Goal: Connect with others: Connect with others

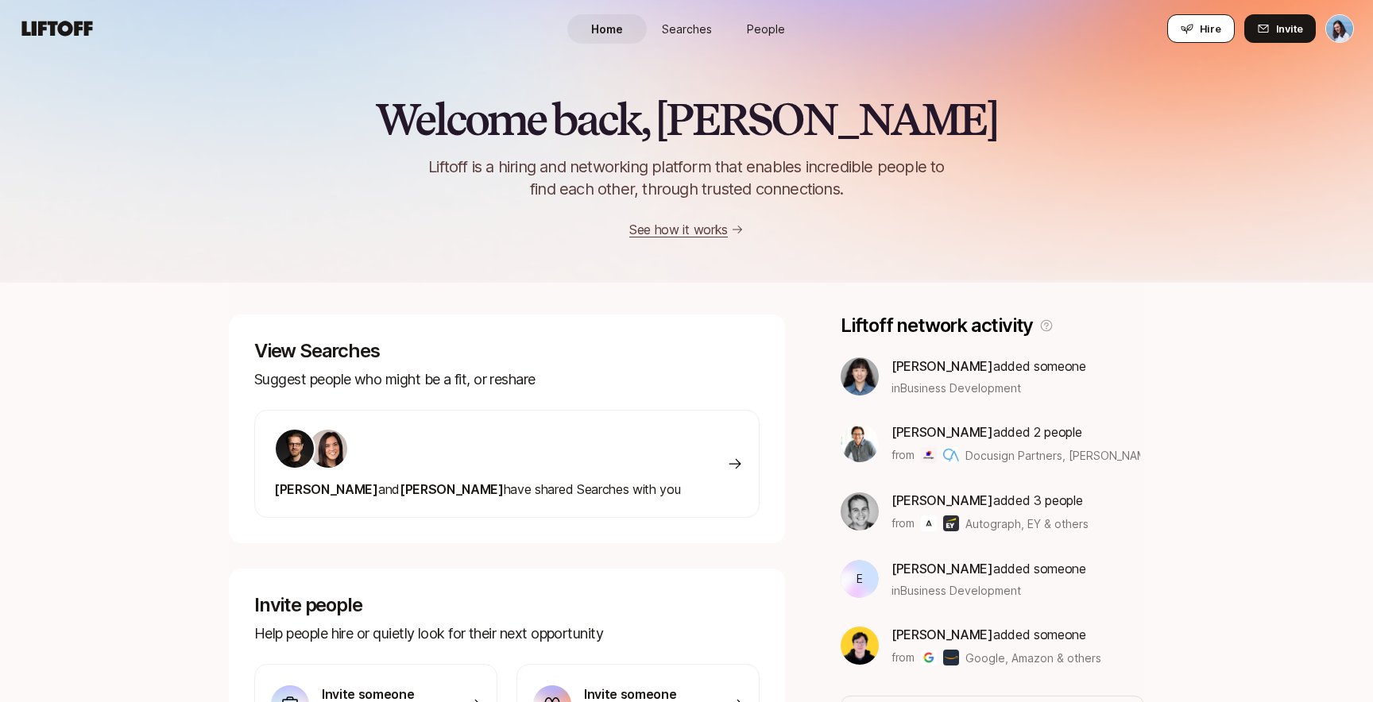
click at [1212, 24] on span "Hire" at bounding box center [1210, 29] width 21 height 16
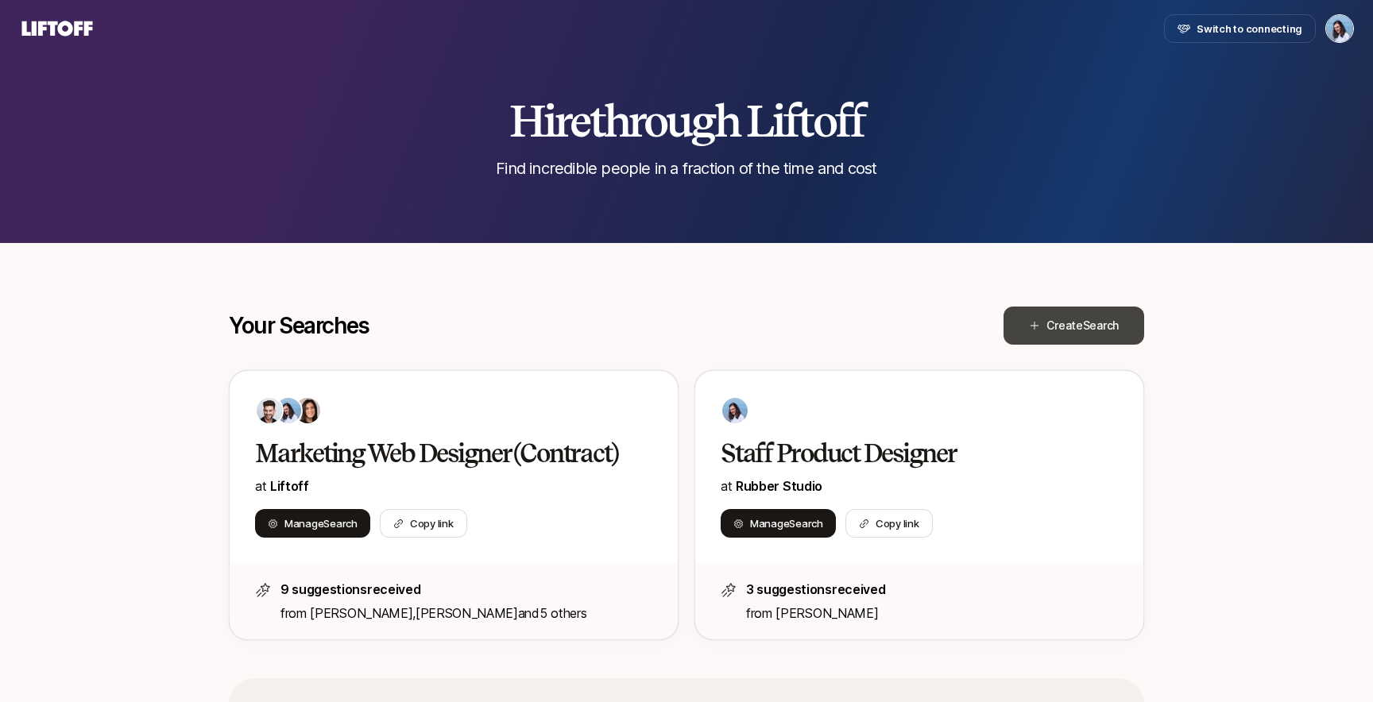
click at [1056, 324] on span "Create Search" at bounding box center [1082, 325] width 72 height 19
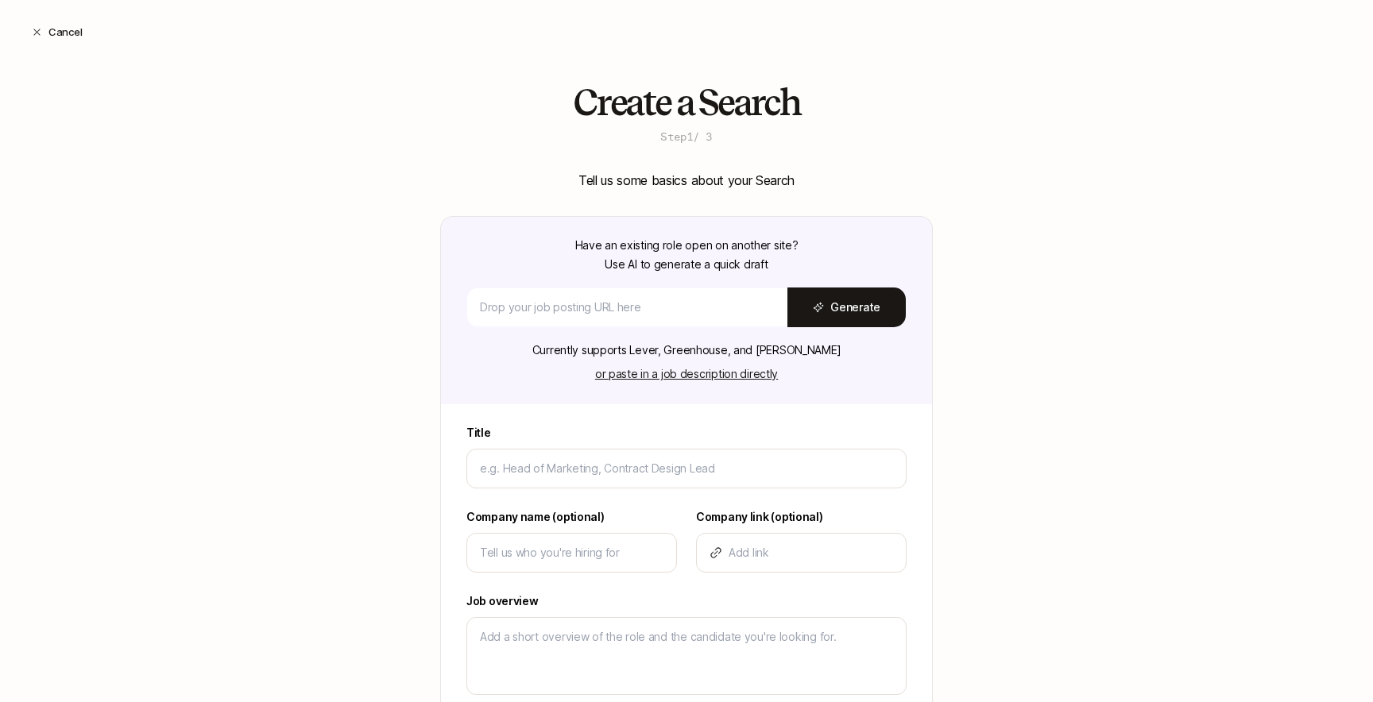
type input "s"
type textarea "x"
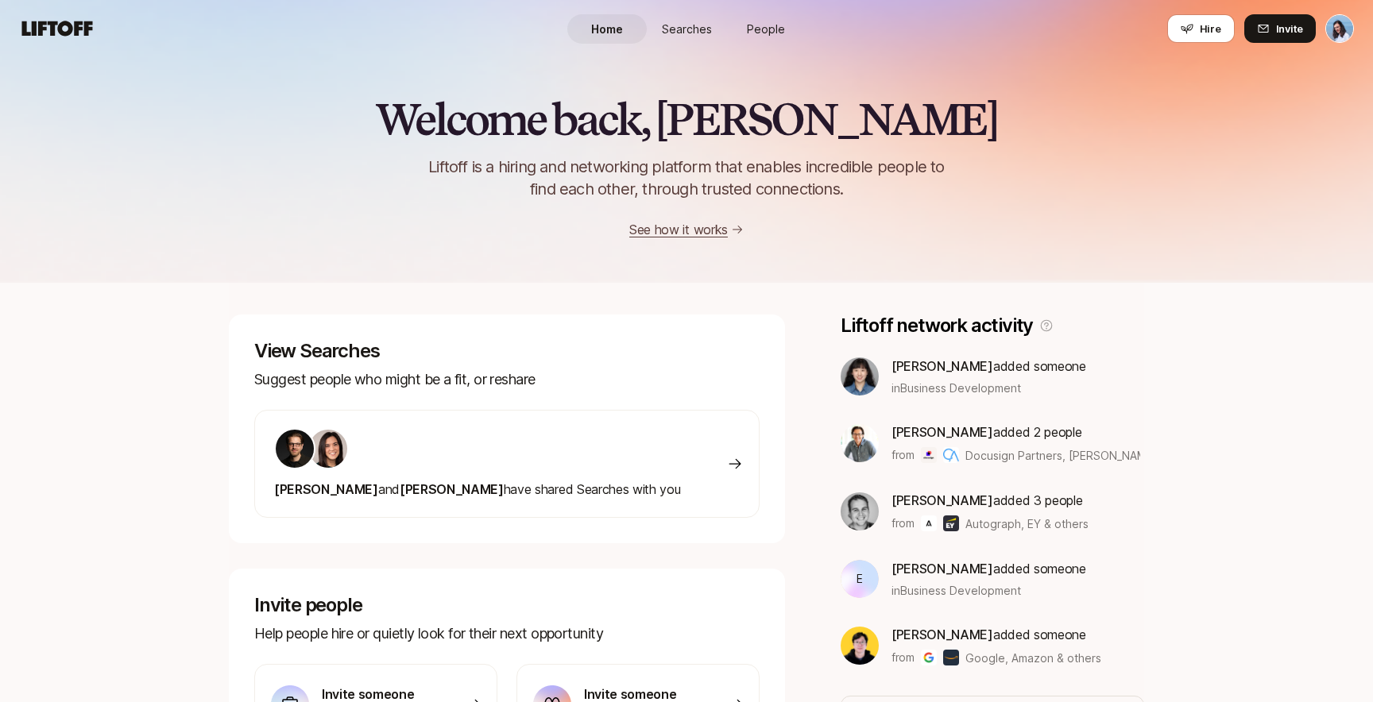
click at [1348, 25] on html "Home Searches People Hire Home Searches People Hire Hire Invite Welcome back, D…" at bounding box center [686, 351] width 1373 height 702
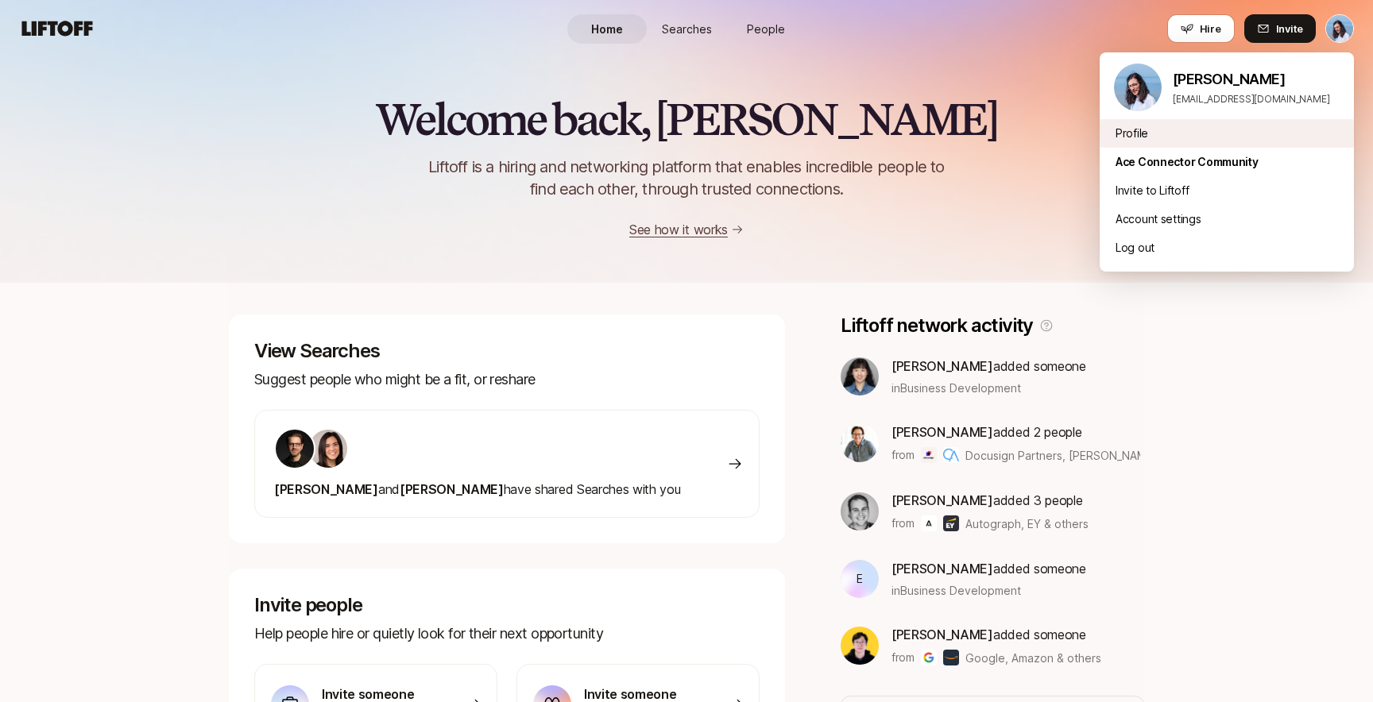
click at [1154, 129] on div "Profile" at bounding box center [1227, 133] width 254 height 29
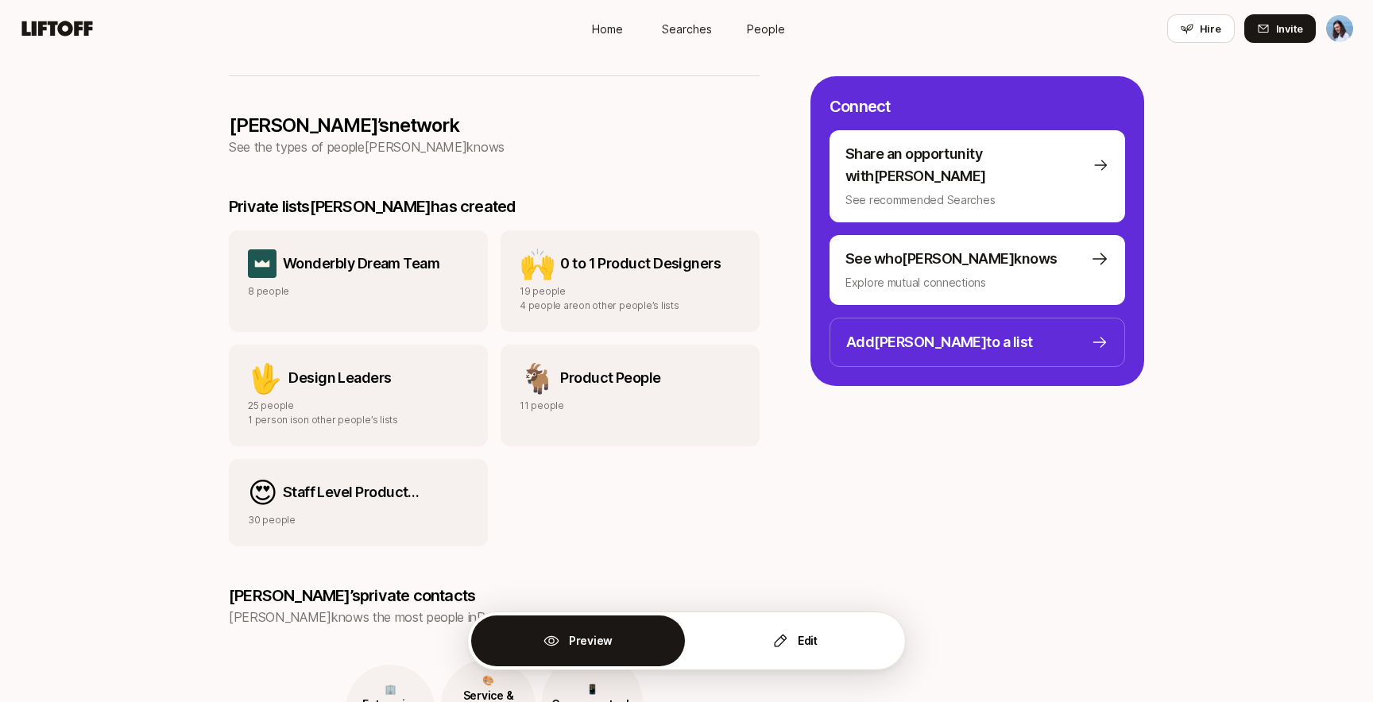
scroll to position [1193, 0]
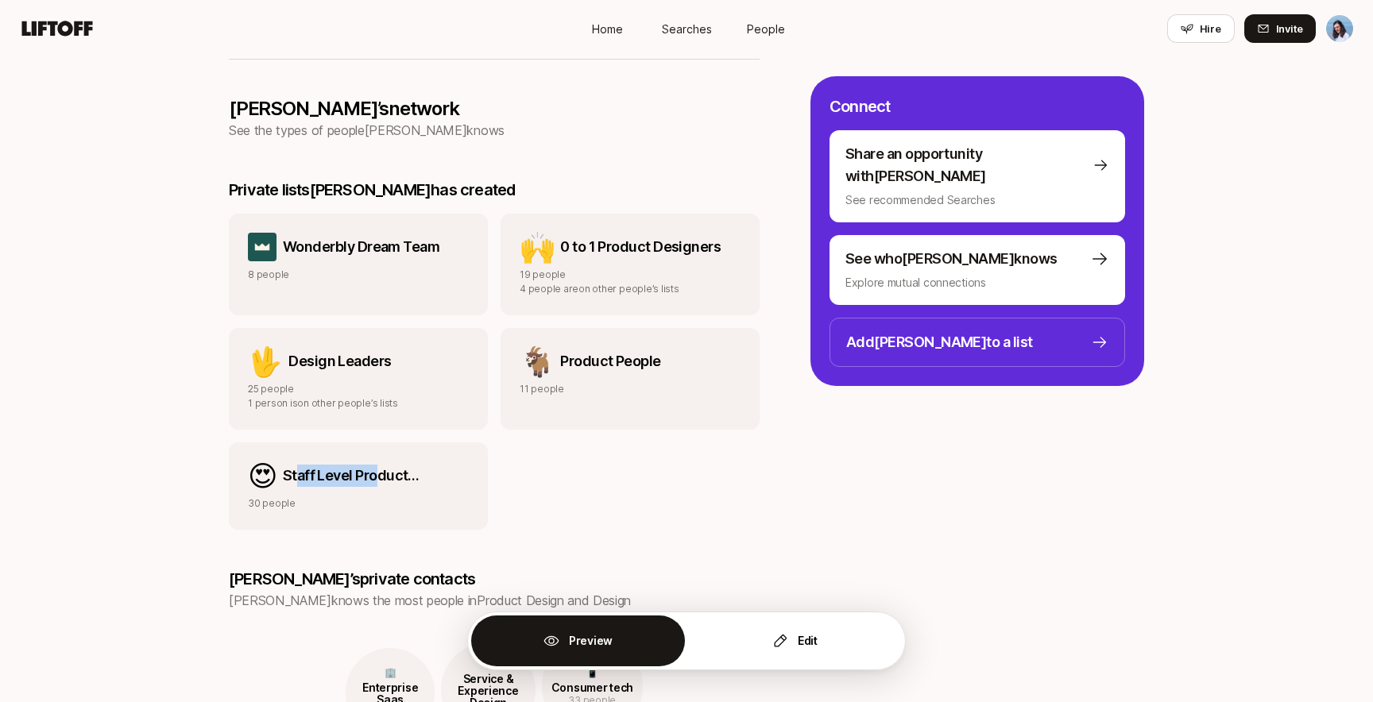
drag, startPoint x: 297, startPoint y: 456, endPoint x: 376, endPoint y: 450, distance: 78.9
click at [376, 465] on p "Staff Level Product Designers" at bounding box center [376, 476] width 186 height 22
click at [404, 465] on p "Staff Level Product Designers" at bounding box center [376, 476] width 186 height 22
drag, startPoint x: 307, startPoint y: 228, endPoint x: 471, endPoint y: 226, distance: 163.7
click at [471, 226] on div "Wonderbly Dream Team 8 people" at bounding box center [358, 265] width 259 height 102
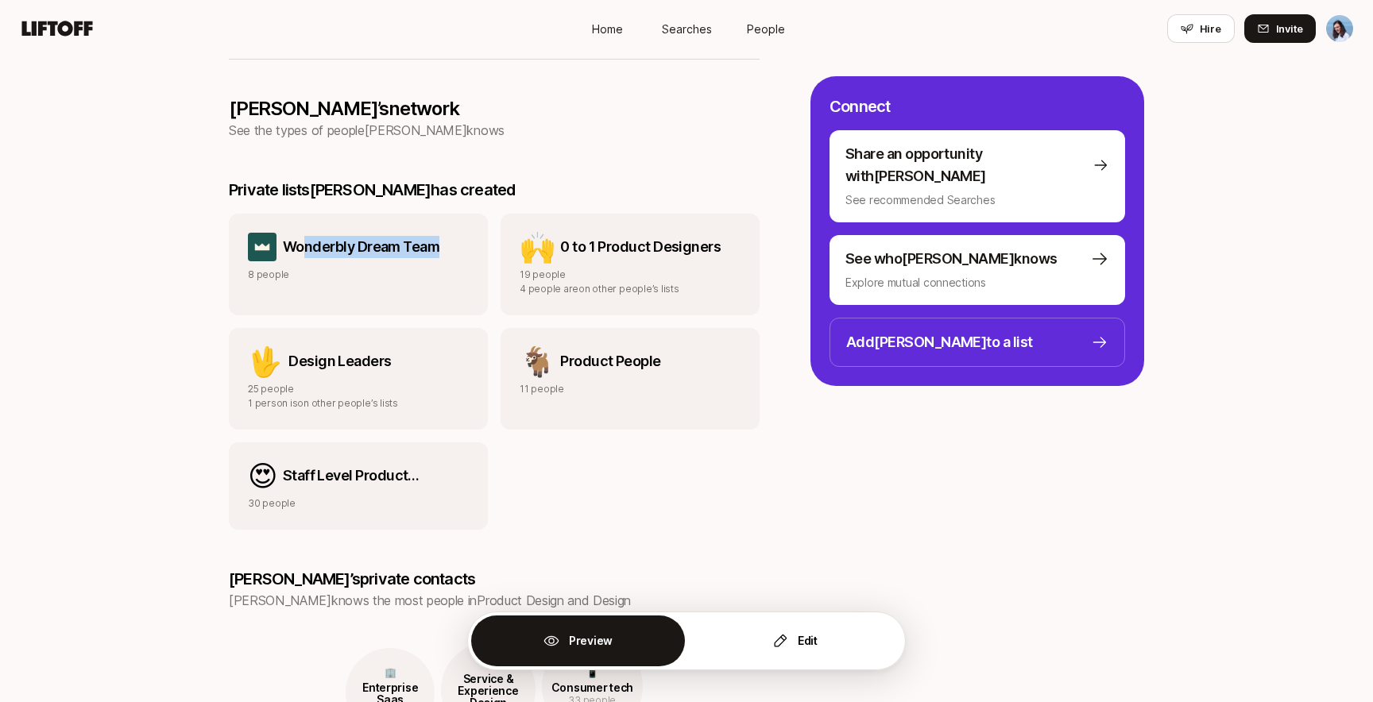
click at [623, 236] on p "0 to 1 Product Designers" at bounding box center [640, 247] width 160 height 22
click at [400, 236] on p "Wonderbly Dream Team" at bounding box center [361, 247] width 157 height 22
click at [580, 214] on div "🙌 0 to 1 Product Designers 19 people 4 people are on other people’s lists" at bounding box center [630, 265] width 259 height 102
drag, startPoint x: 551, startPoint y: 231, endPoint x: 743, endPoint y: 230, distance: 191.5
click at [743, 230] on div "🙌 0 to 1 Product Designers 19 people 4 people are on other people’s lists" at bounding box center [630, 265] width 259 height 102
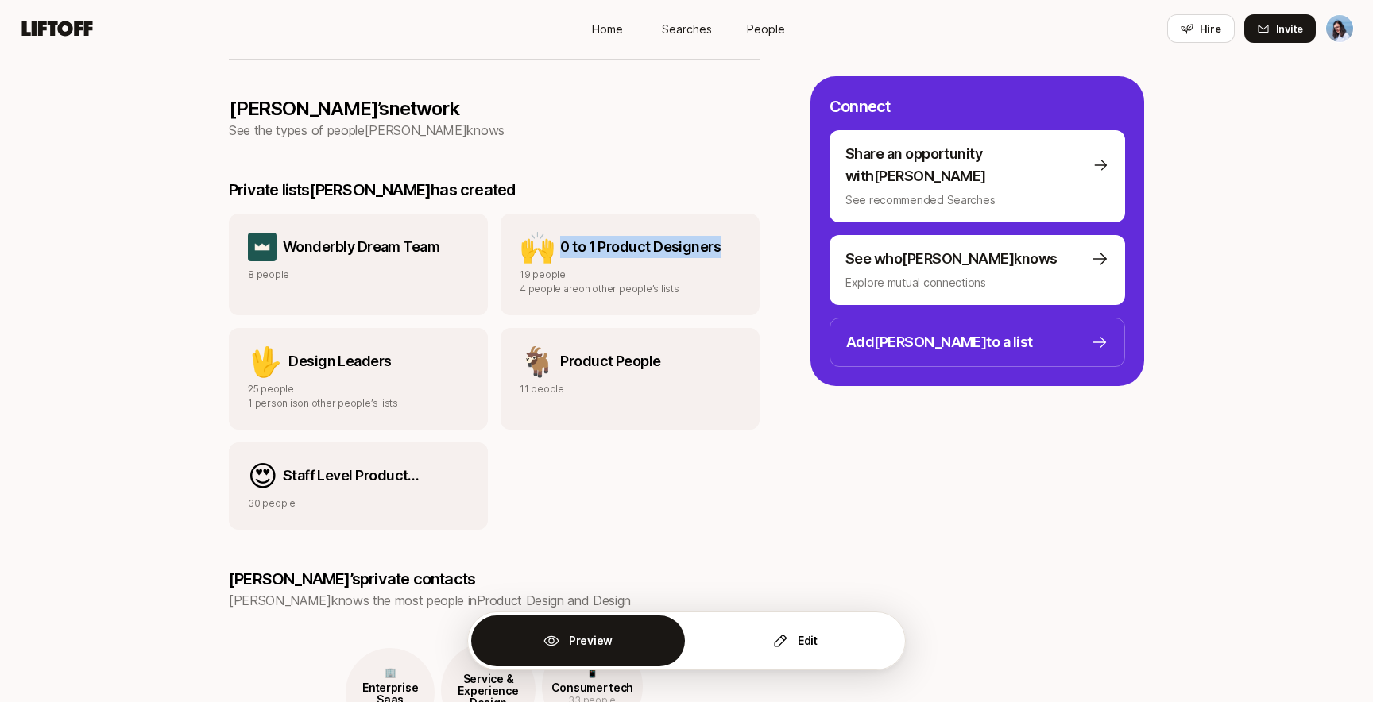
click at [655, 236] on p "0 to 1 Product Designers" at bounding box center [640, 247] width 160 height 22
drag, startPoint x: 304, startPoint y: 219, endPoint x: 389, endPoint y: 215, distance: 85.1
click at [389, 236] on p "Wonderbly Dream Team" at bounding box center [361, 247] width 157 height 22
click at [404, 236] on p "Wonderbly Dream Team" at bounding box center [361, 247] width 157 height 22
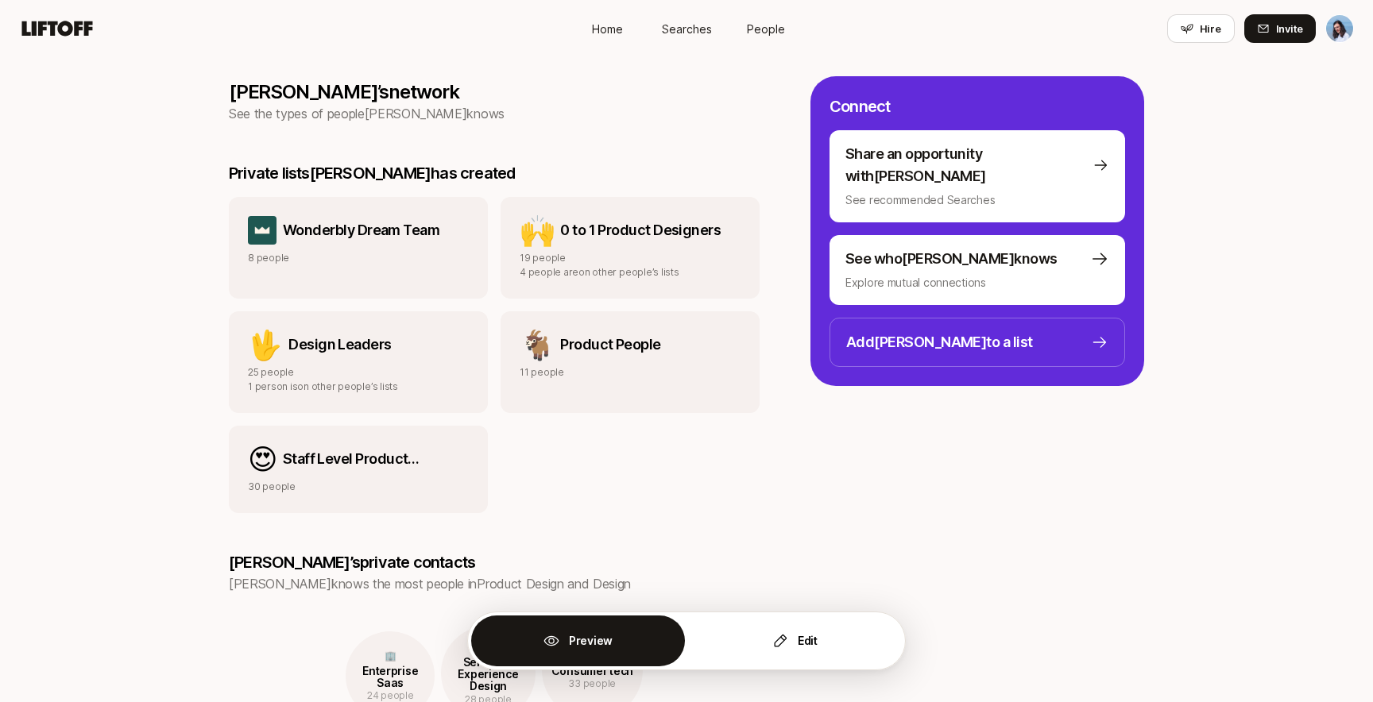
scroll to position [1185, 0]
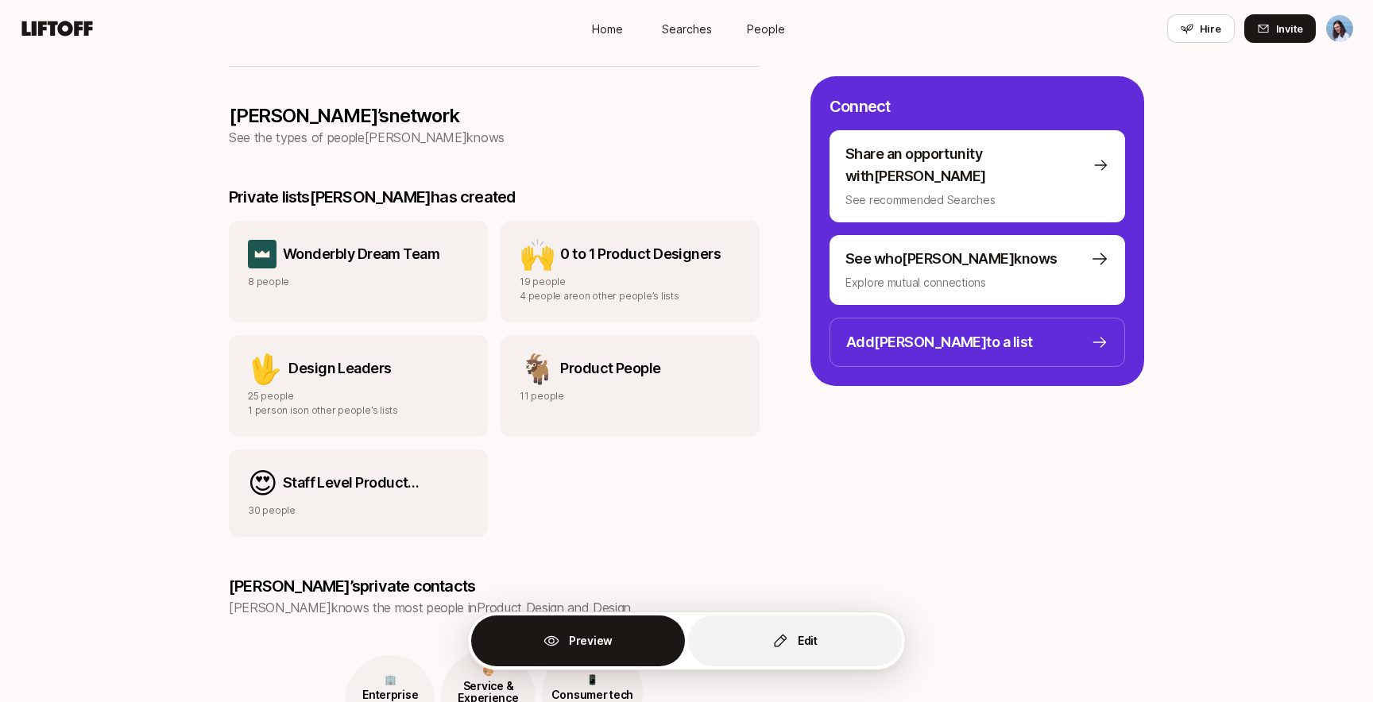
click at [794, 632] on button "Edit" at bounding box center [795, 641] width 214 height 51
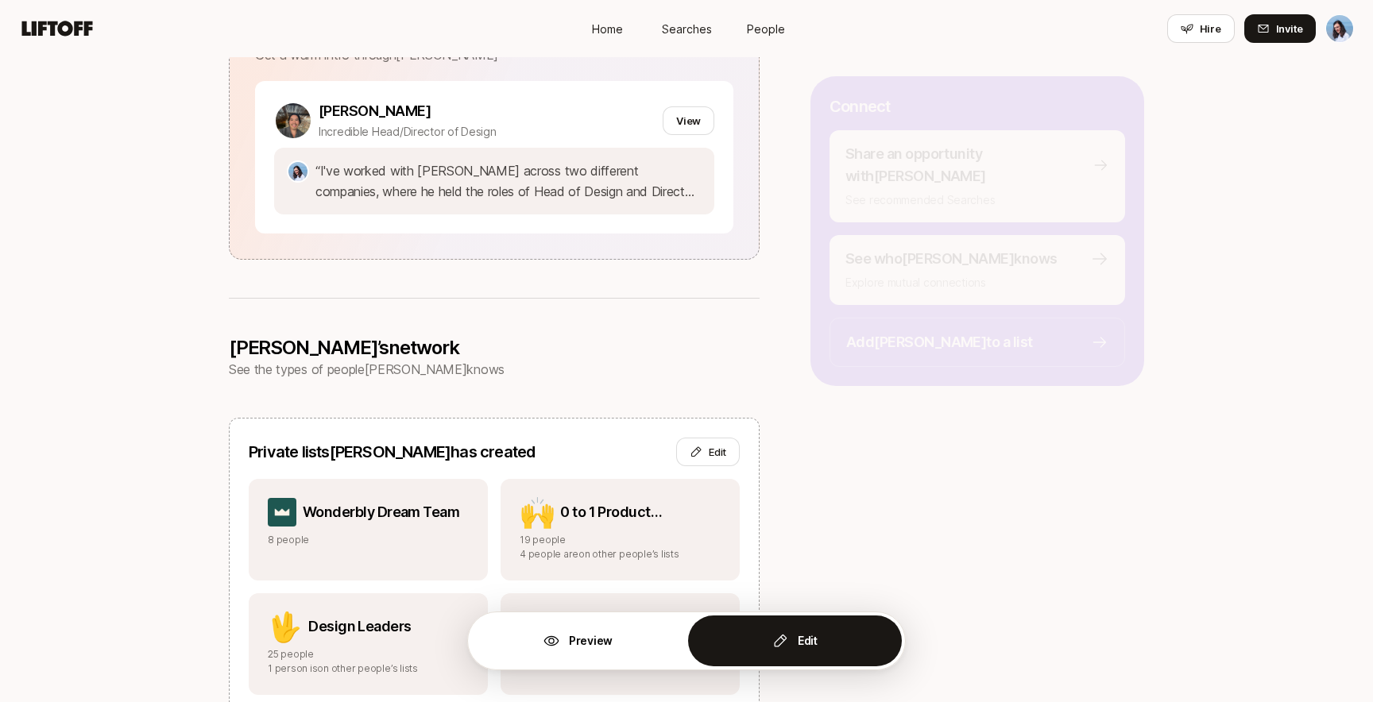
scroll to position [1394, 0]
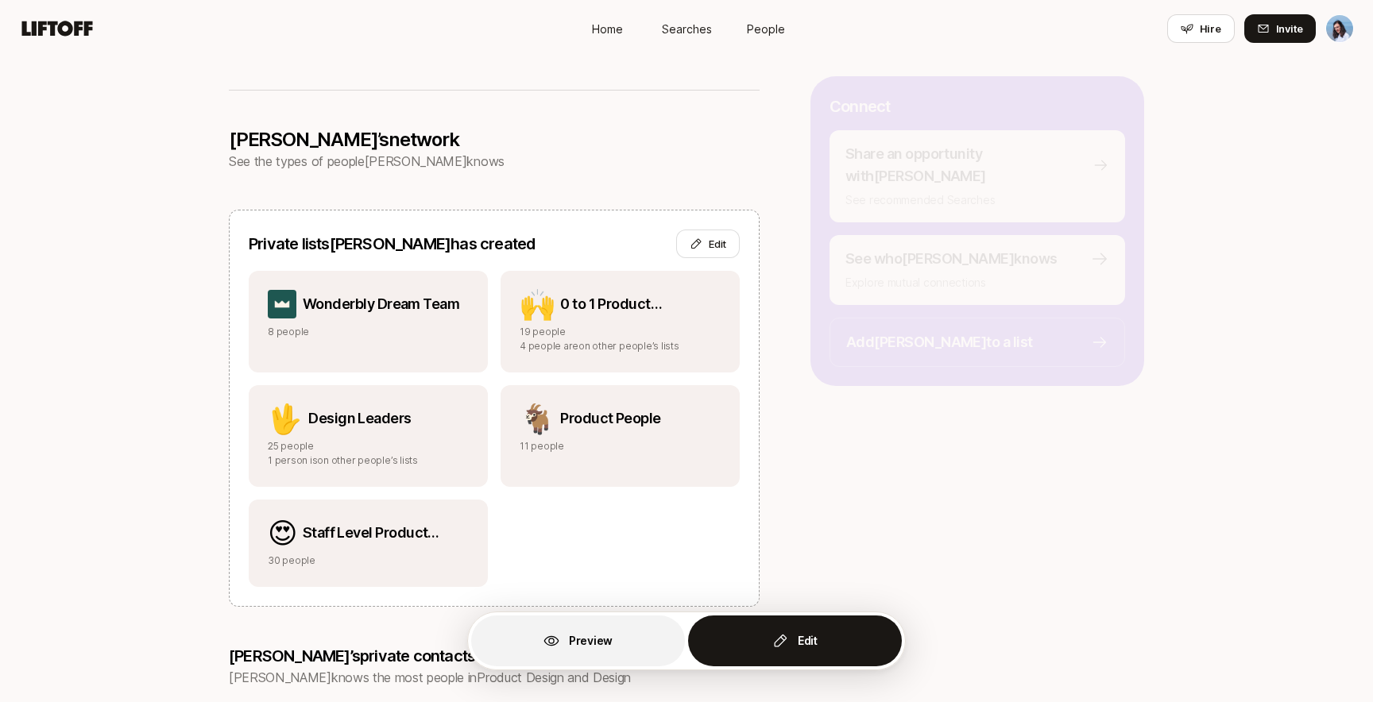
click at [597, 636] on p "Preview" at bounding box center [591, 641] width 44 height 19
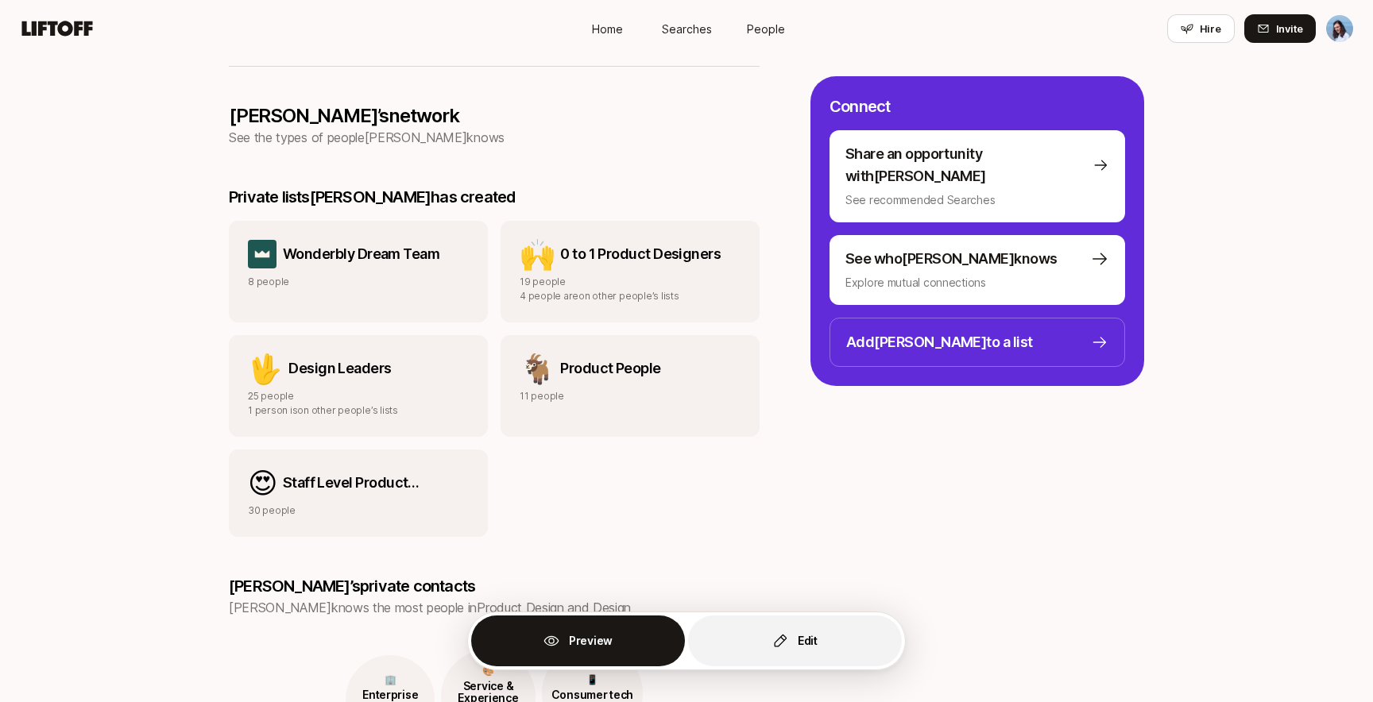
click at [721, 631] on button "Edit" at bounding box center [795, 641] width 214 height 51
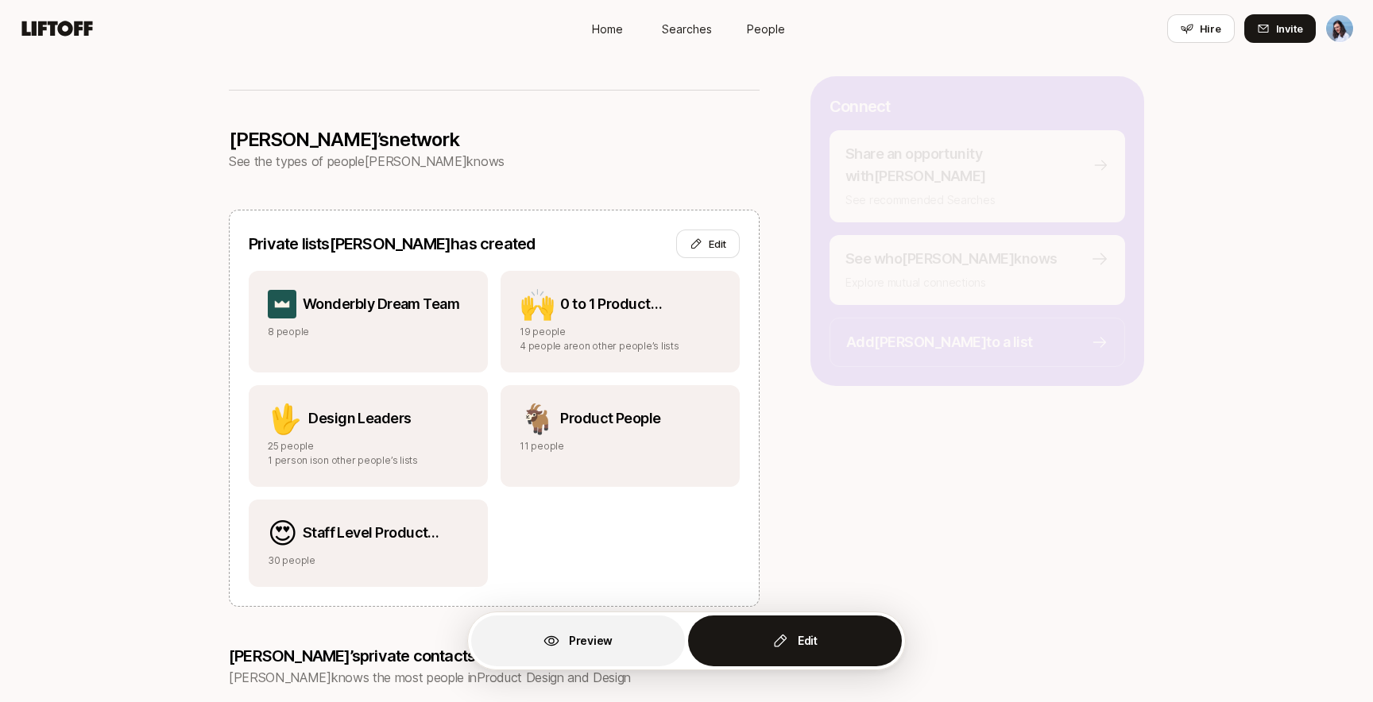
click at [576, 636] on p "Preview" at bounding box center [591, 641] width 44 height 19
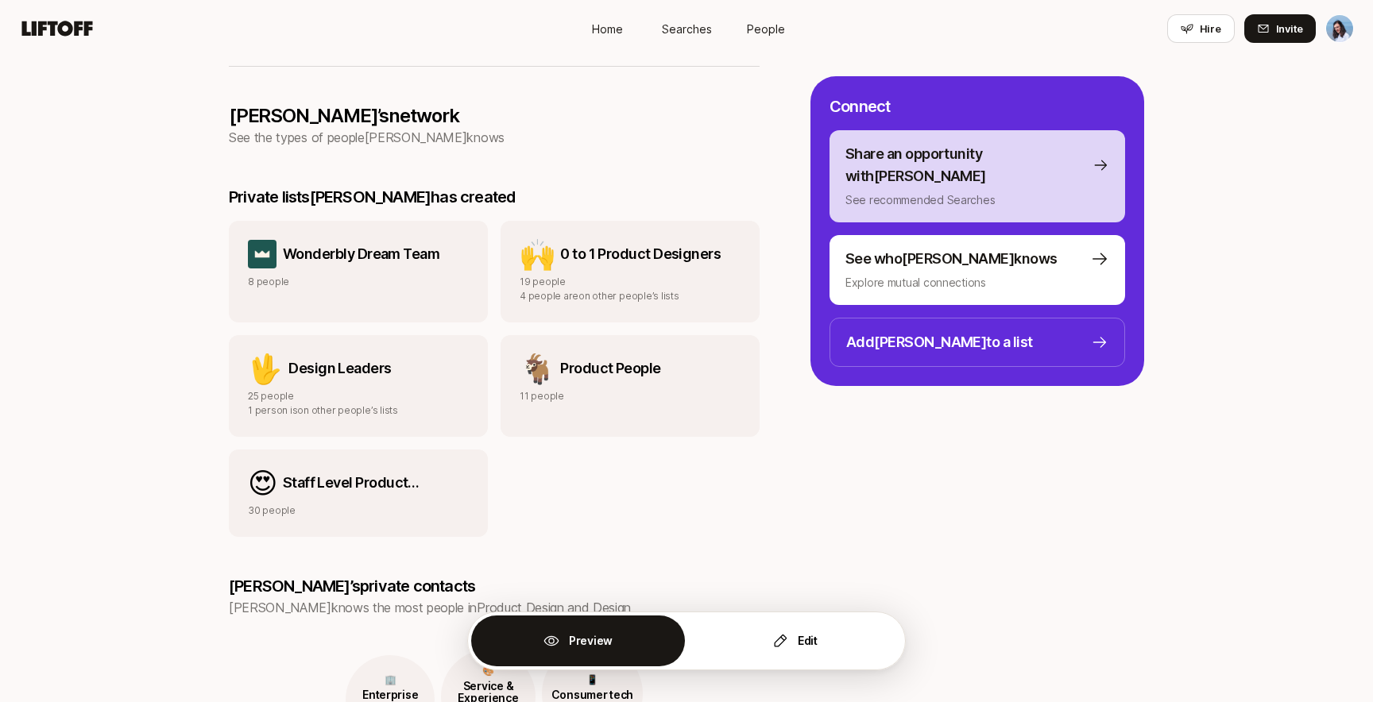
click at [943, 164] on p "Share an opportunity with Dan" at bounding box center [965, 165] width 241 height 44
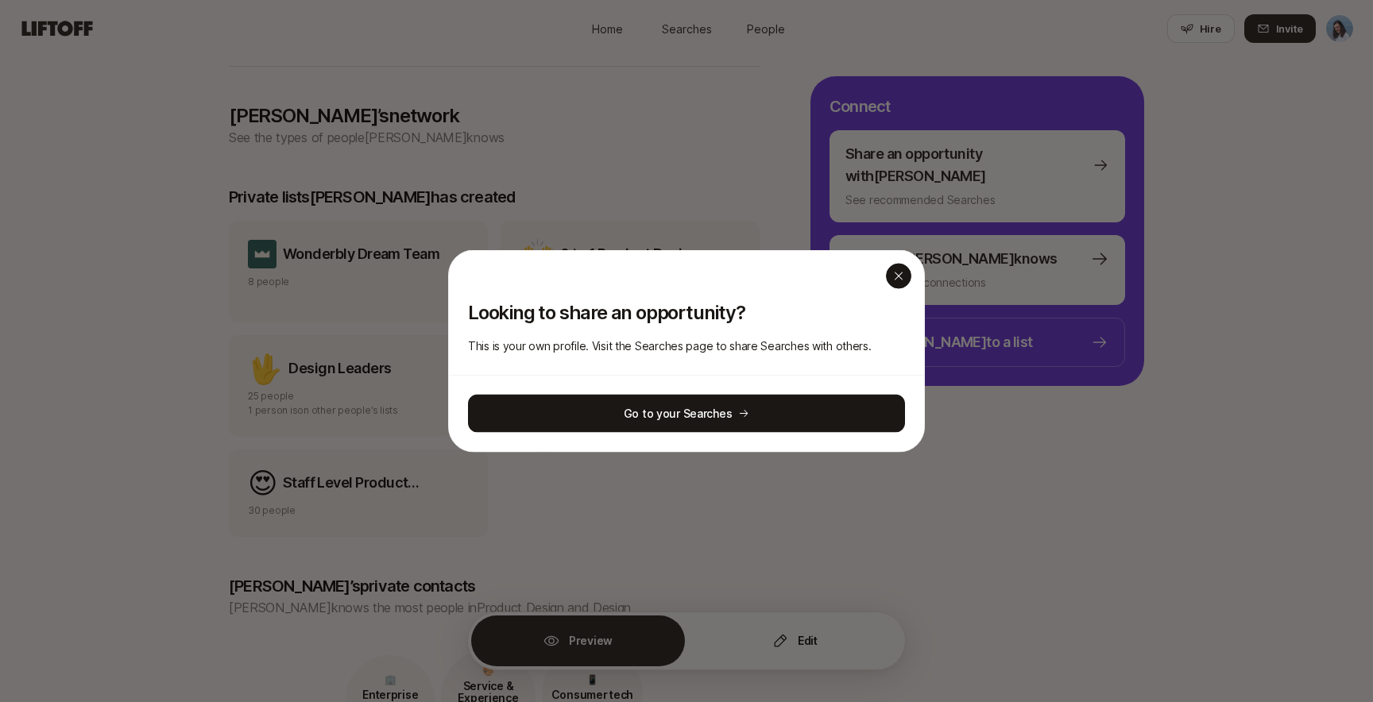
click at [897, 272] on icon "button" at bounding box center [898, 276] width 13 height 13
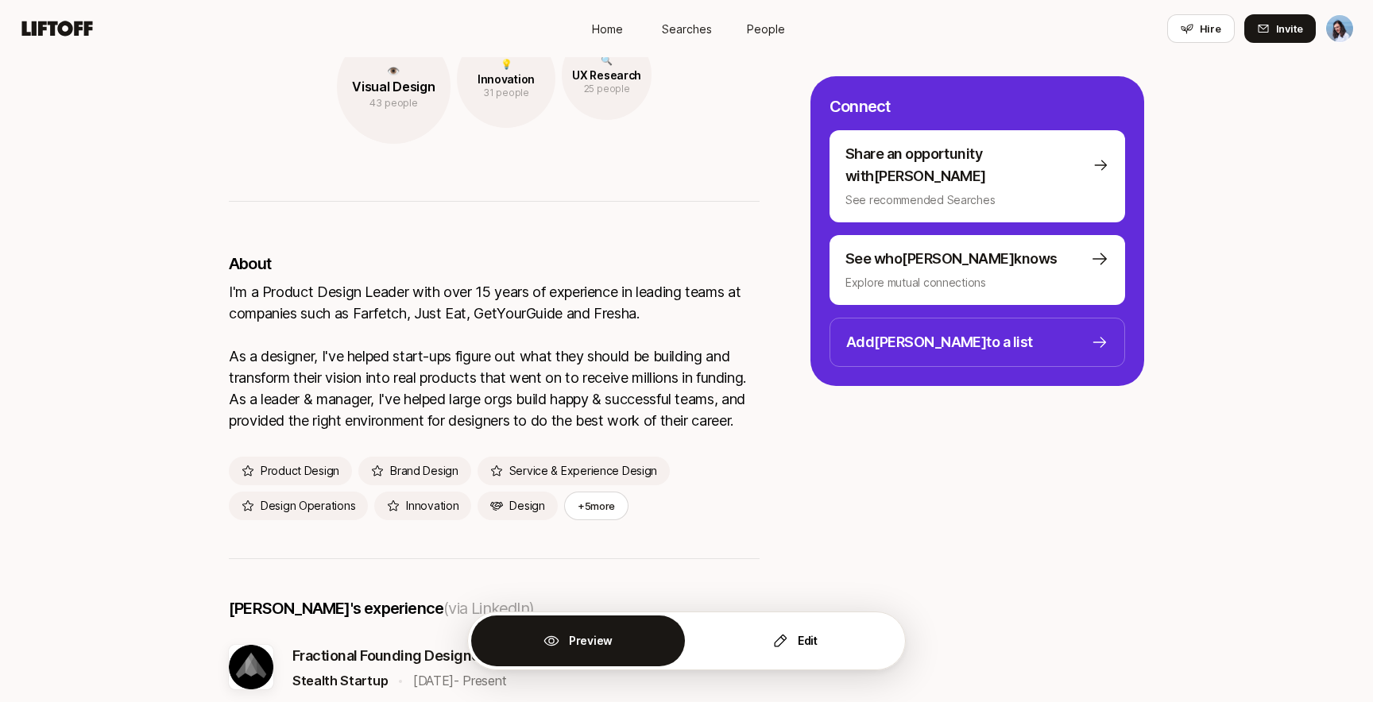
scroll to position [2071, 0]
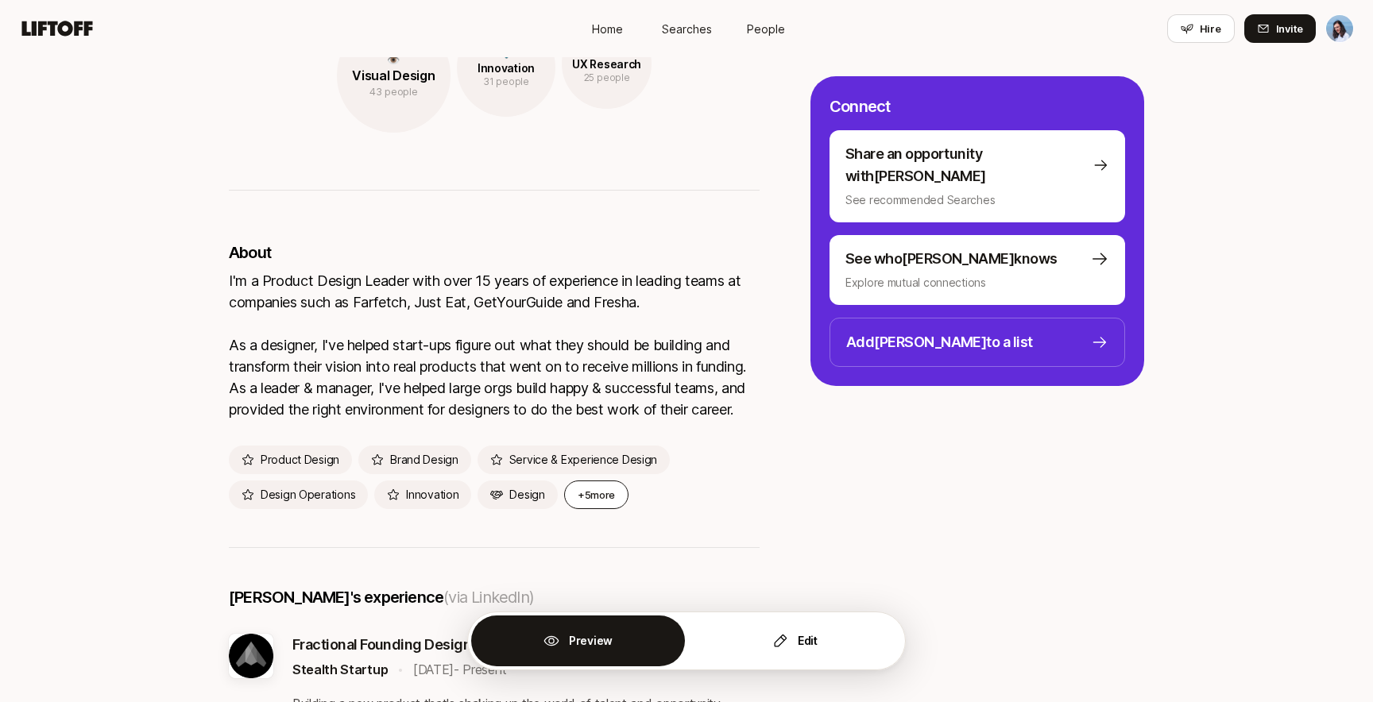
click at [593, 490] on button "+5 more" at bounding box center [596, 495] width 64 height 29
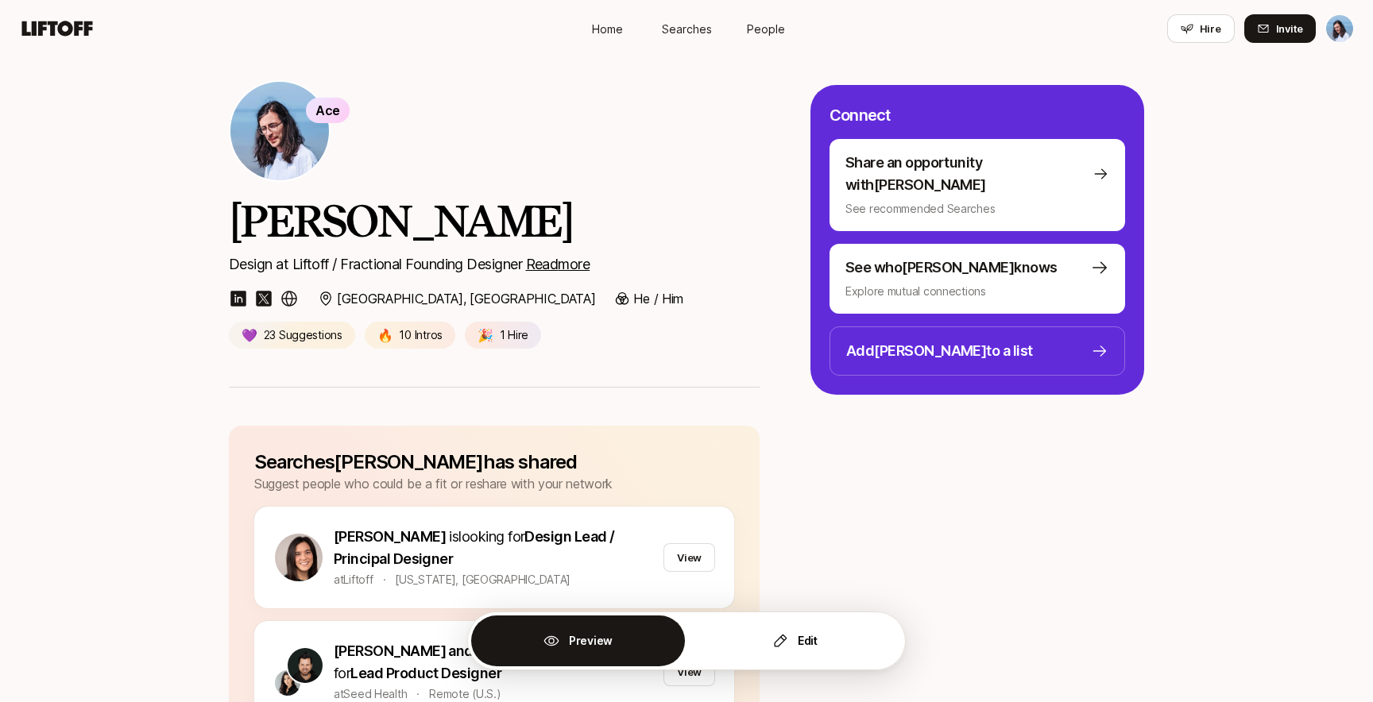
scroll to position [0, 0]
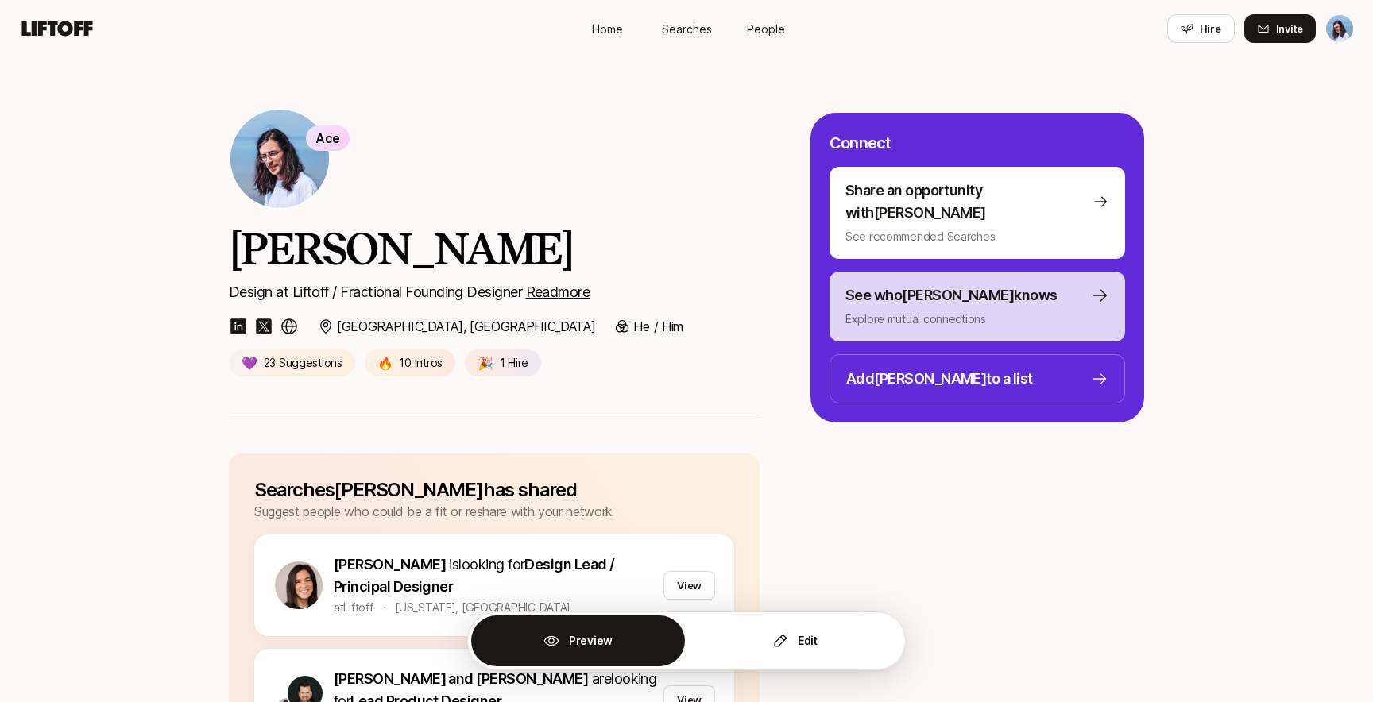
click at [1007, 310] on p "Explore mutual connections" at bounding box center [977, 319] width 264 height 19
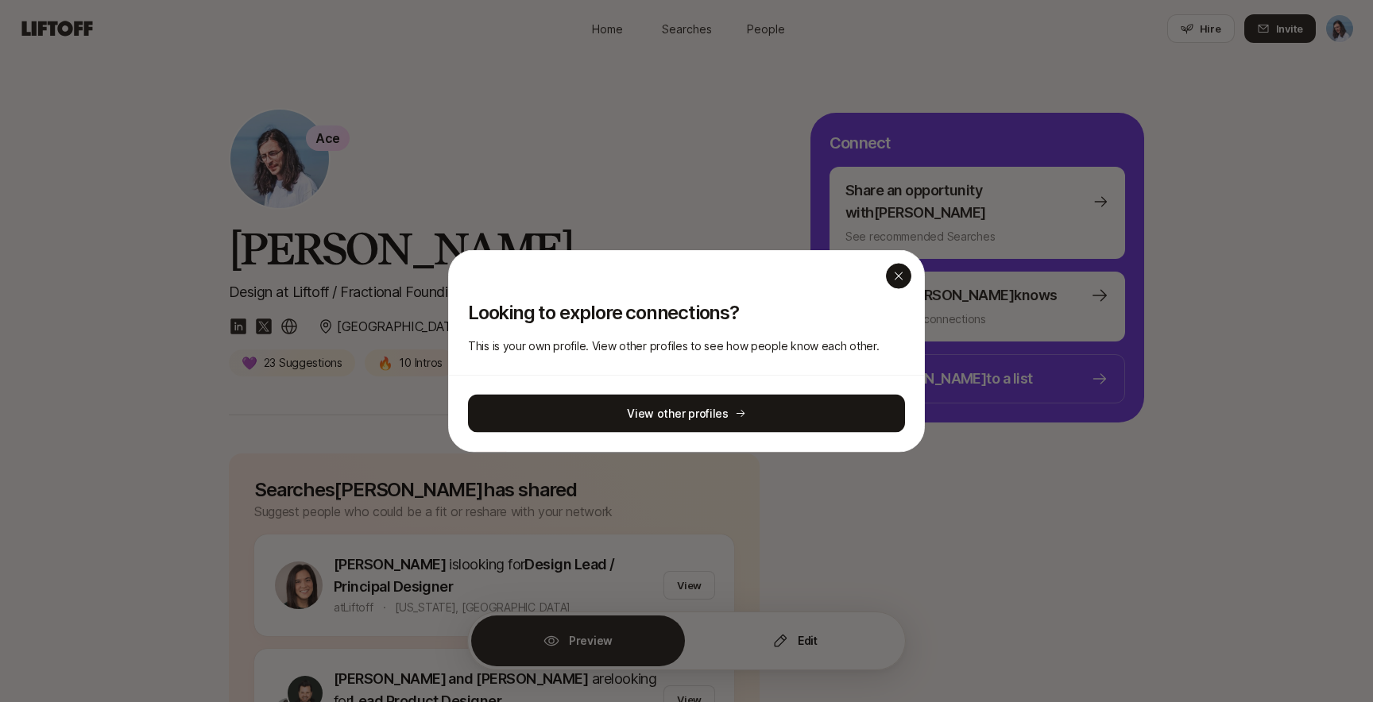
click at [901, 275] on icon "button" at bounding box center [898, 276] width 13 height 13
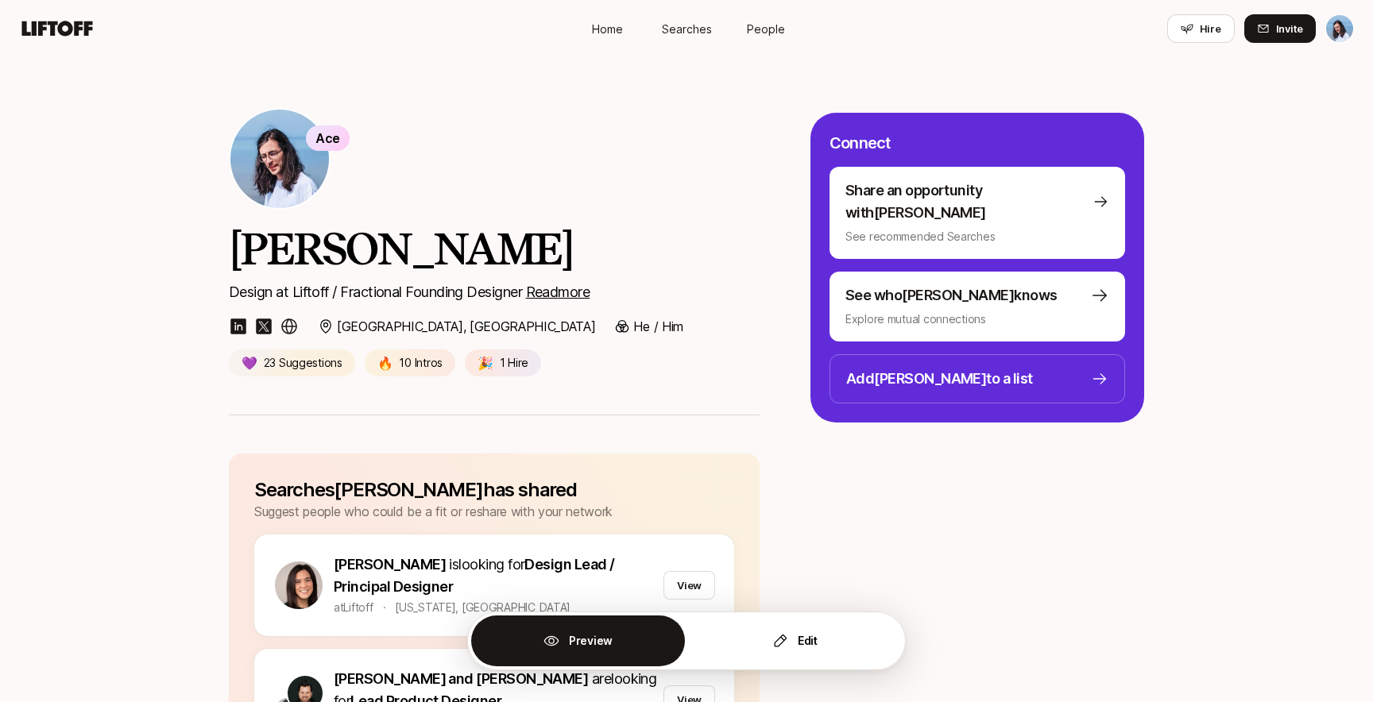
click at [773, 37] on link "People" at bounding box center [765, 28] width 79 height 29
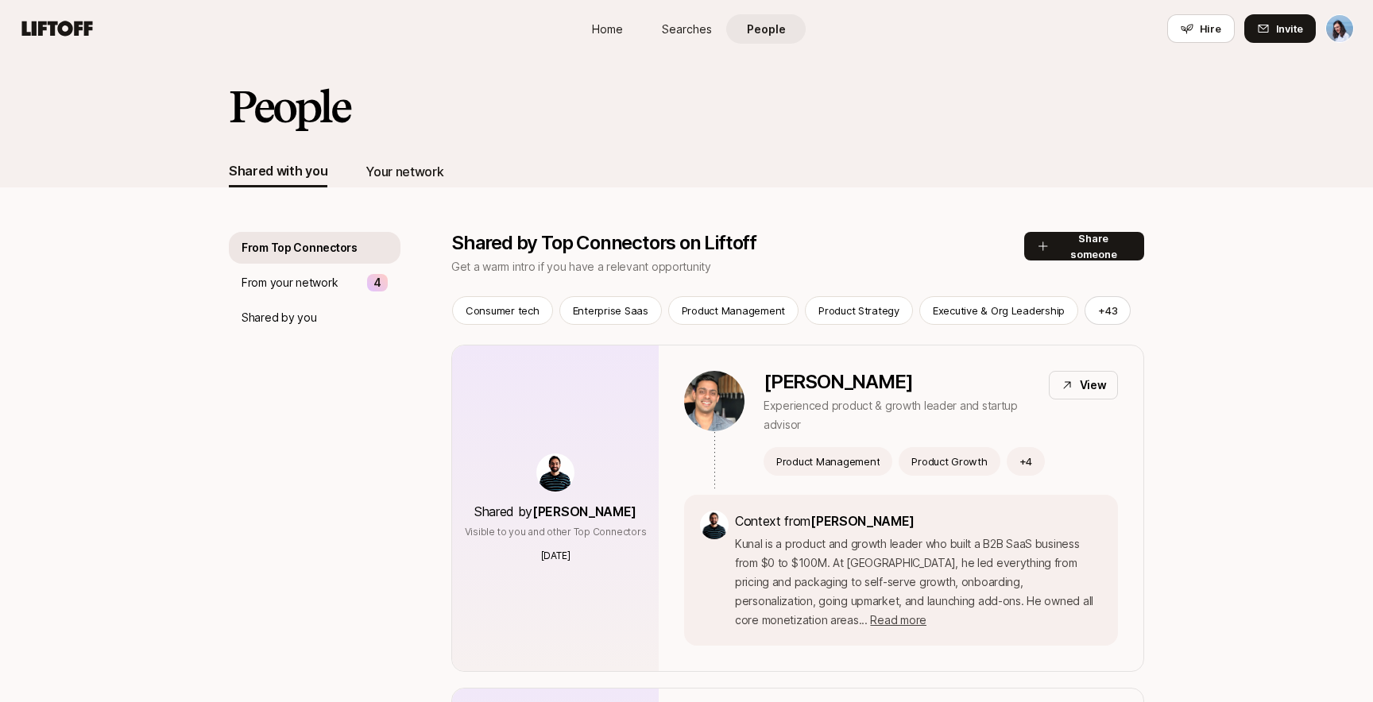
click at [414, 165] on div "Your network" at bounding box center [404, 171] width 78 height 21
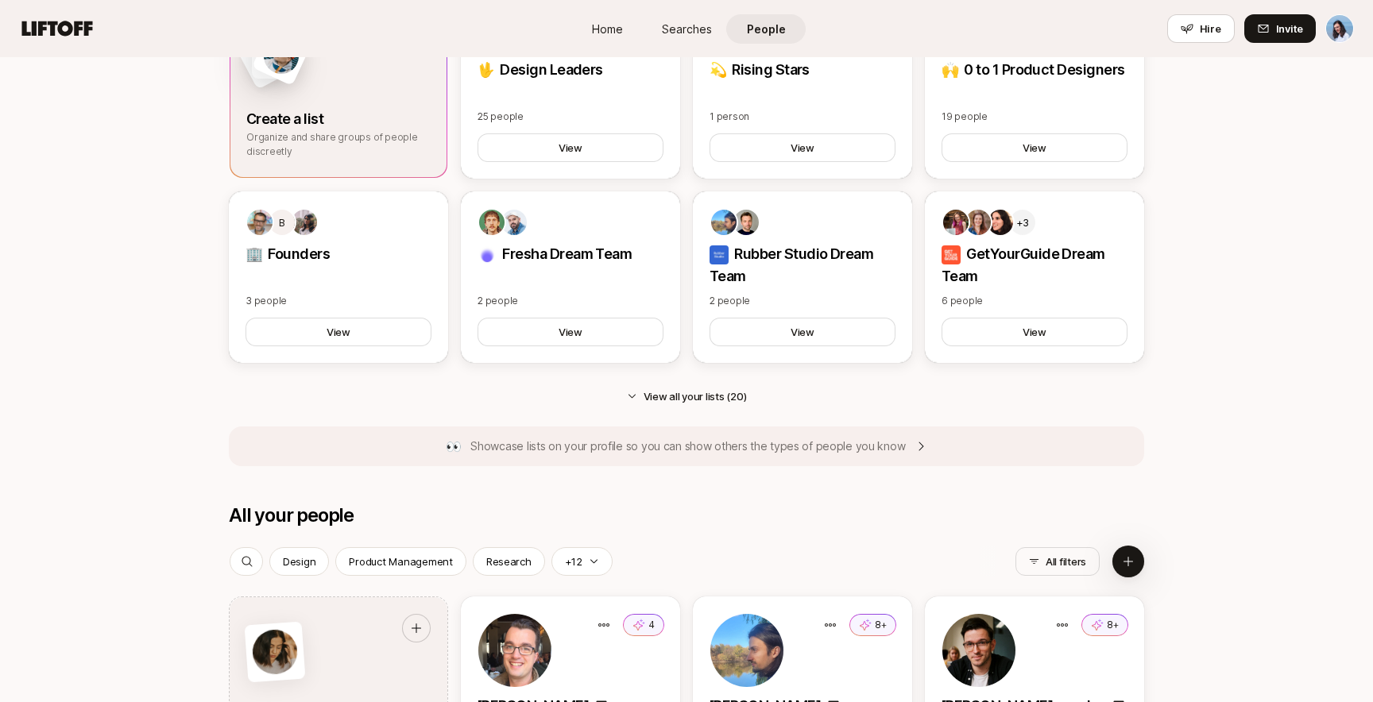
scroll to position [1464, 0]
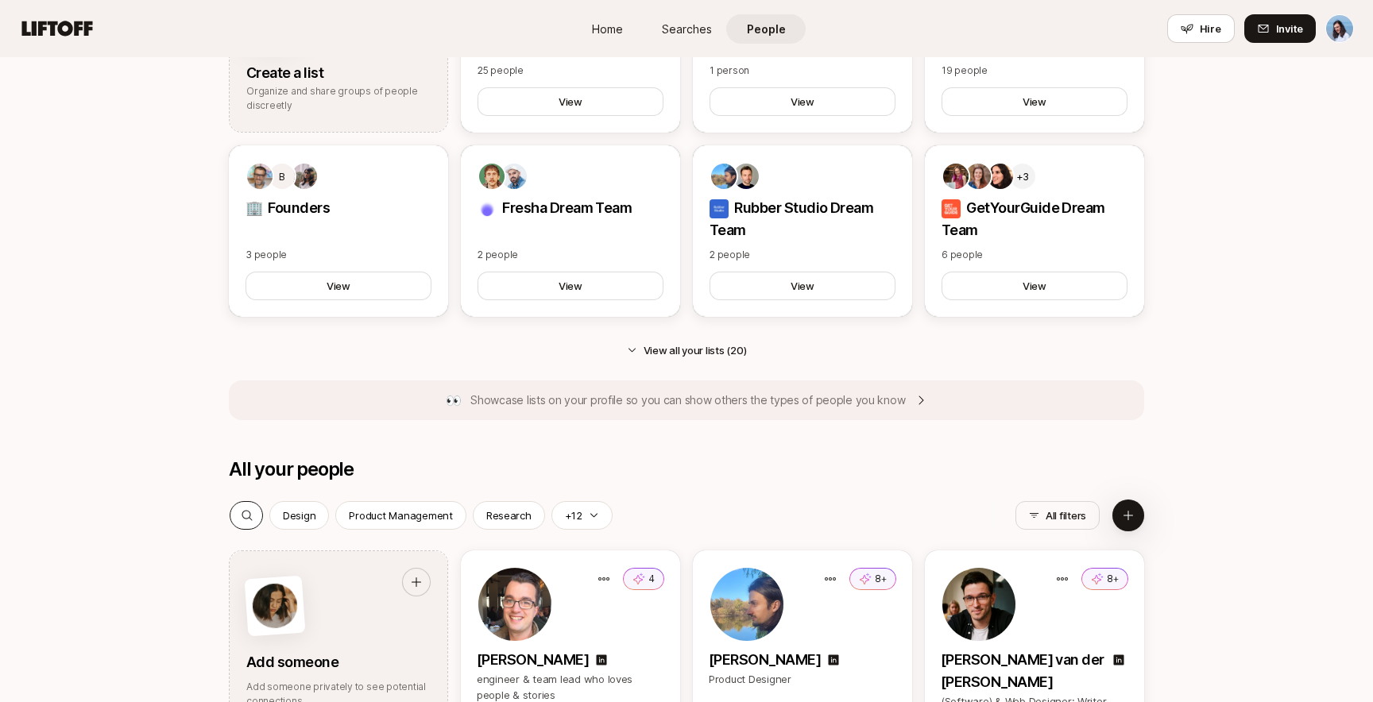
click at [257, 510] on div at bounding box center [246, 515] width 33 height 27
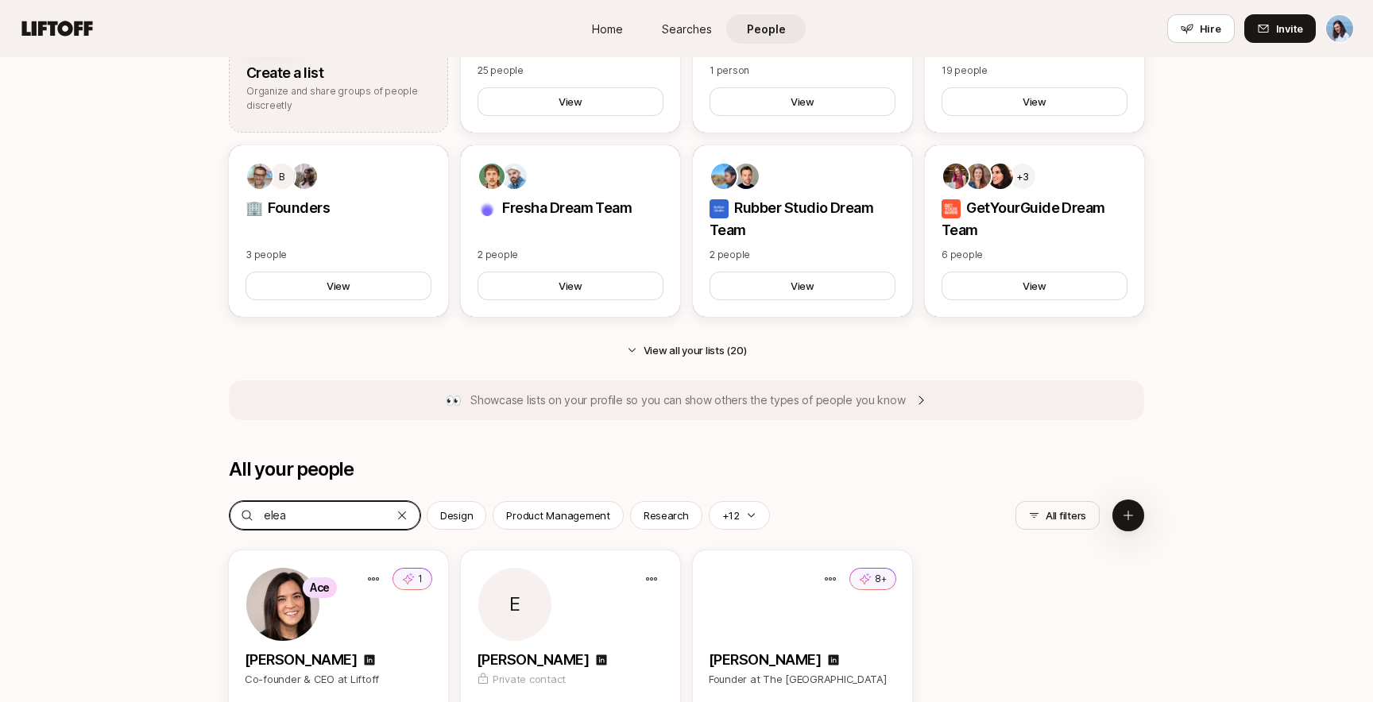
type input "elean"
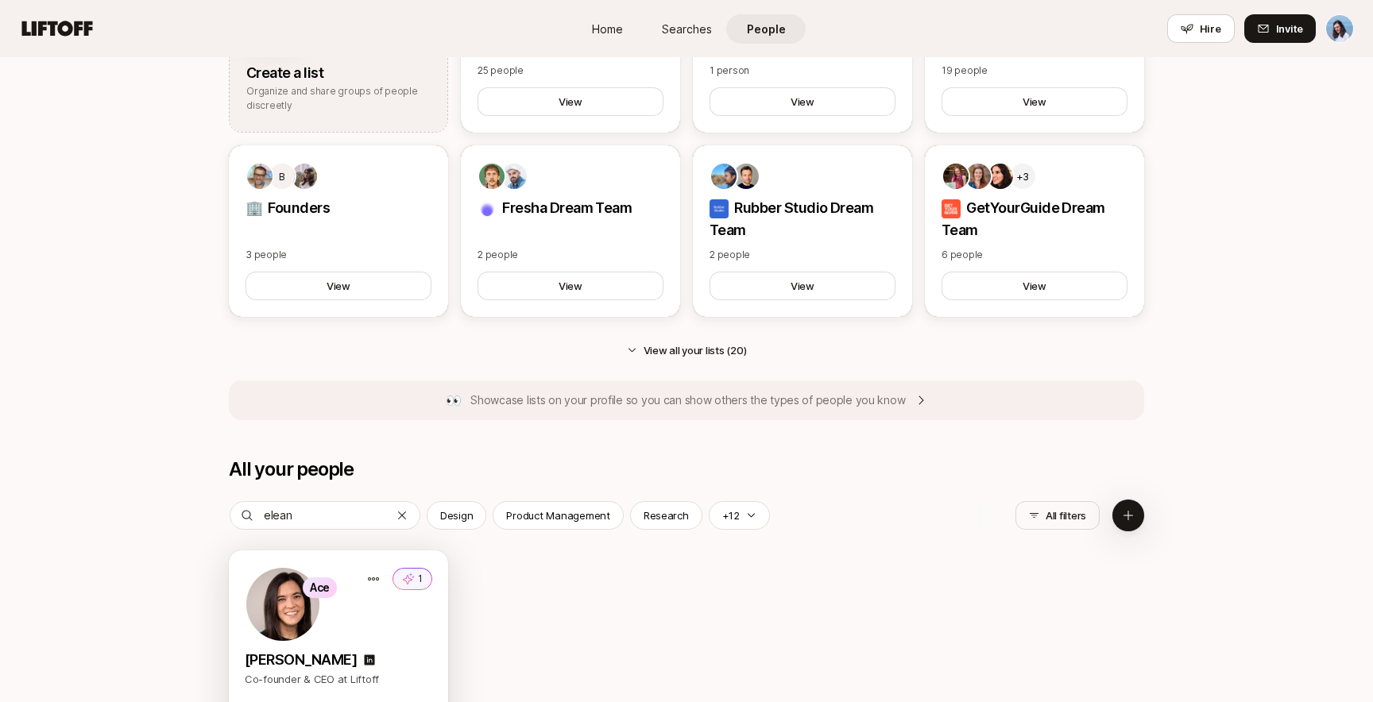
click at [327, 624] on div "Ace 1" at bounding box center [339, 605] width 188 height 76
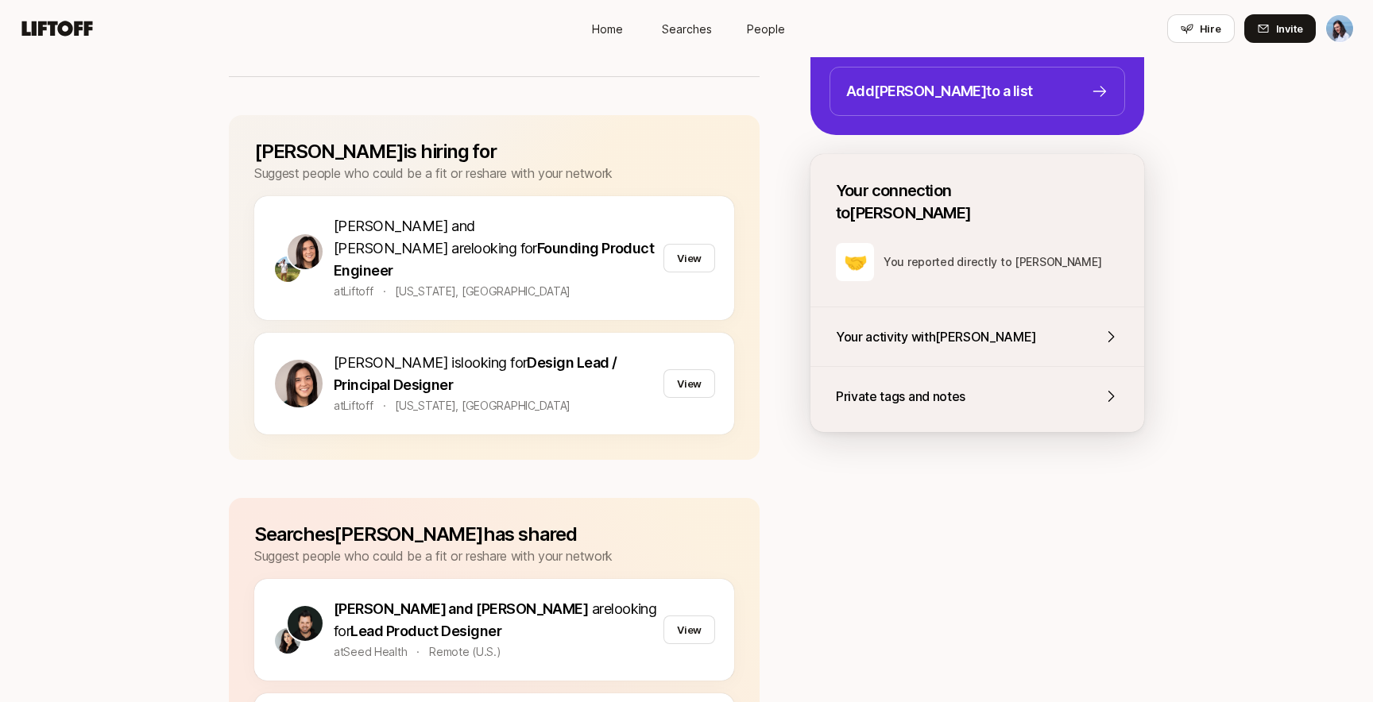
scroll to position [346, 0]
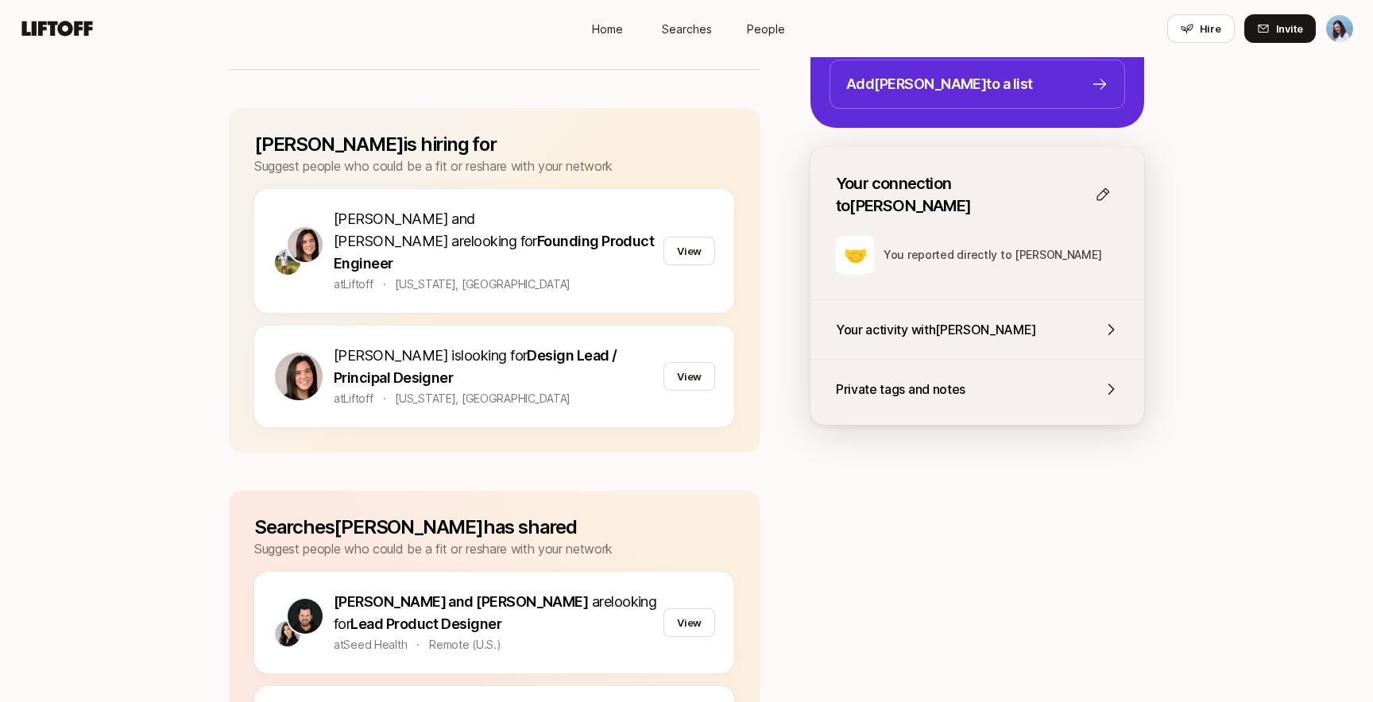
click at [977, 319] on p "Your activity with Eleanor" at bounding box center [936, 329] width 201 height 21
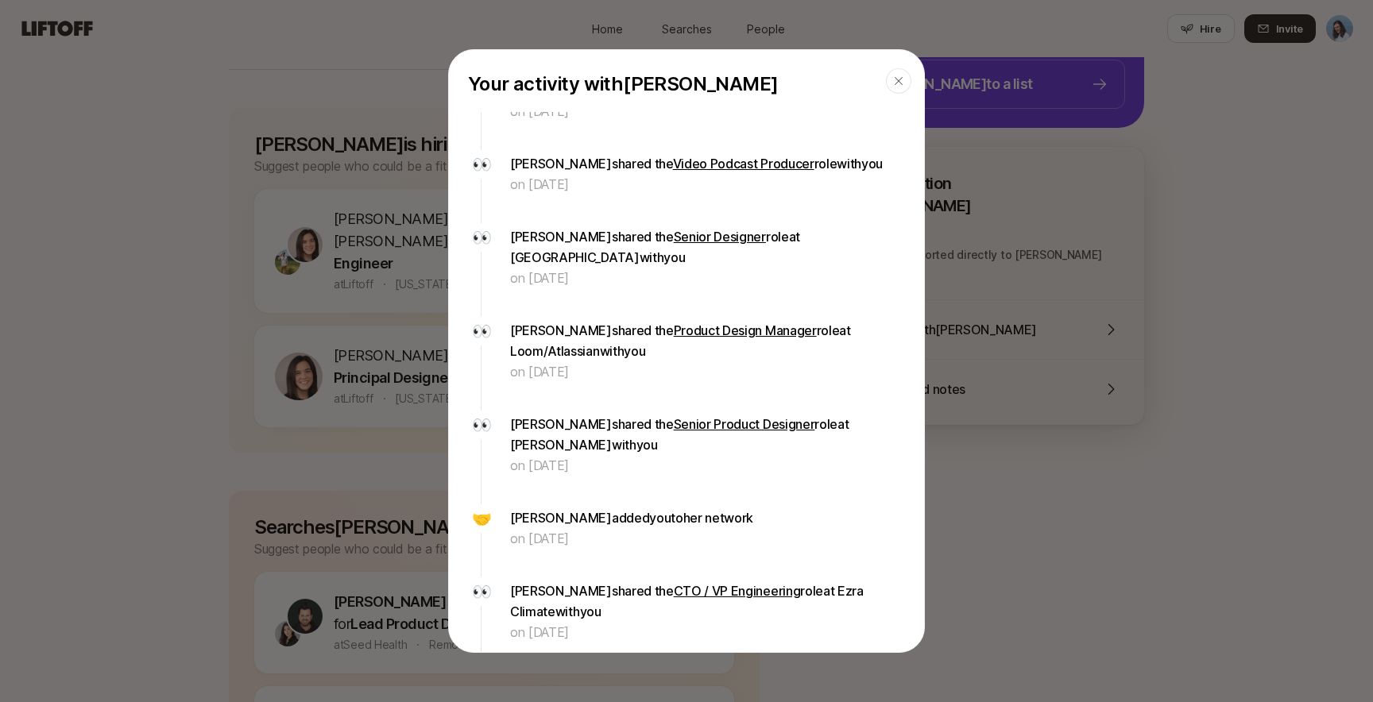
scroll to position [0, 0]
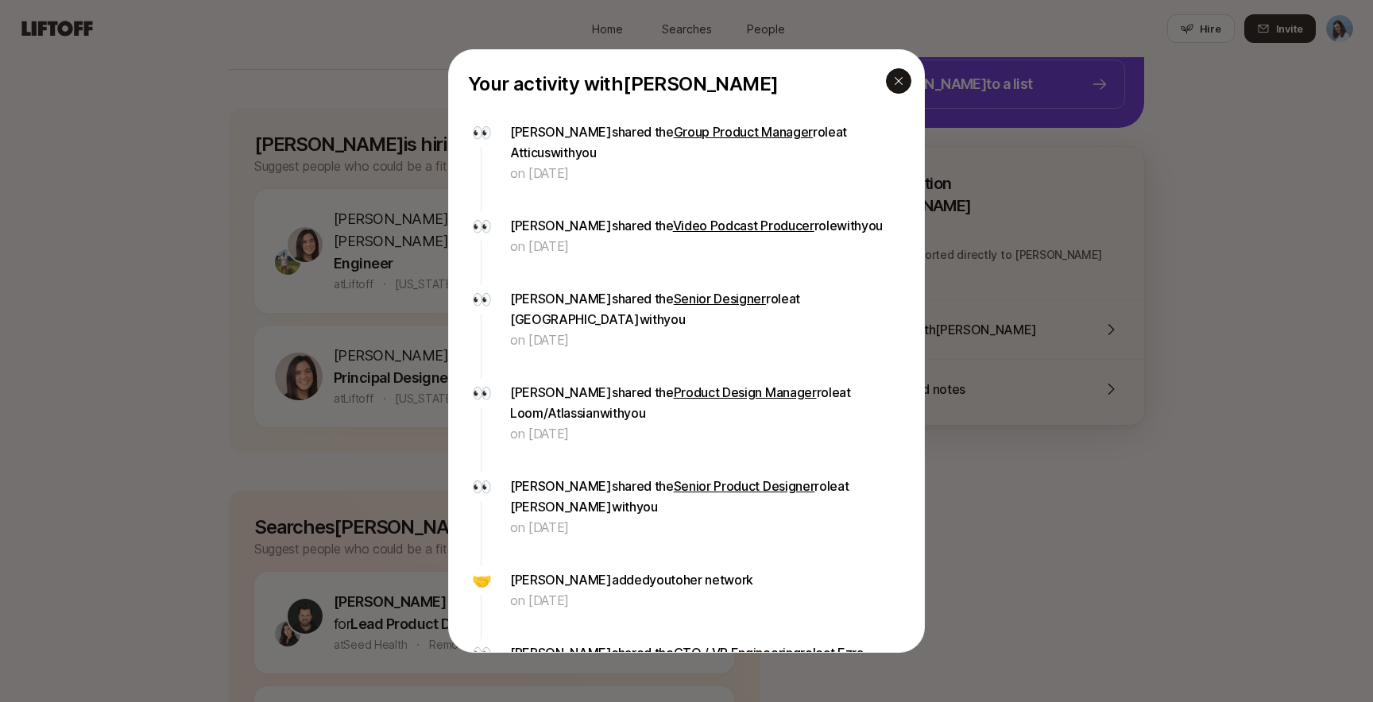
click at [896, 79] on icon "button" at bounding box center [899, 81] width 8 height 8
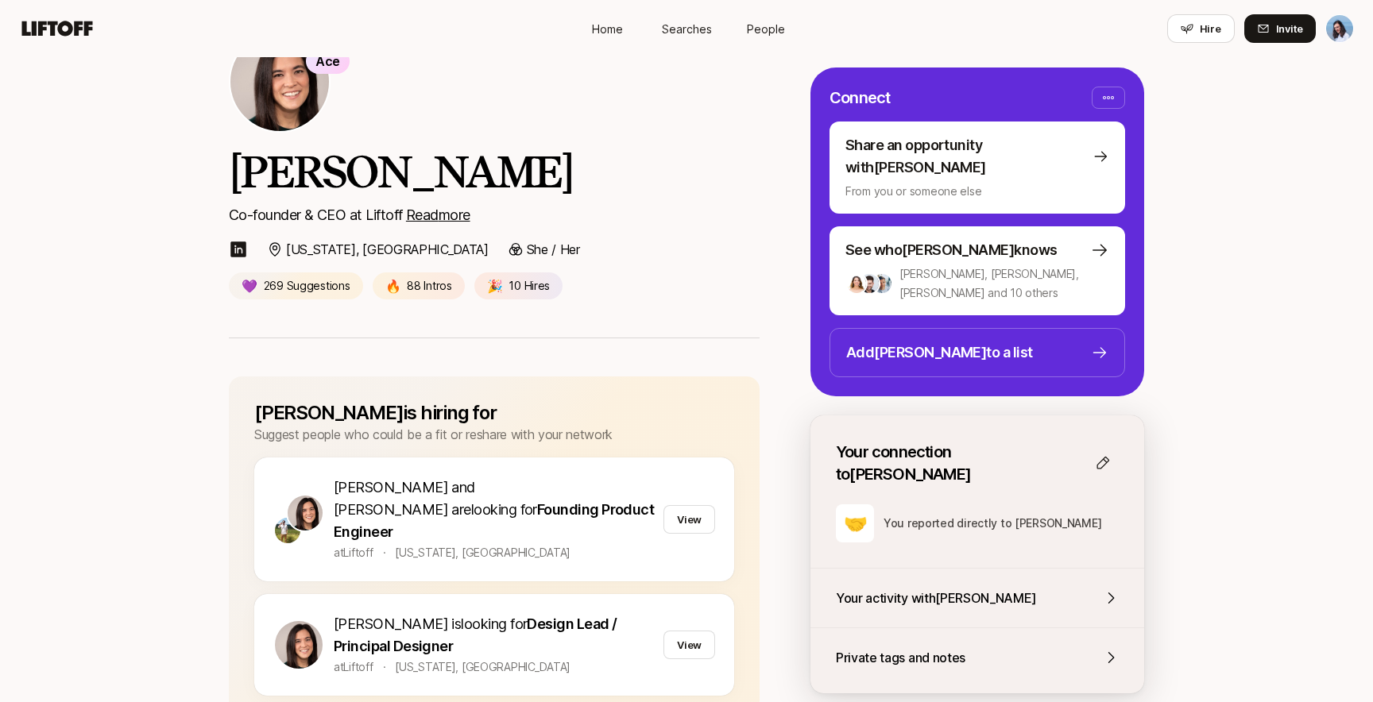
scroll to position [66, 0]
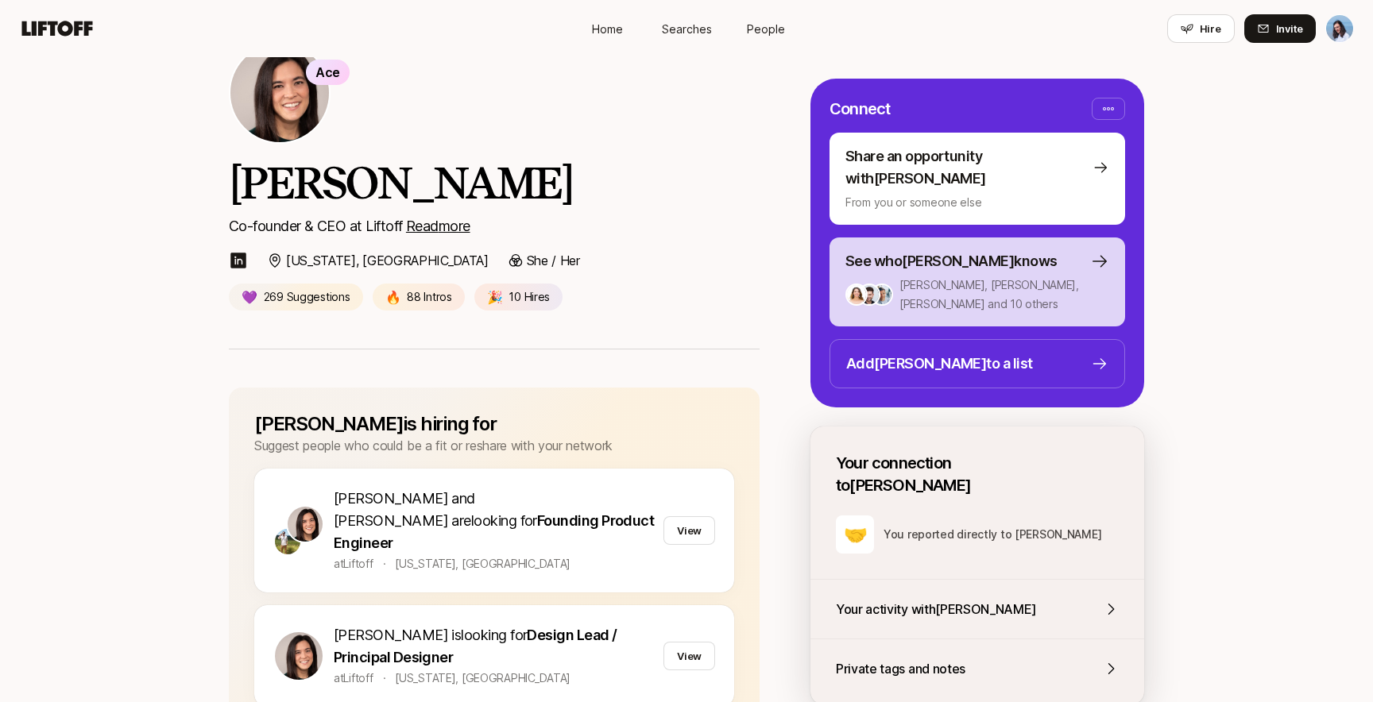
click at [975, 276] on p "Analía, Andy, Anton and 10 others" at bounding box center [1004, 295] width 210 height 38
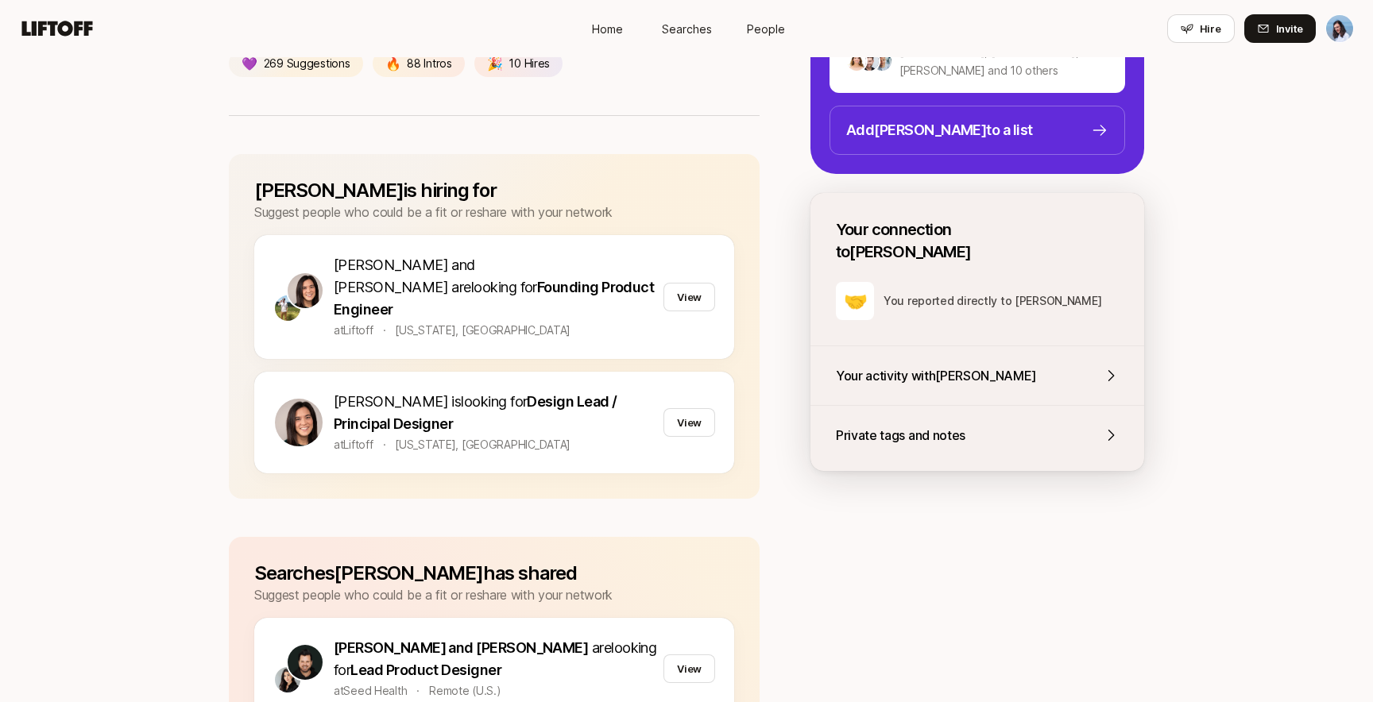
scroll to position [314, 0]
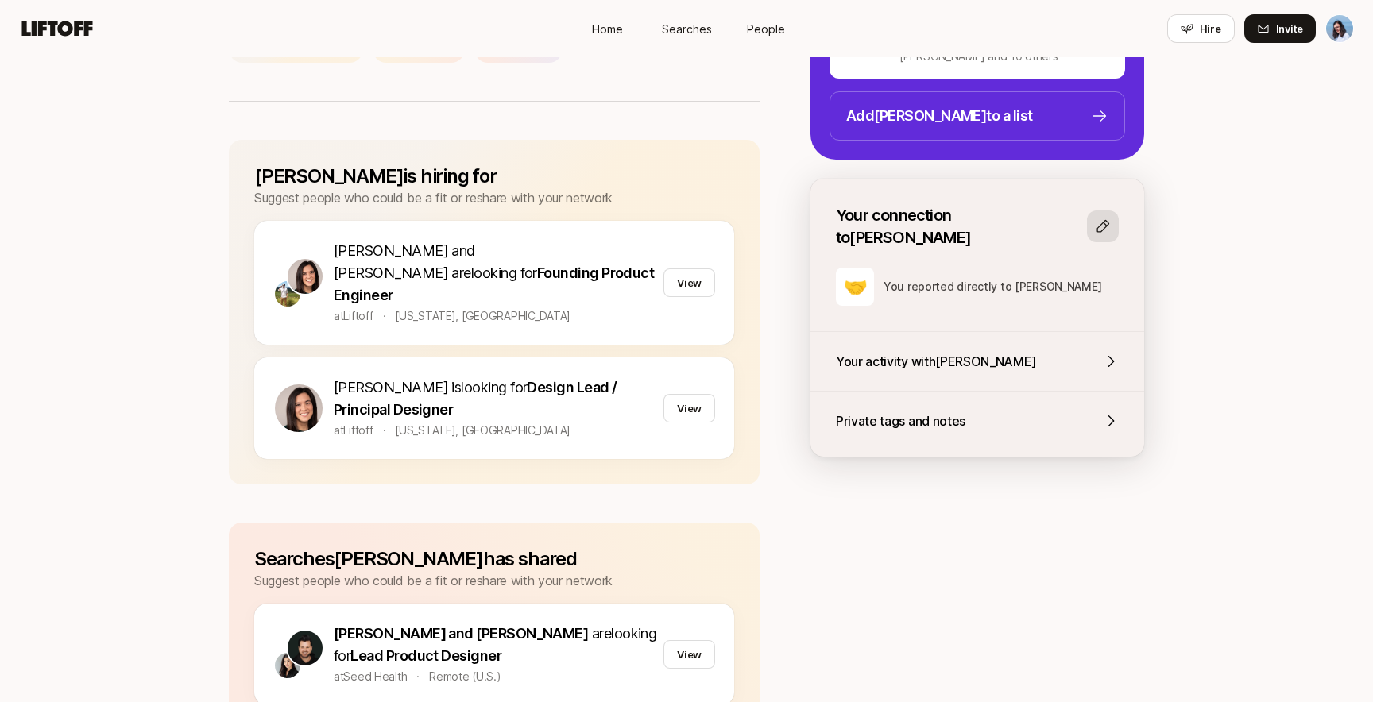
click at [1107, 219] on icon at bounding box center [1103, 227] width 16 height 16
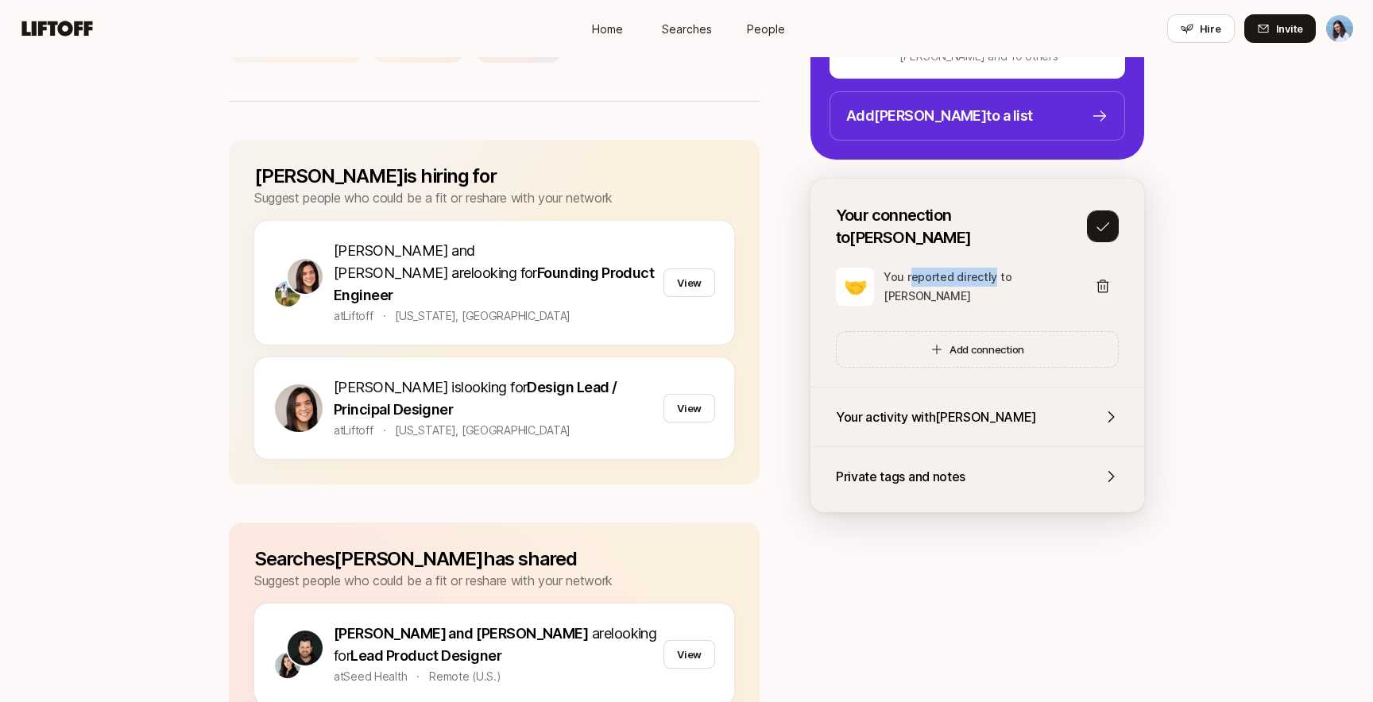
drag, startPoint x: 909, startPoint y: 237, endPoint x: 992, endPoint y: 236, distance: 83.4
click at [992, 268] on p "You reported directly to Eleanor" at bounding box center [981, 287] width 194 height 38
click at [1011, 268] on p "You reported directly to Eleanor" at bounding box center [981, 287] width 194 height 38
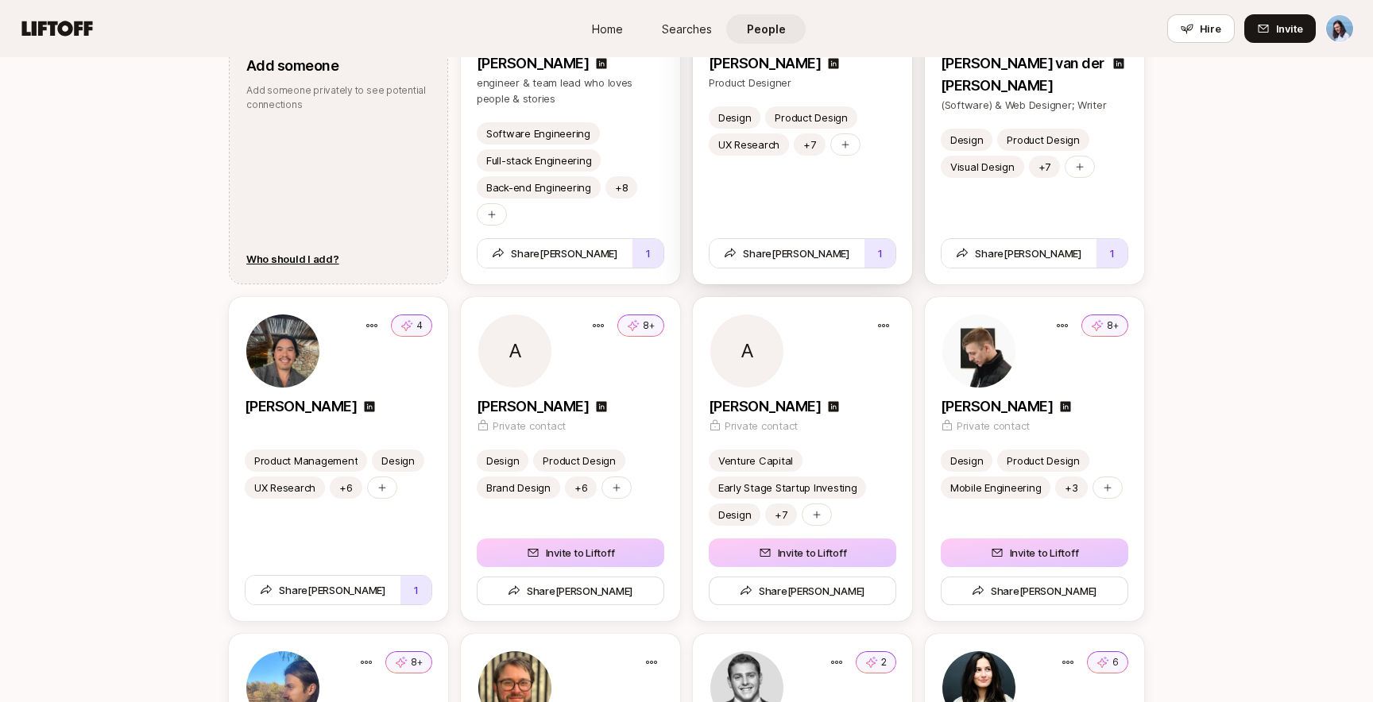
scroll to position [2133, 0]
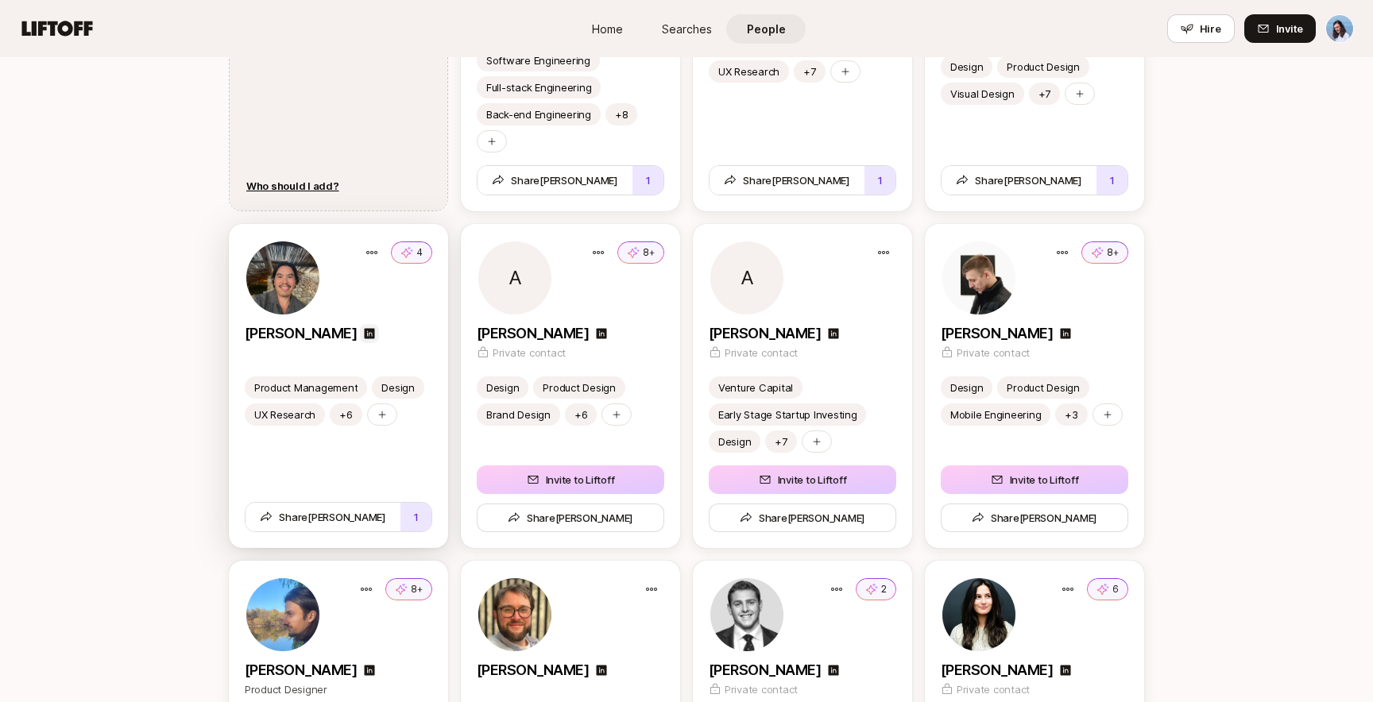
click at [364, 328] on icon at bounding box center [369, 333] width 10 height 10
click at [409, 306] on div "4" at bounding box center [339, 278] width 188 height 76
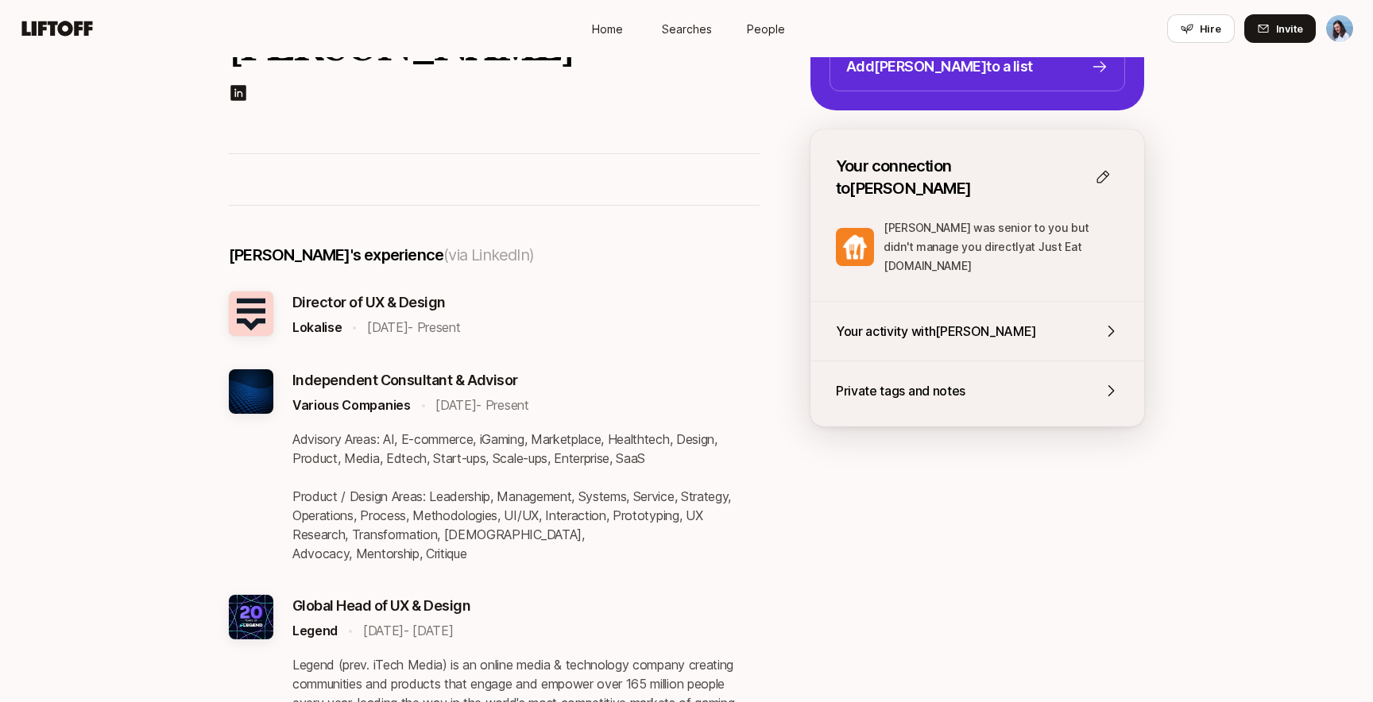
scroll to position [211, 0]
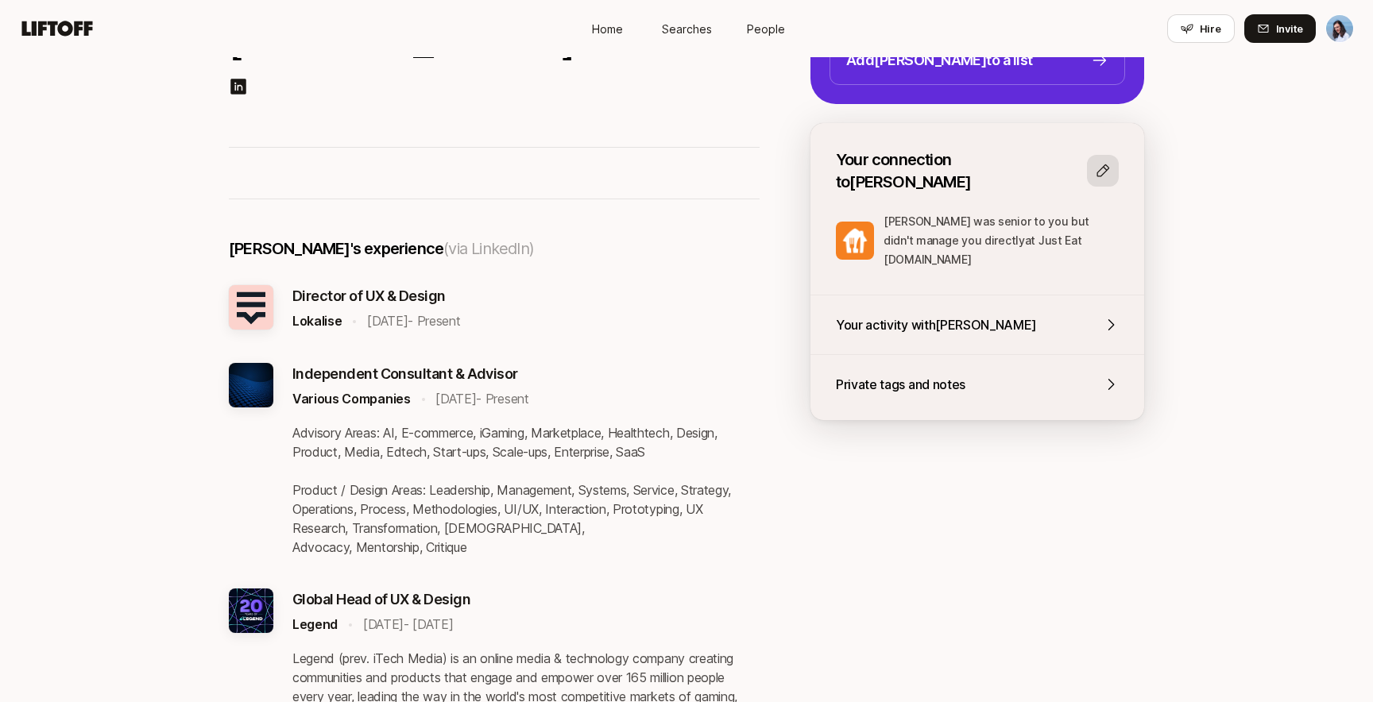
click at [1094, 155] on button at bounding box center [1103, 171] width 32 height 32
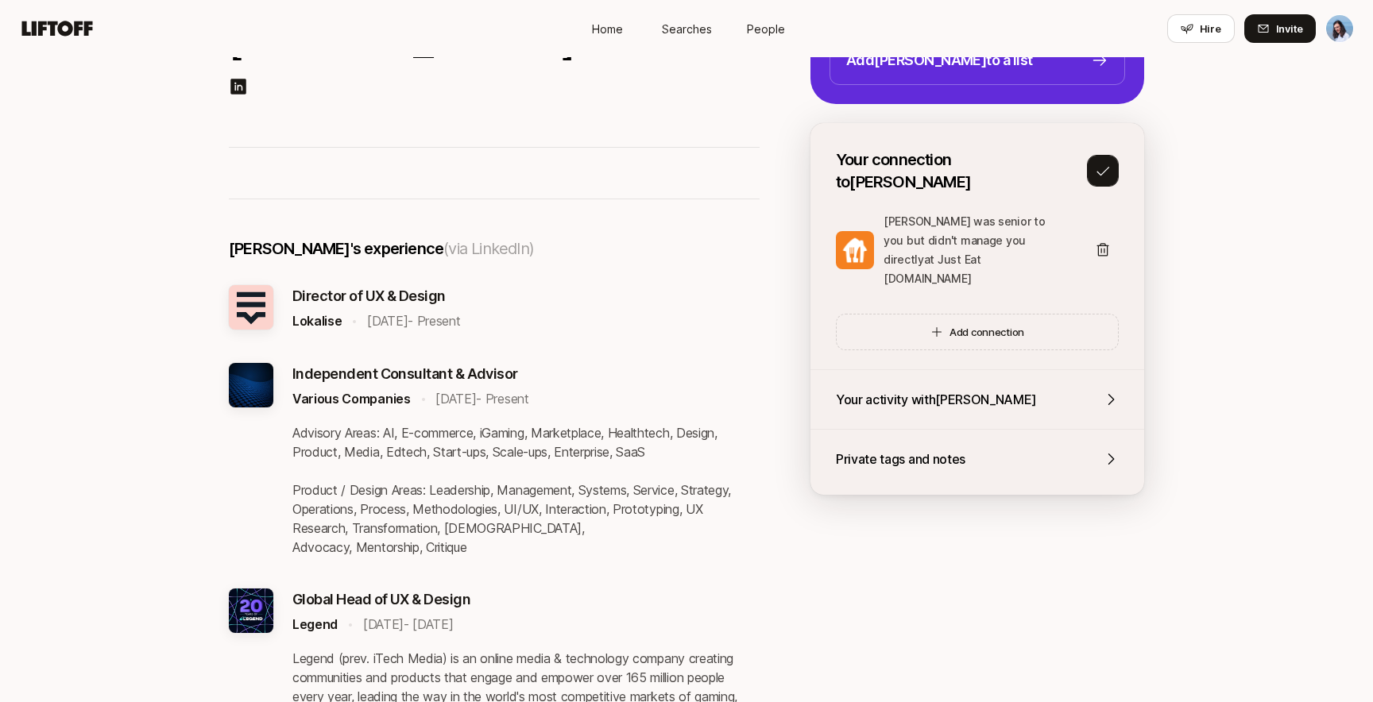
click at [1098, 163] on icon at bounding box center [1103, 171] width 16 height 16
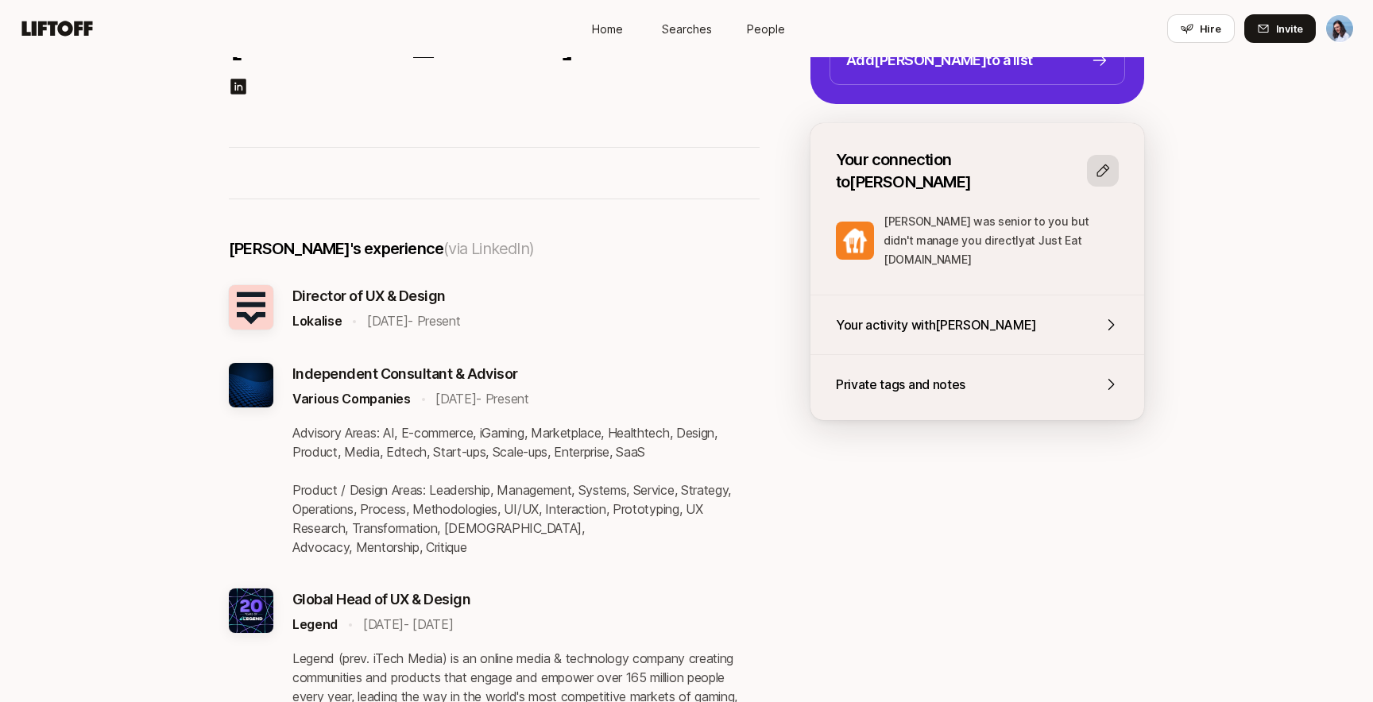
click at [1099, 163] on icon at bounding box center [1103, 171] width 16 height 16
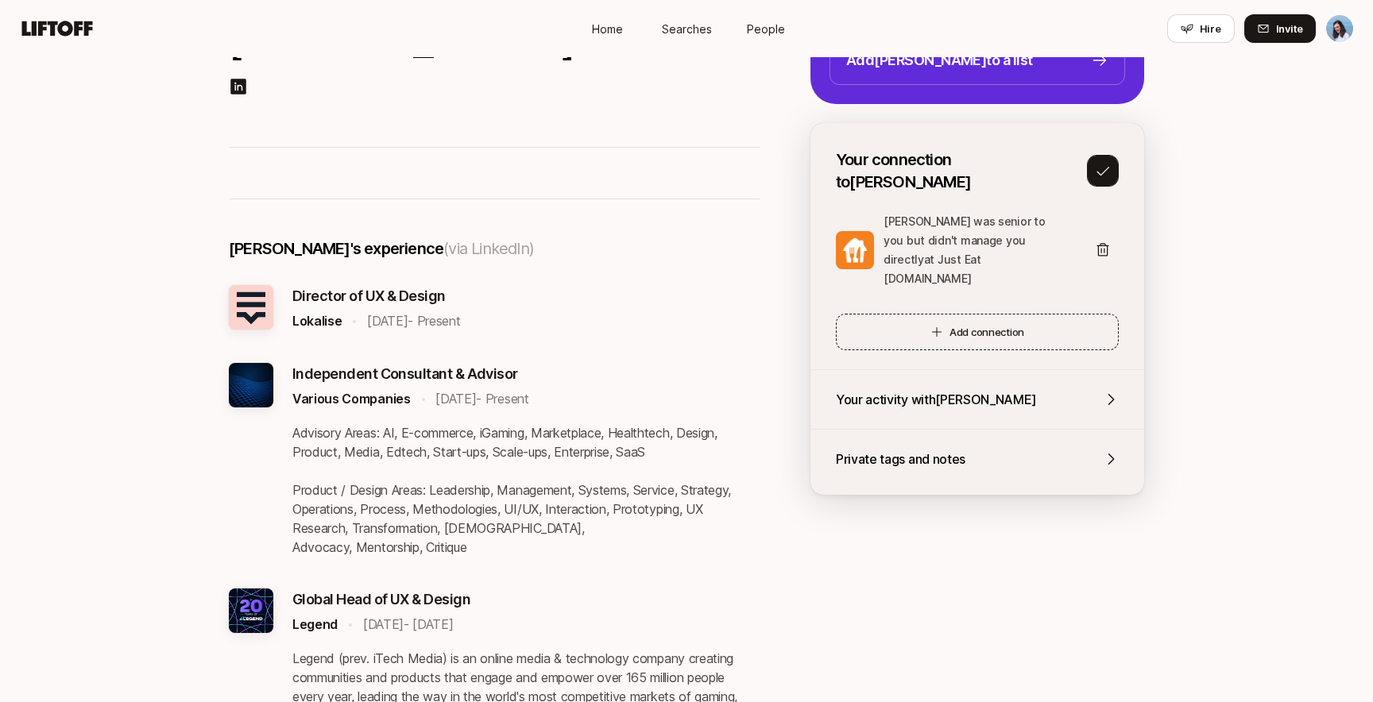
click at [963, 314] on button "Add connection" at bounding box center [977, 332] width 283 height 37
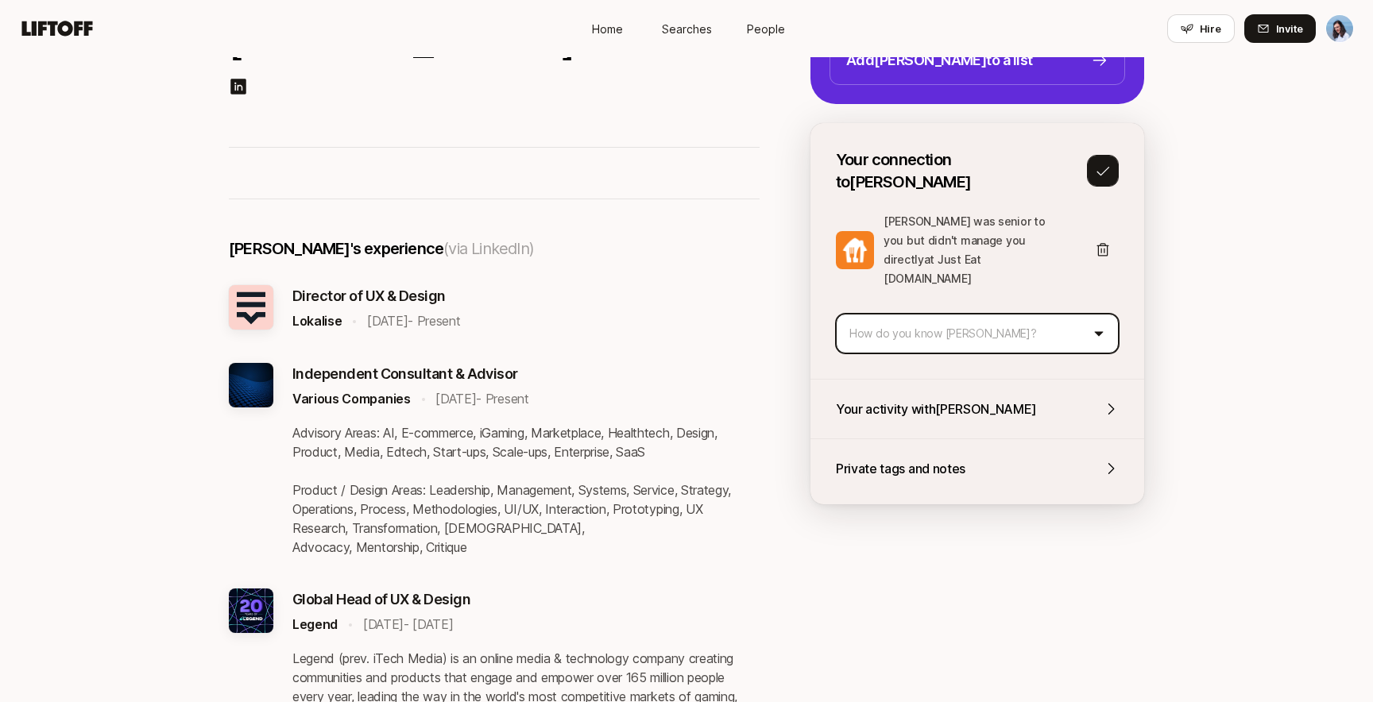
click at [922, 280] on html "Home Searches People Hire Home Searches People Hire Hire Invite Anthony Arnold …" at bounding box center [686, 140] width 1373 height 702
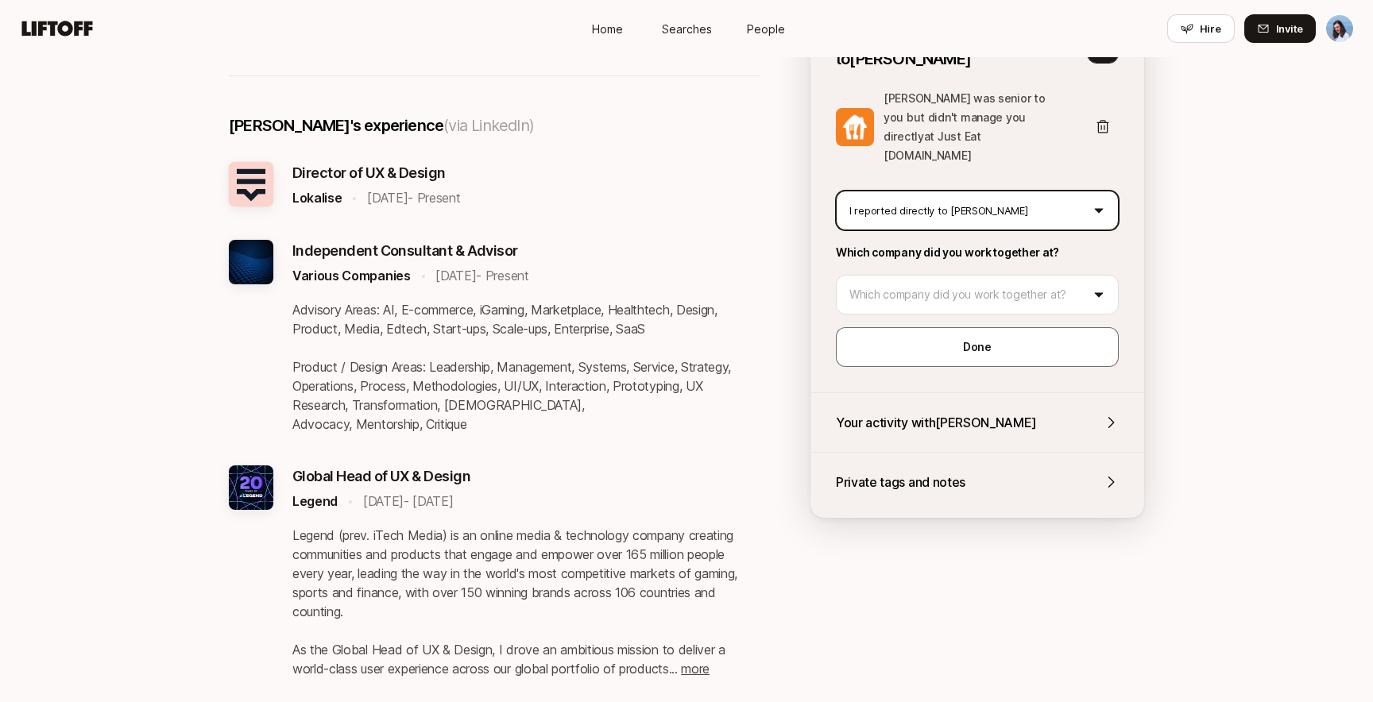
scroll to position [341, 0]
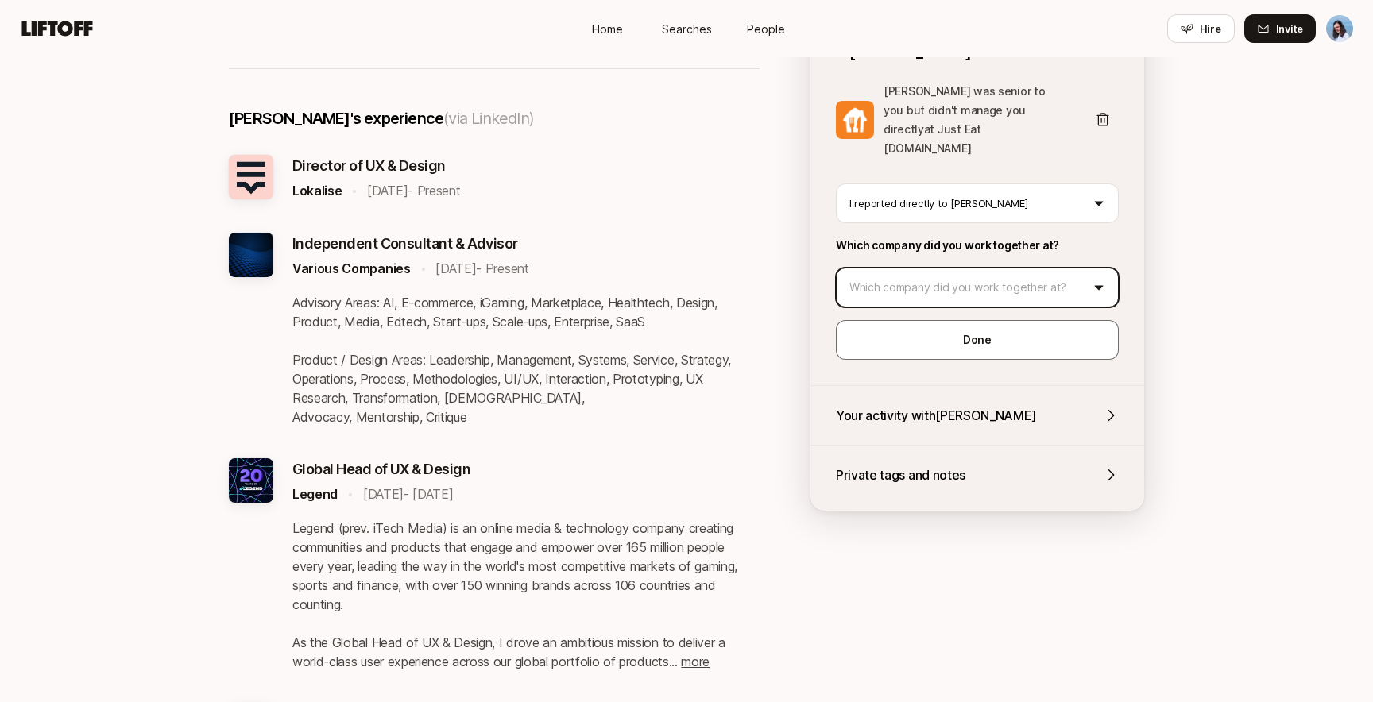
click at [940, 242] on html "Home Searches People Hire Home Searches People Hire Hire Invite Anthony Arnold …" at bounding box center [686, 10] width 1373 height 702
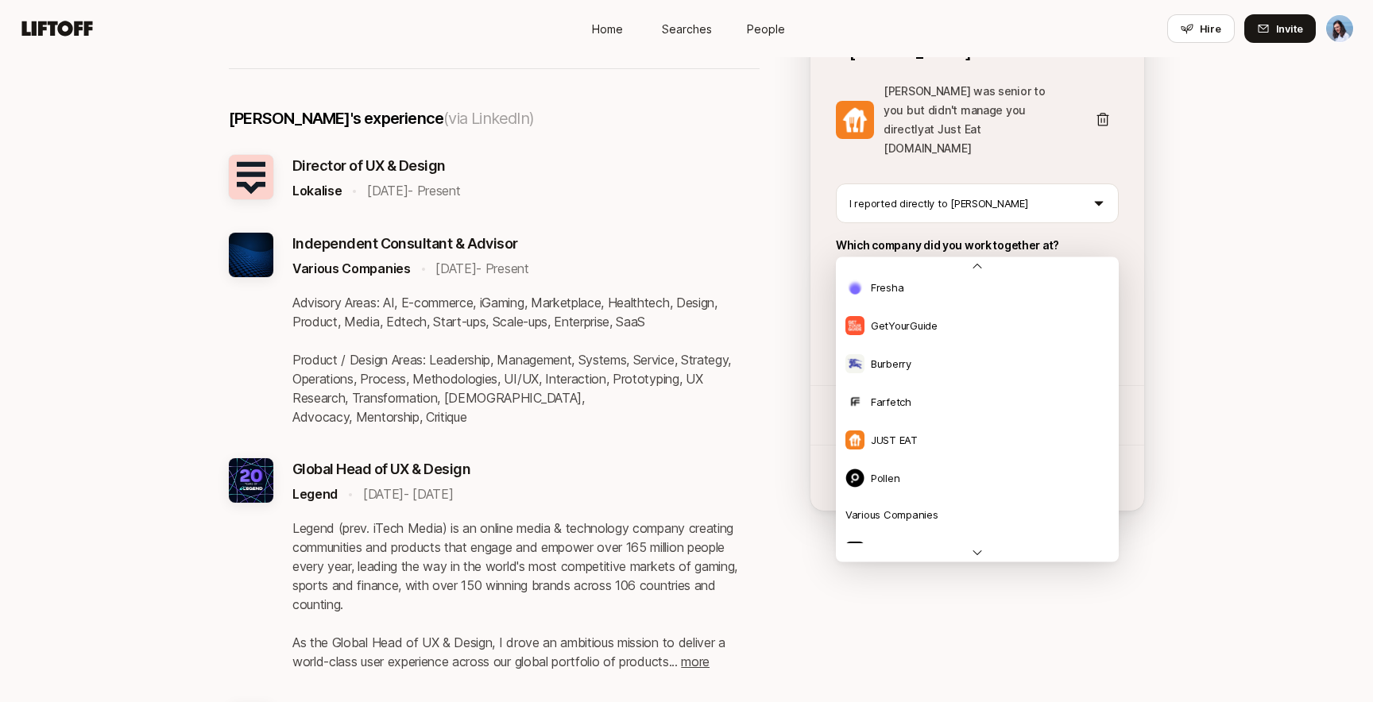
scroll to position [127, 0]
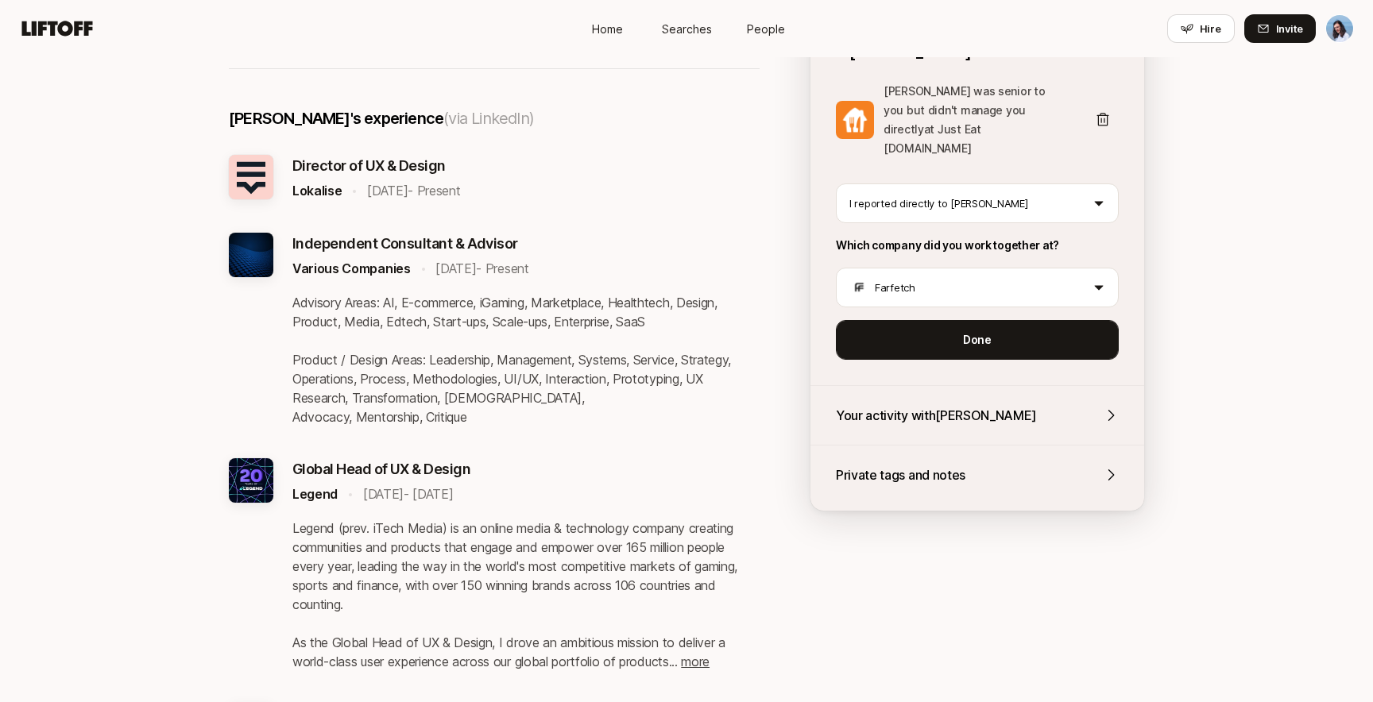
click at [1012, 320] on button "Done" at bounding box center [977, 340] width 283 height 40
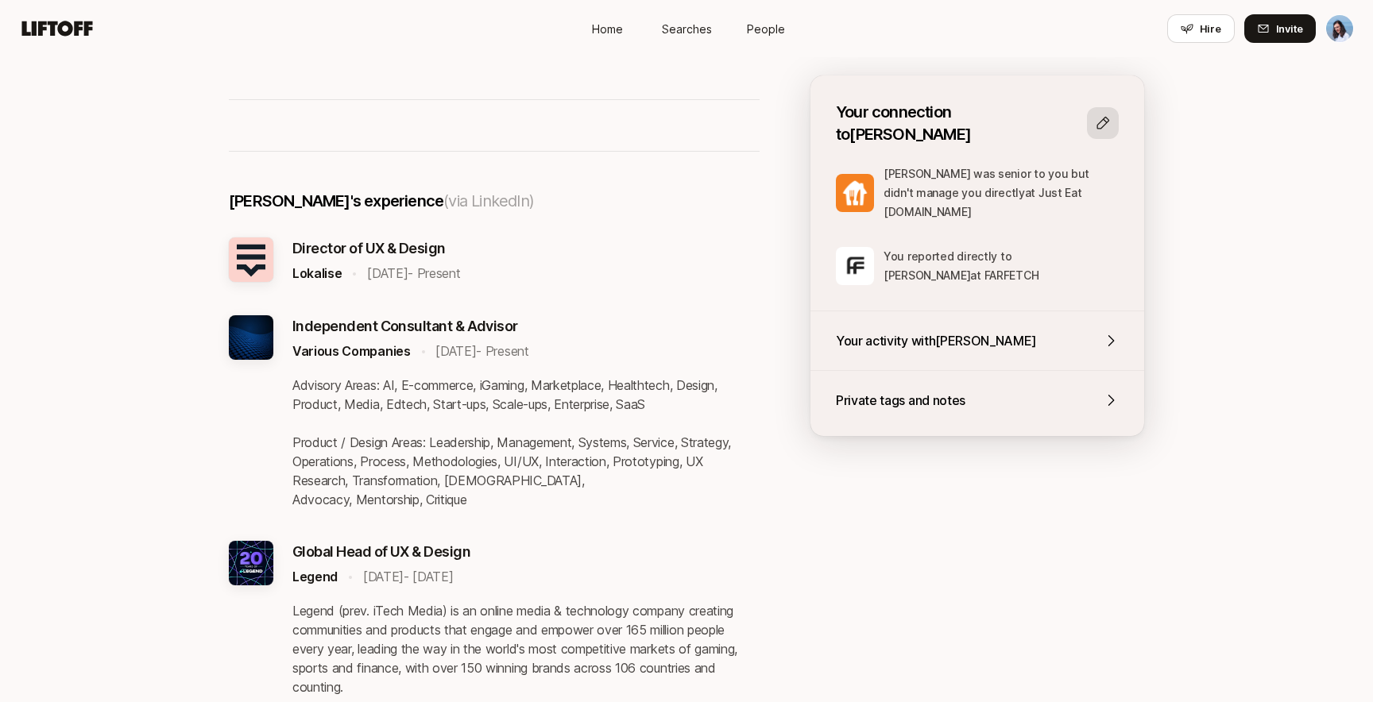
scroll to position [254, 0]
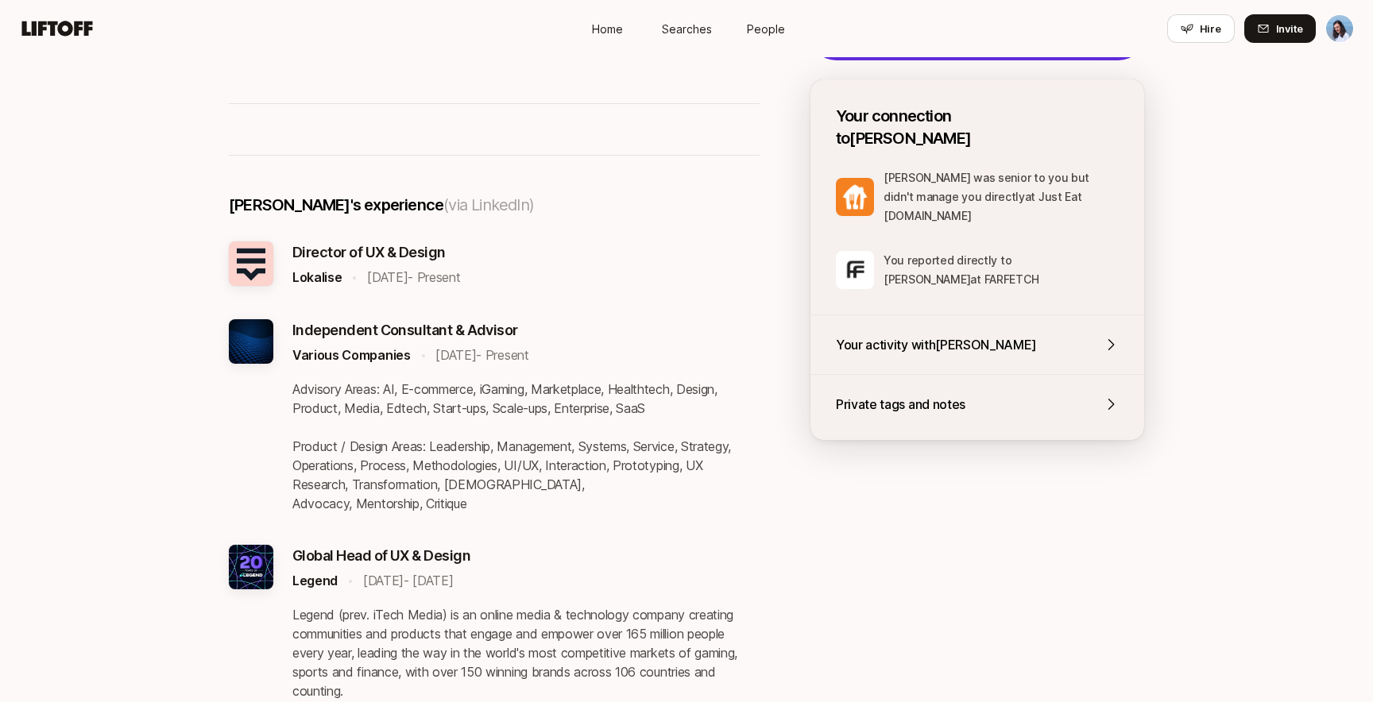
click at [1105, 121] on icon at bounding box center [1103, 127] width 13 height 13
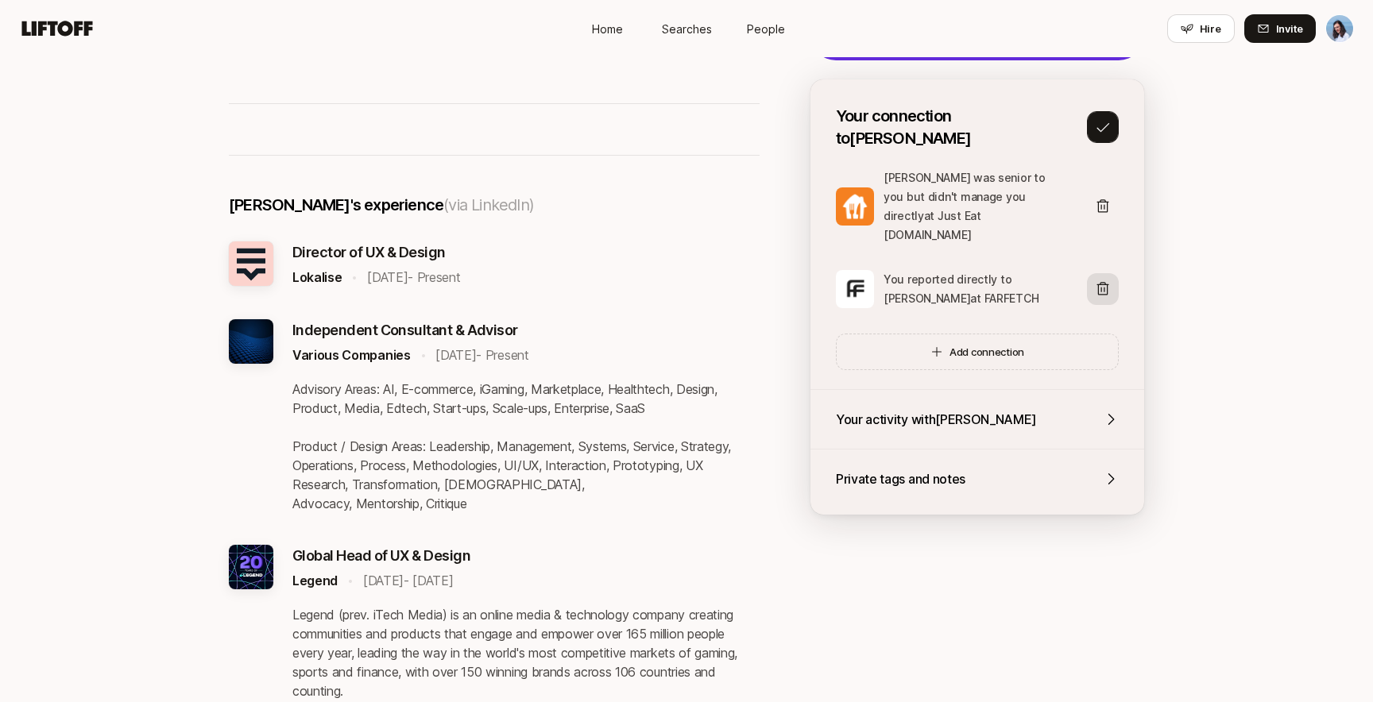
click at [1099, 282] on icon at bounding box center [1103, 288] width 12 height 13
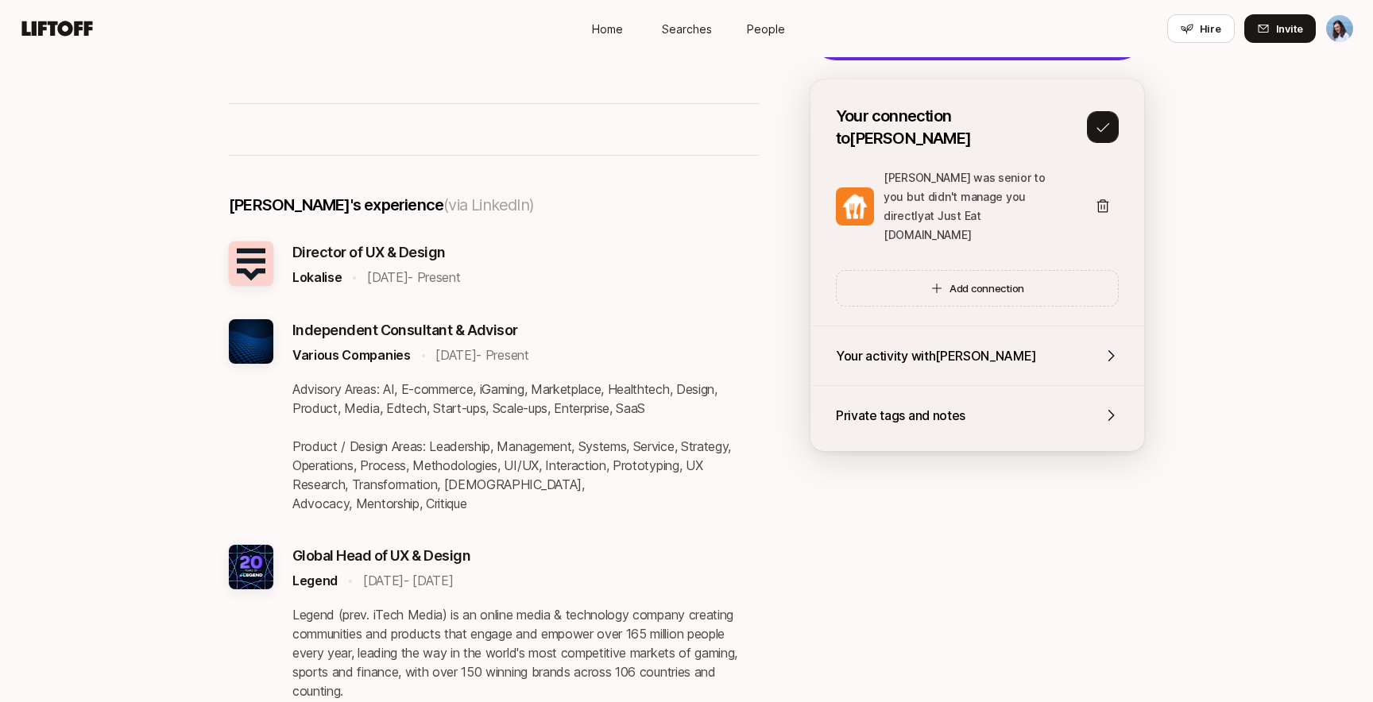
click at [1098, 119] on icon at bounding box center [1103, 127] width 16 height 16
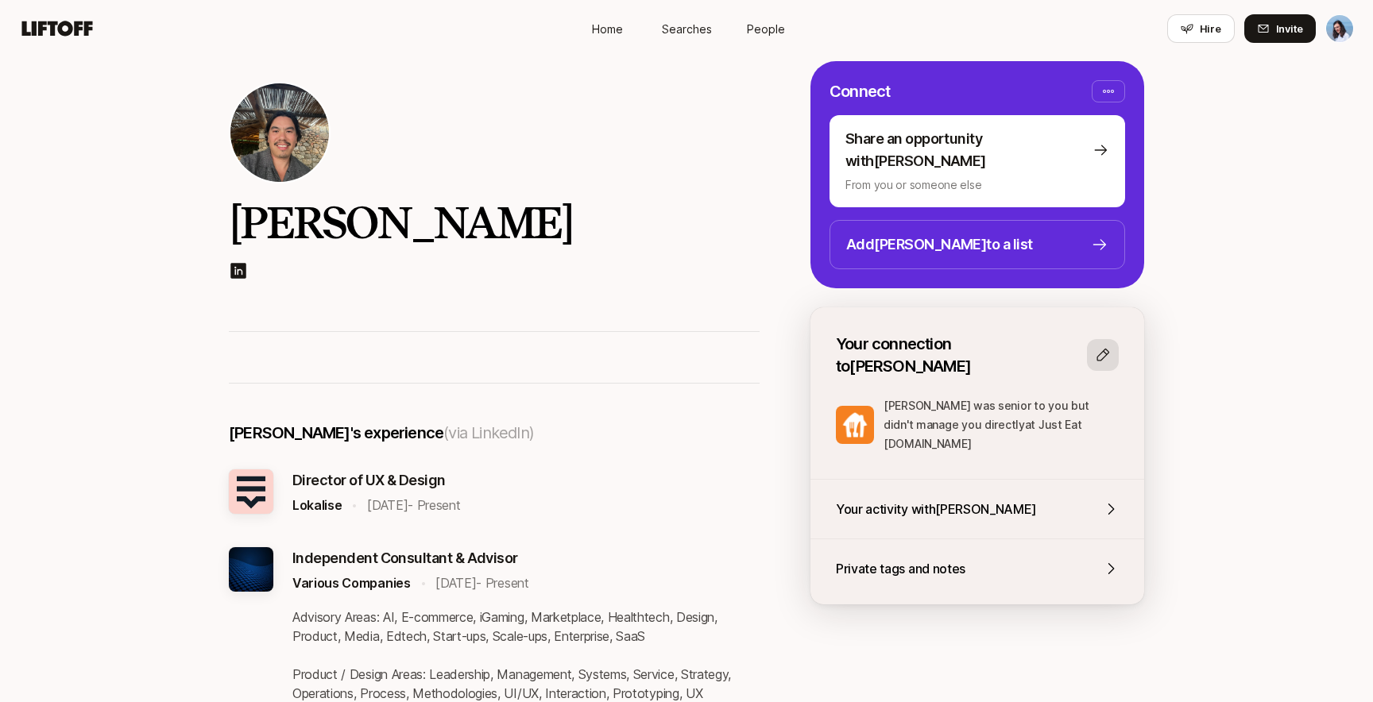
scroll to position [0, 0]
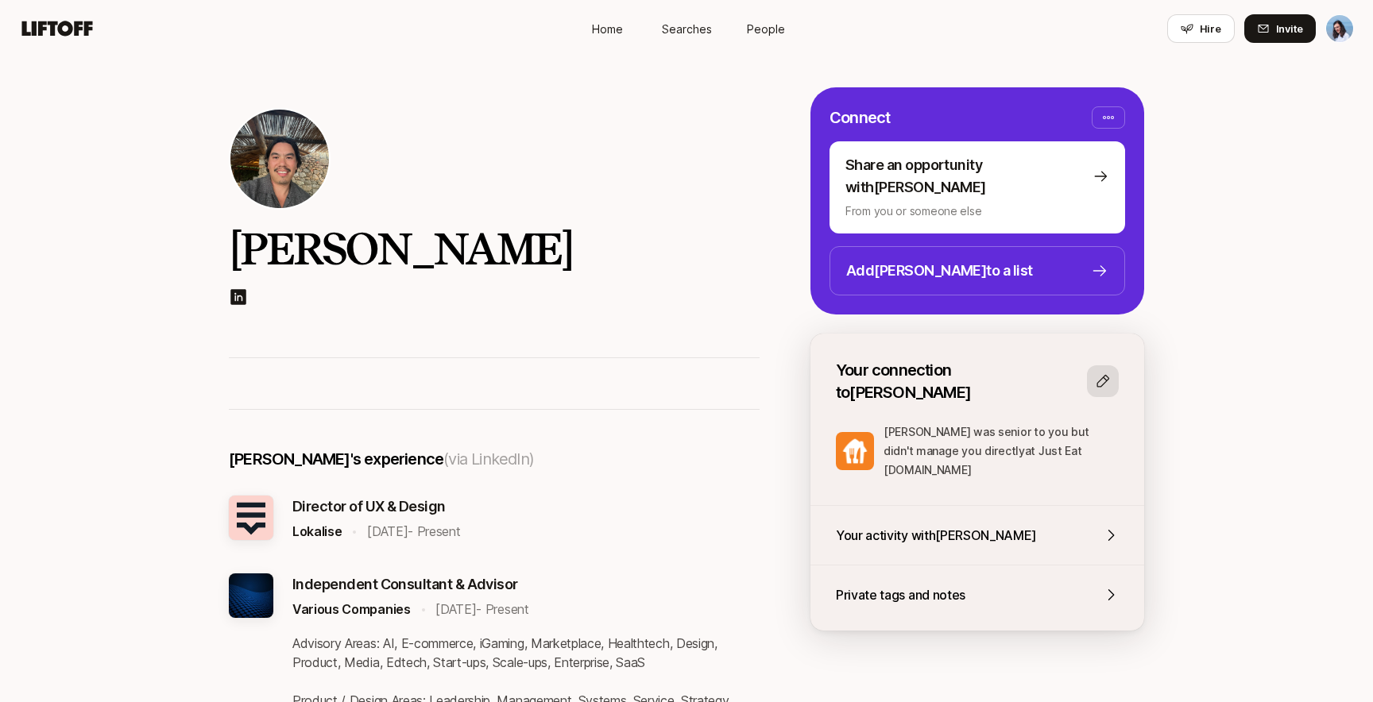
click at [1100, 373] on icon at bounding box center [1103, 381] width 16 height 16
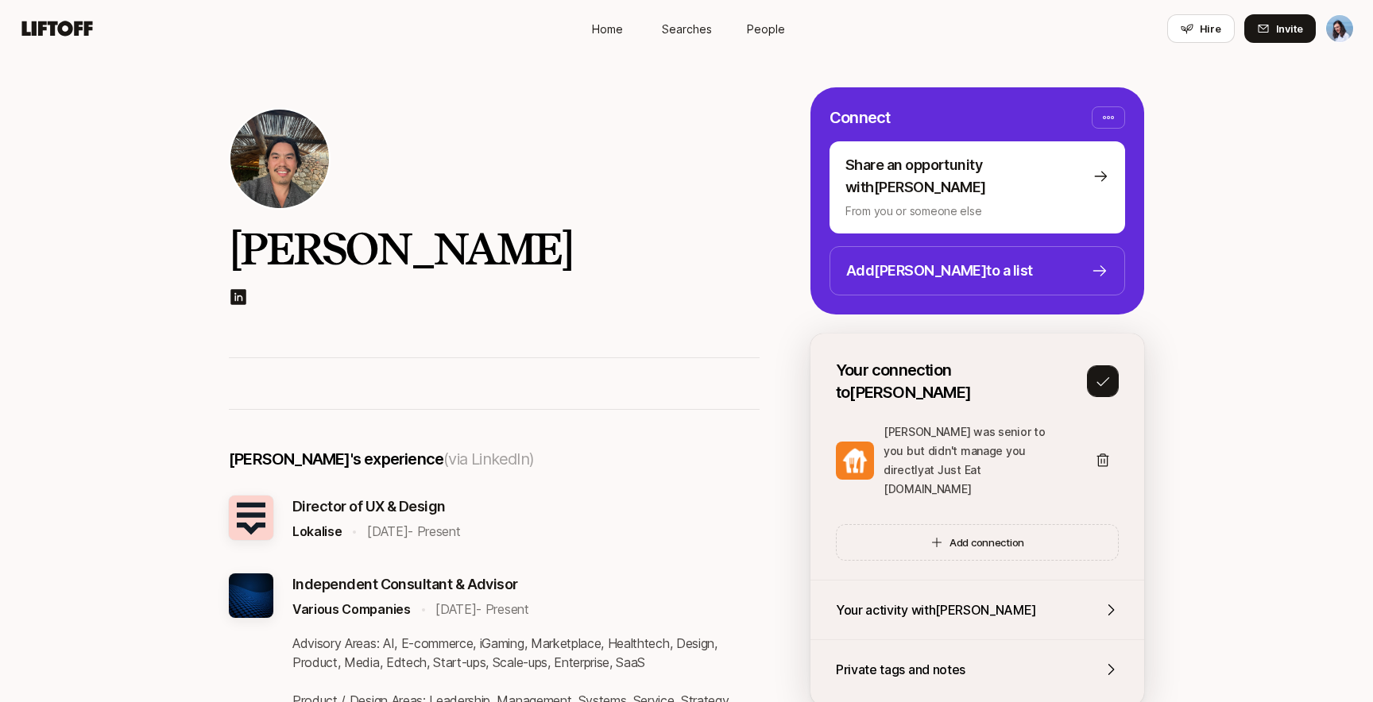
click at [1102, 373] on icon at bounding box center [1103, 381] width 16 height 16
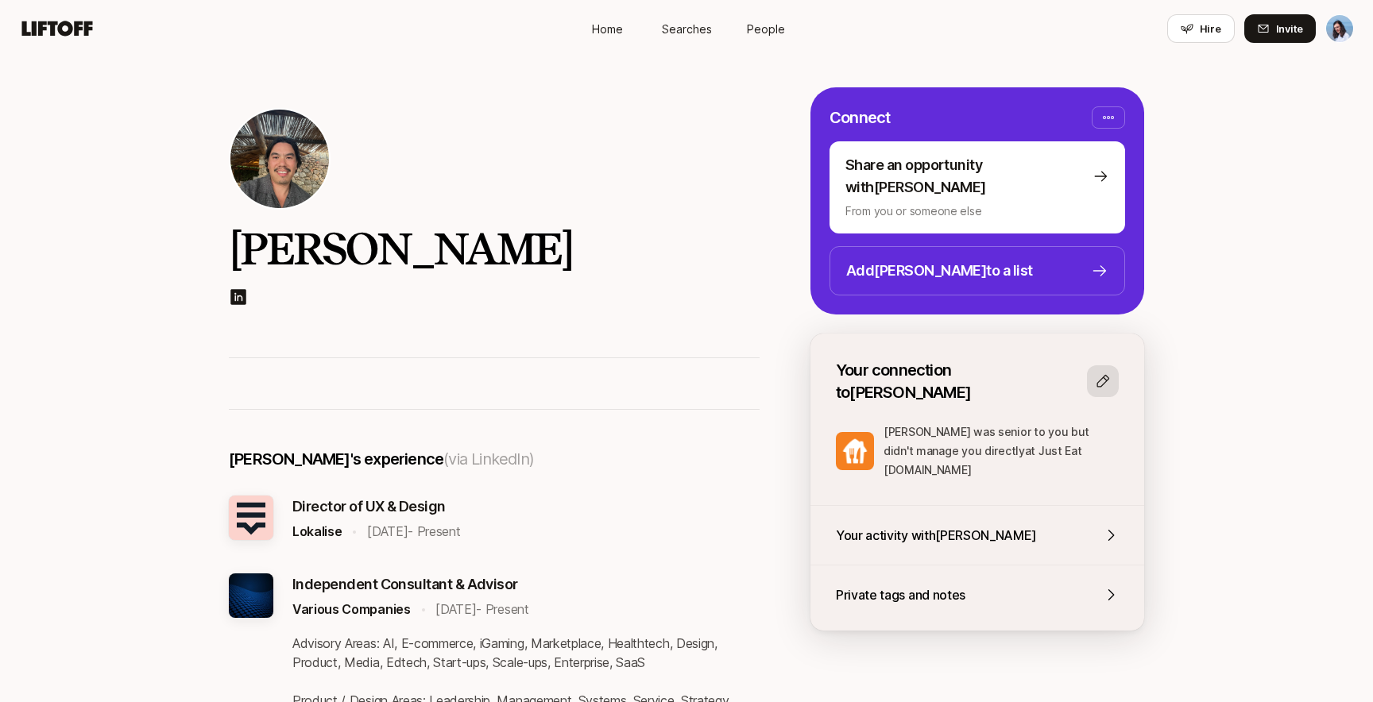
click at [1201, 311] on div "Anthony Arnold" at bounding box center [686, 207] width 1373 height 300
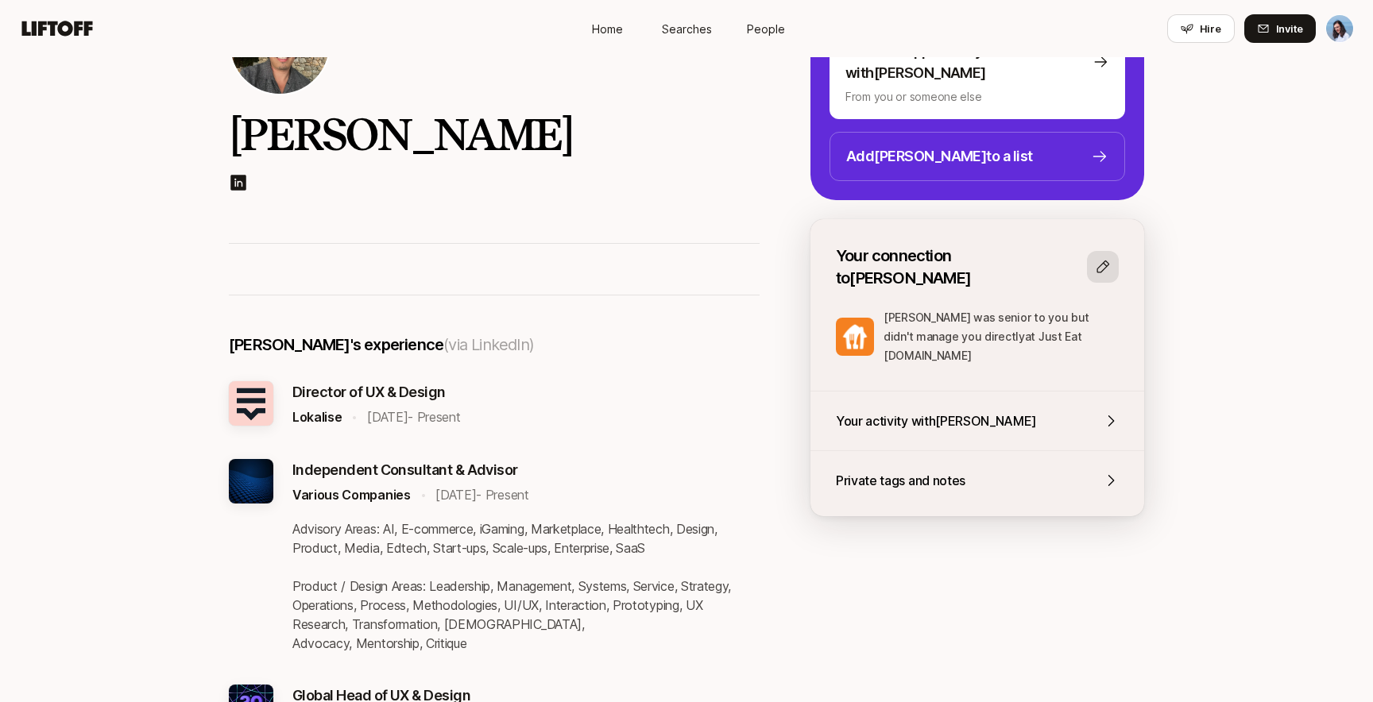
scroll to position [180, 0]
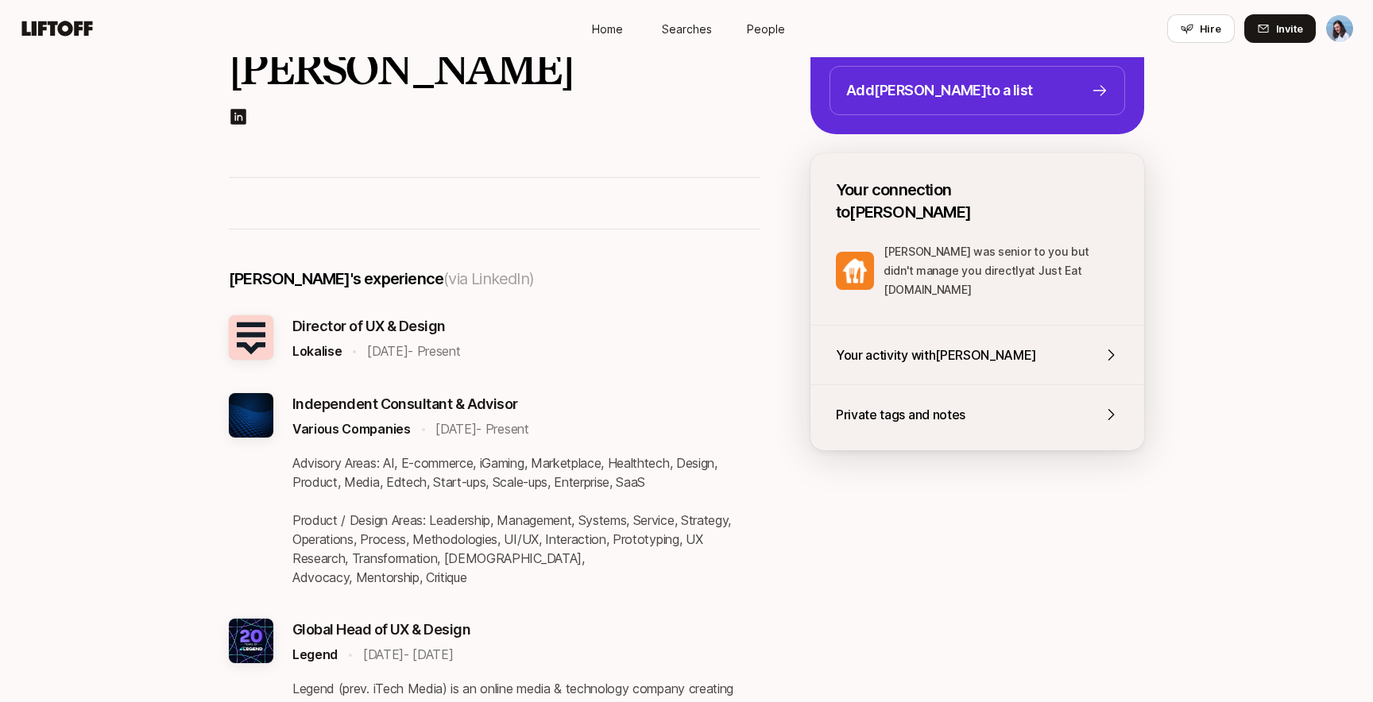
click at [1104, 193] on icon at bounding box center [1103, 201] width 16 height 16
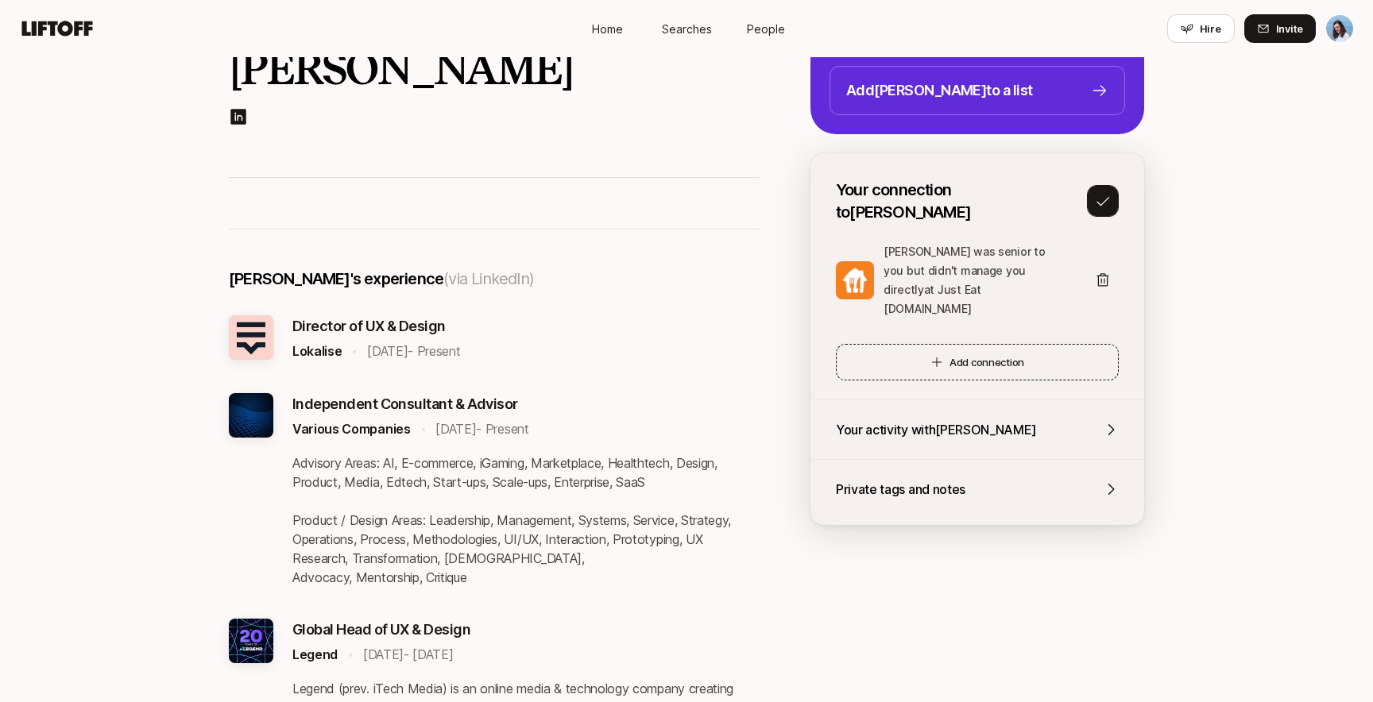
click at [932, 356] on icon at bounding box center [936, 362] width 13 height 13
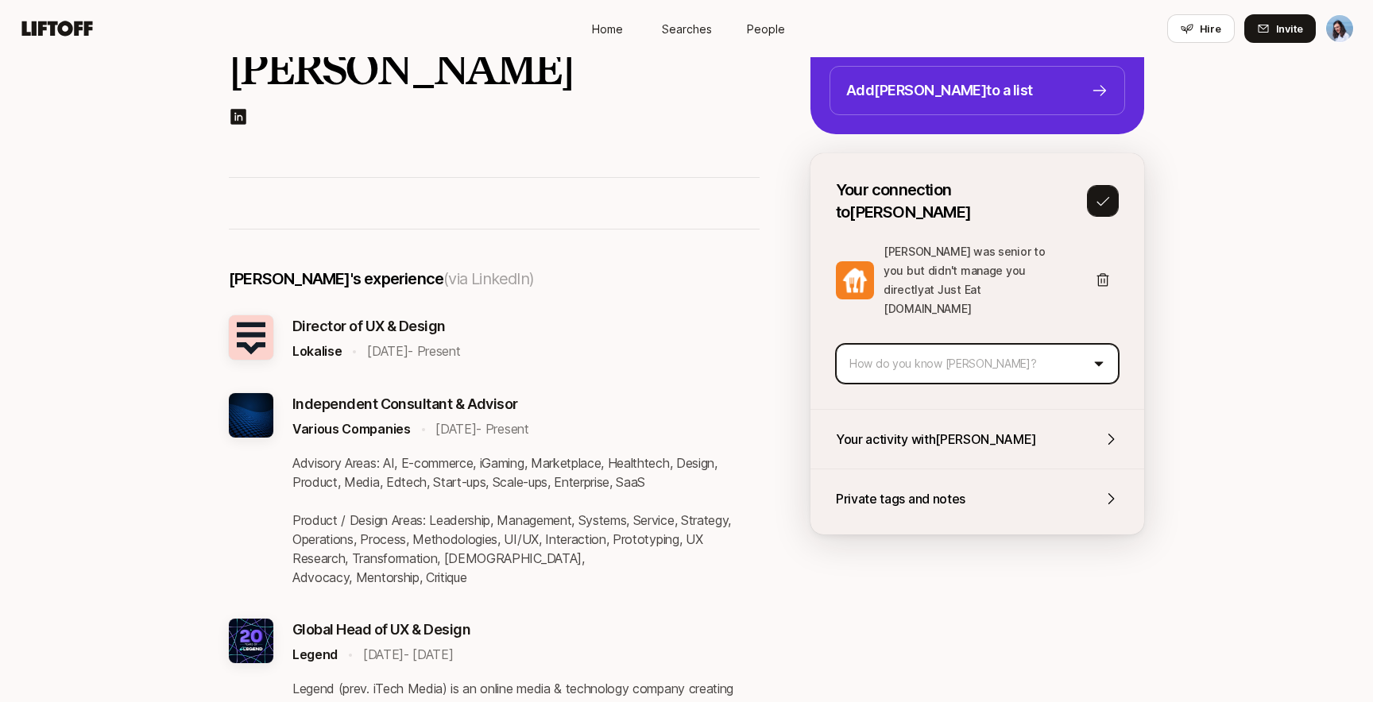
click at [894, 311] on html "Home Searches People Hire Home Searches People Hire Hire Invite Anthony Arnold …" at bounding box center [686, 171] width 1373 height 702
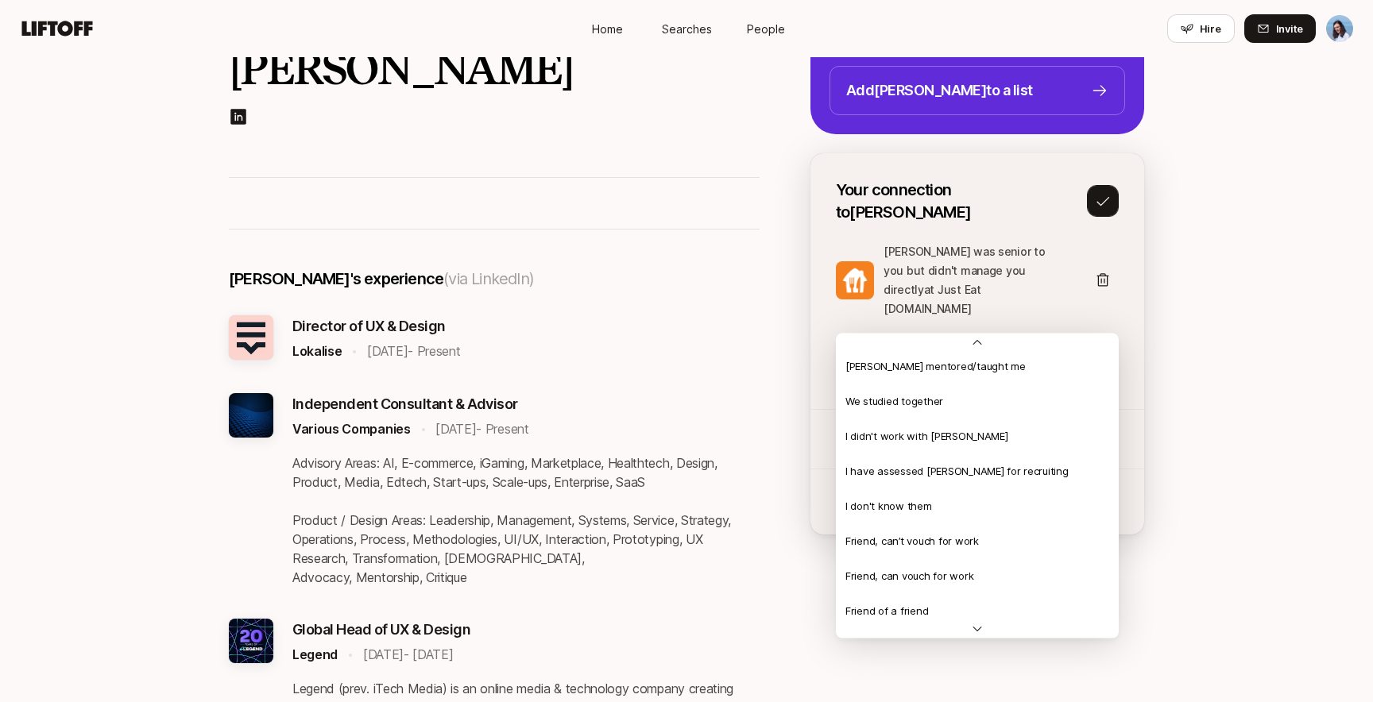
scroll to position [375, 0]
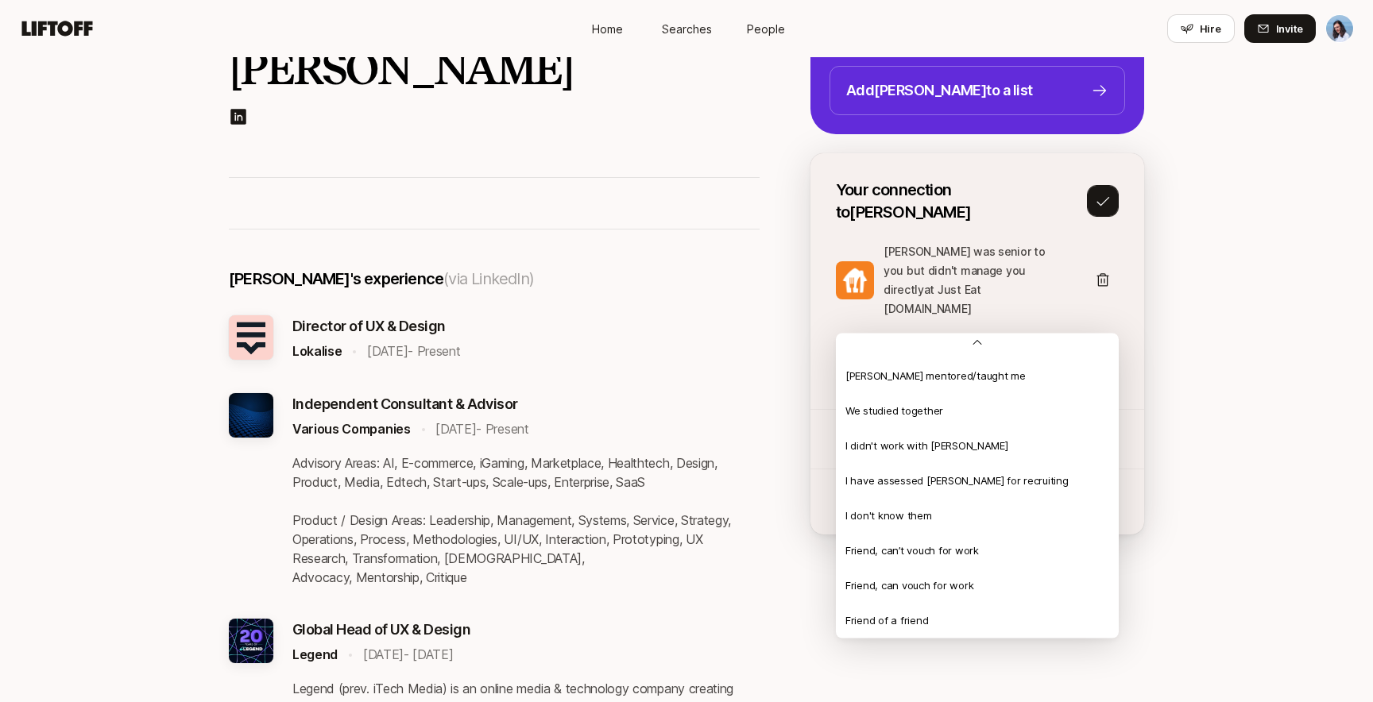
click at [1201, 277] on html "Home Searches People Hire Home Searches People Hire Hire Invite Anthony Arnold …" at bounding box center [686, 171] width 1373 height 702
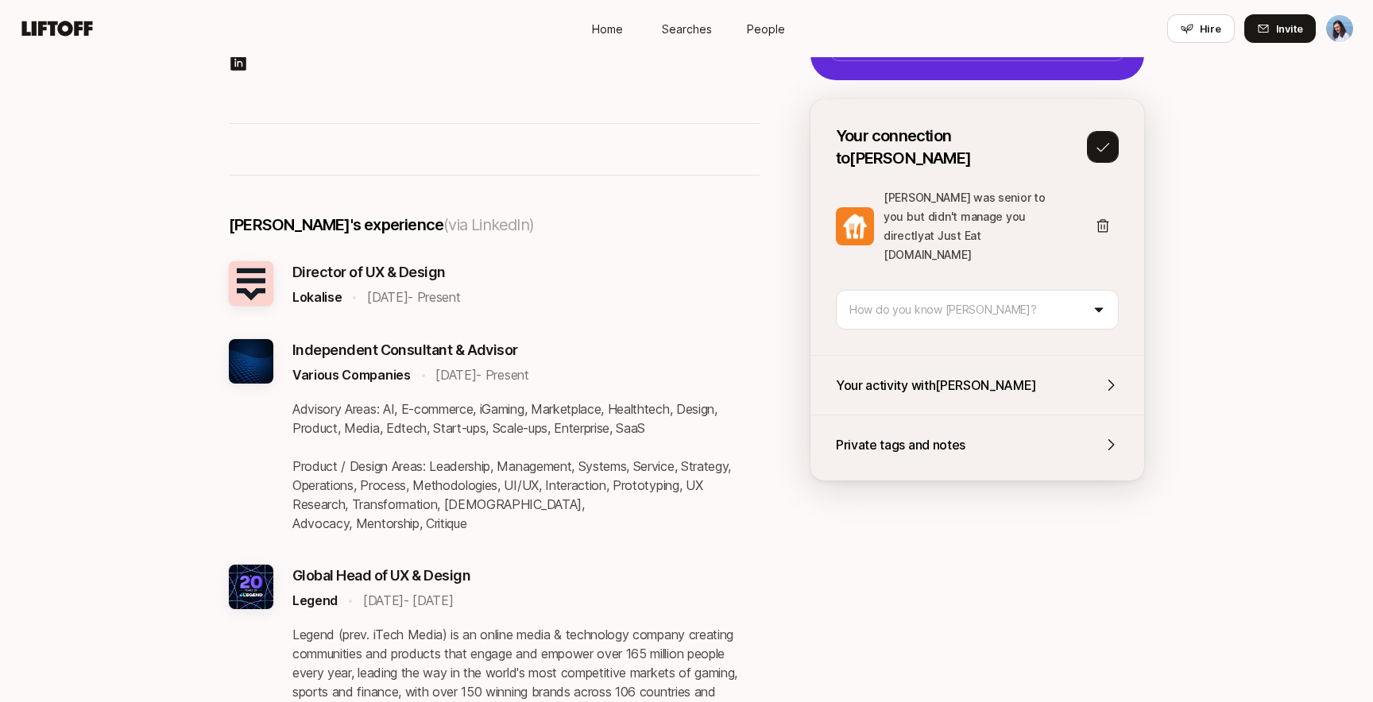
scroll to position [242, 0]
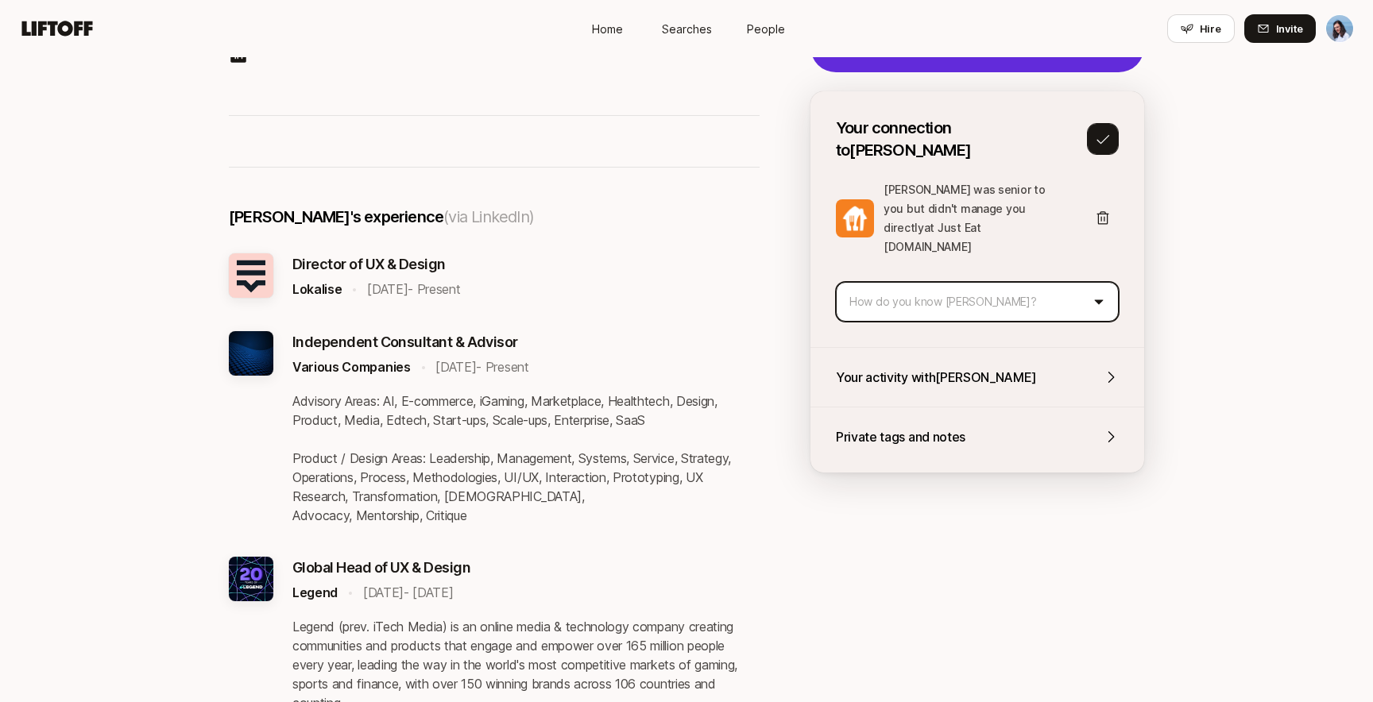
click at [973, 253] on html "Home Searches People Hire Home Searches People Hire Hire Invite Anthony Arnold …" at bounding box center [686, 109] width 1373 height 702
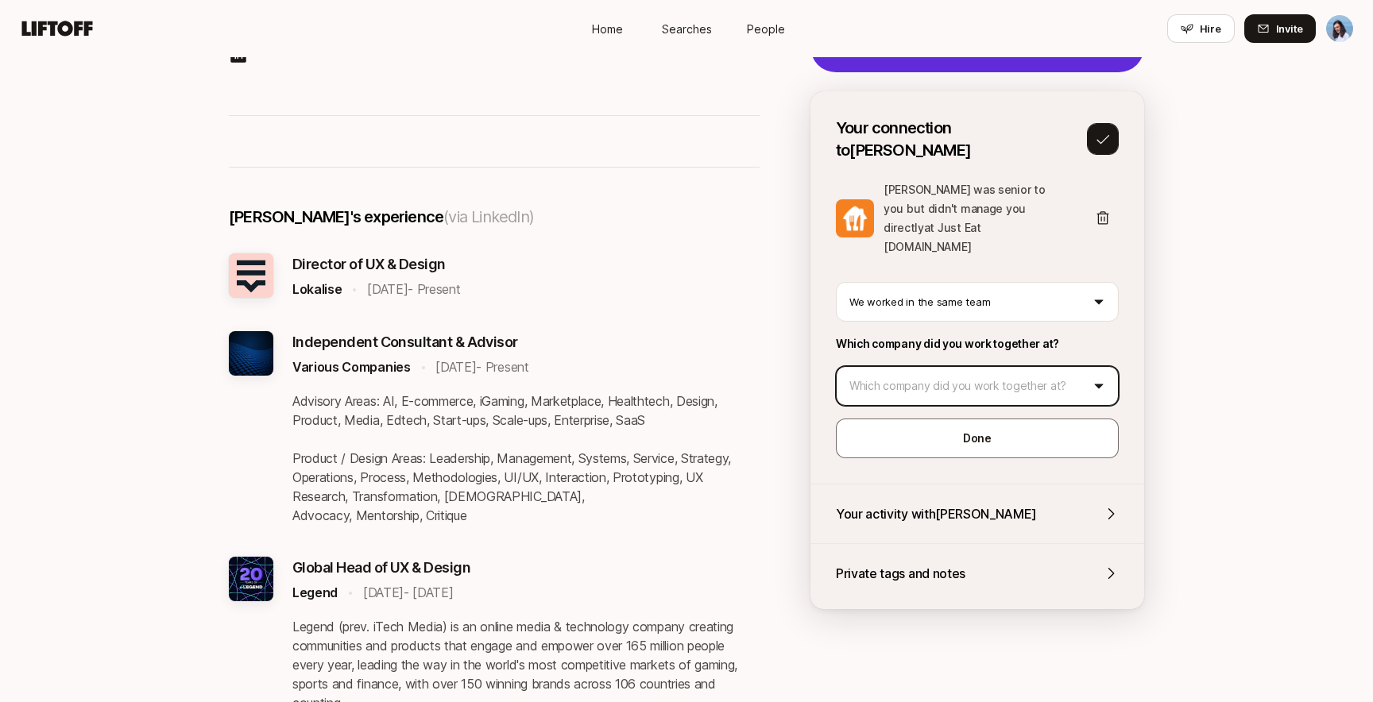
click at [923, 342] on html "Home Searches People Hire Home Searches People Hire Hire Invite Anthony Arnold …" at bounding box center [686, 109] width 1373 height 702
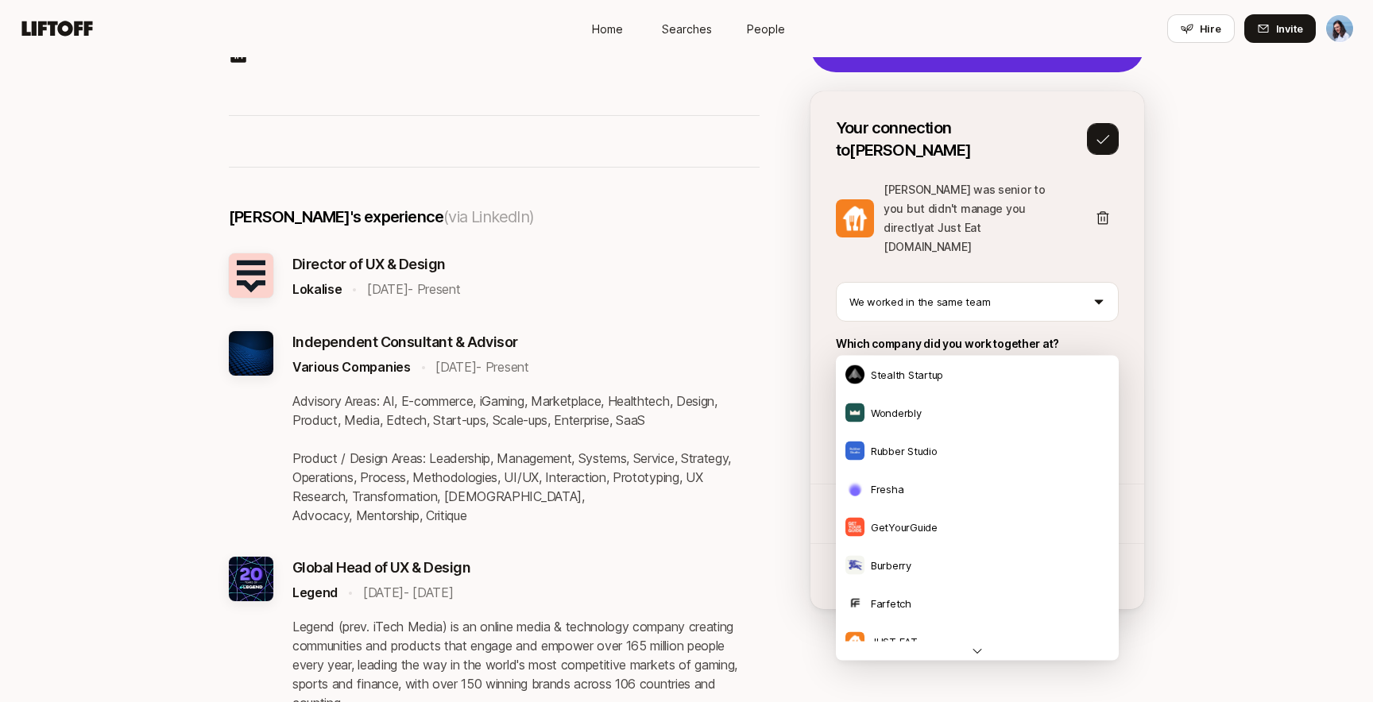
click at [1069, 284] on html "Home Searches People Hire Home Searches People Hire Hire Invite Anthony Arnold …" at bounding box center [686, 109] width 1373 height 702
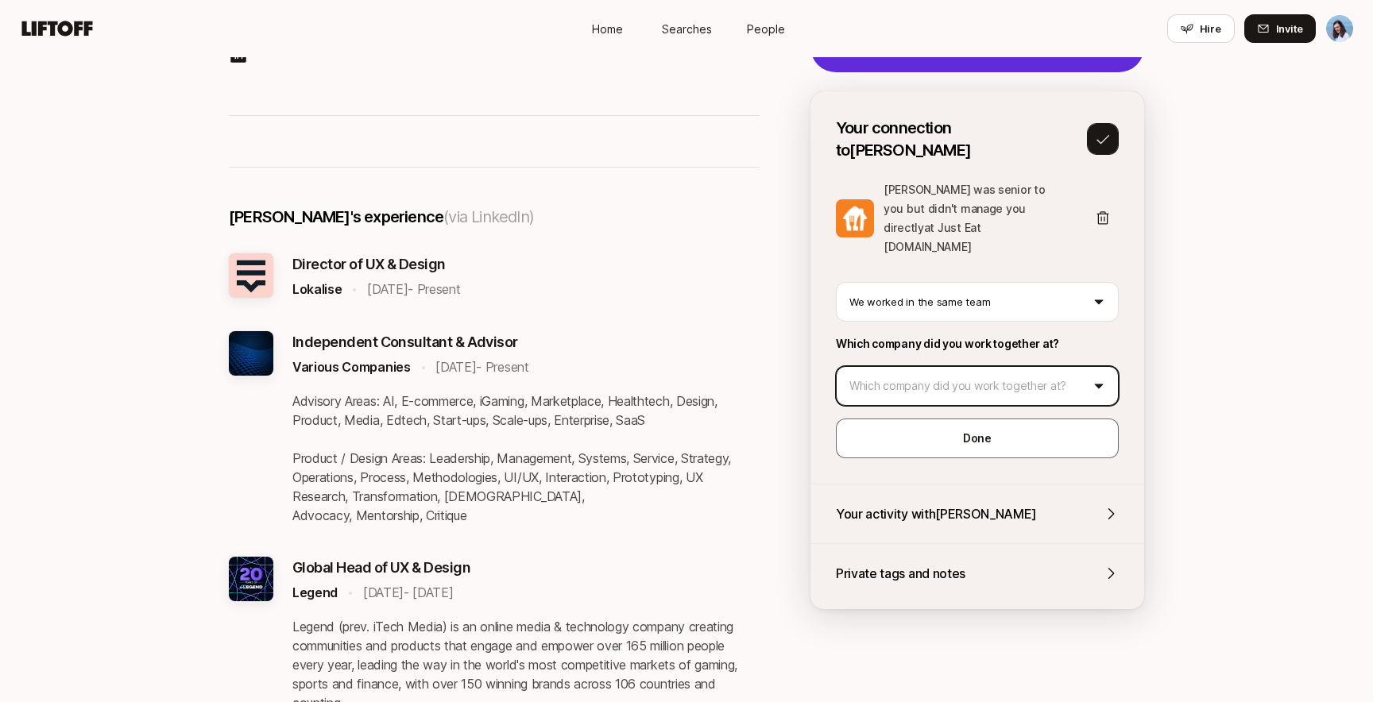
scroll to position [299, 0]
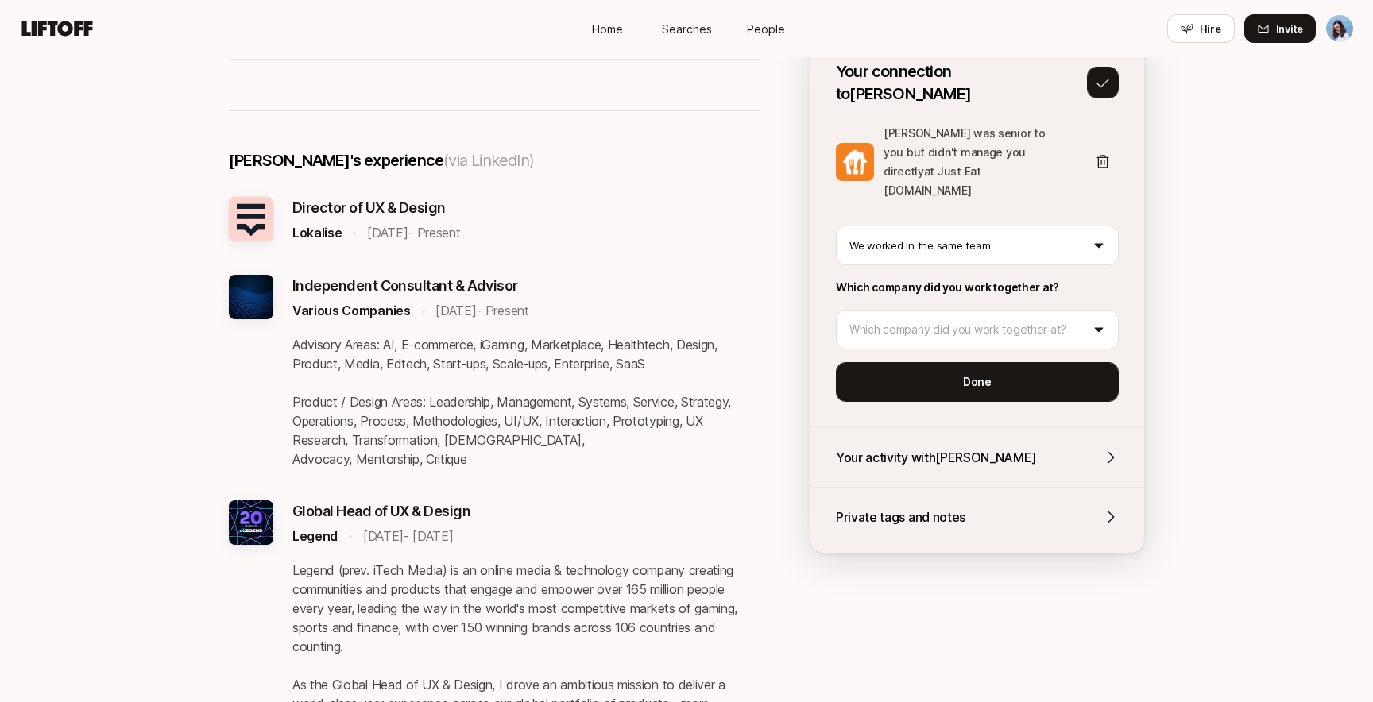
click at [979, 373] on p "Done" at bounding box center [977, 382] width 29 height 19
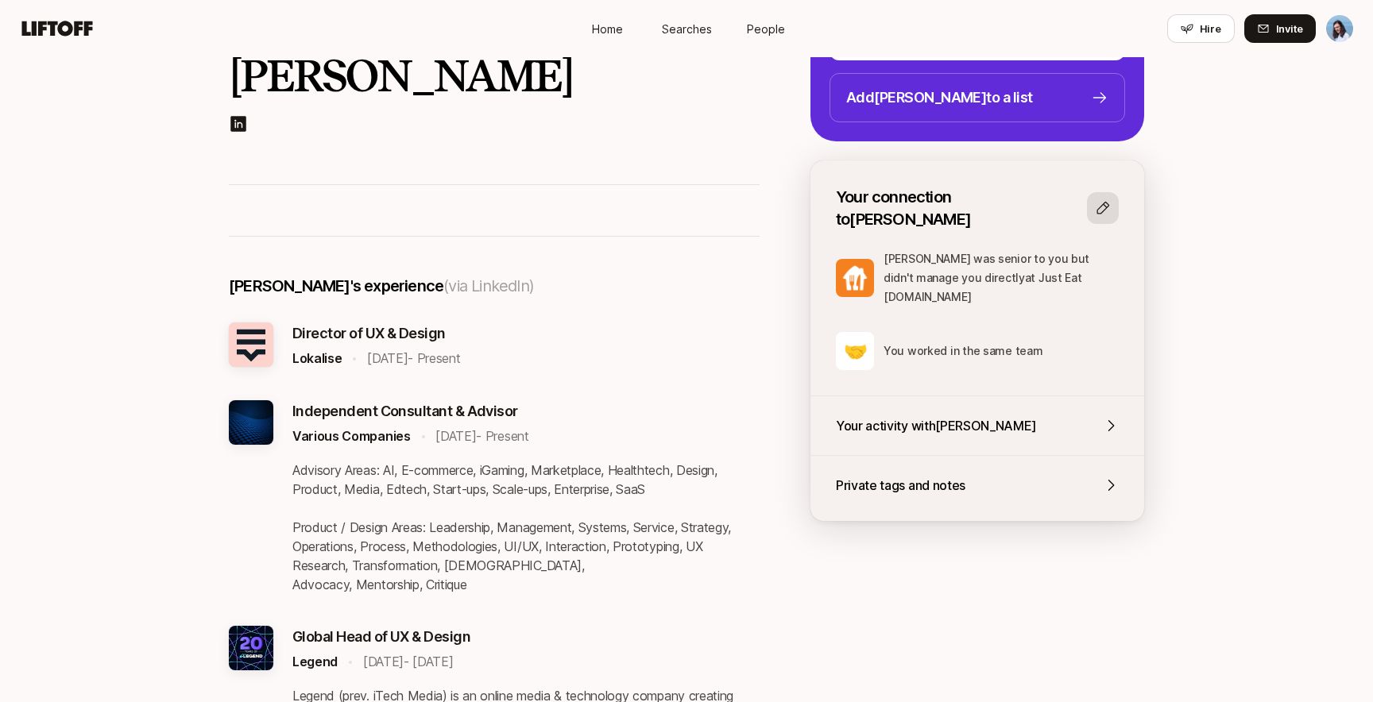
scroll to position [171, 0]
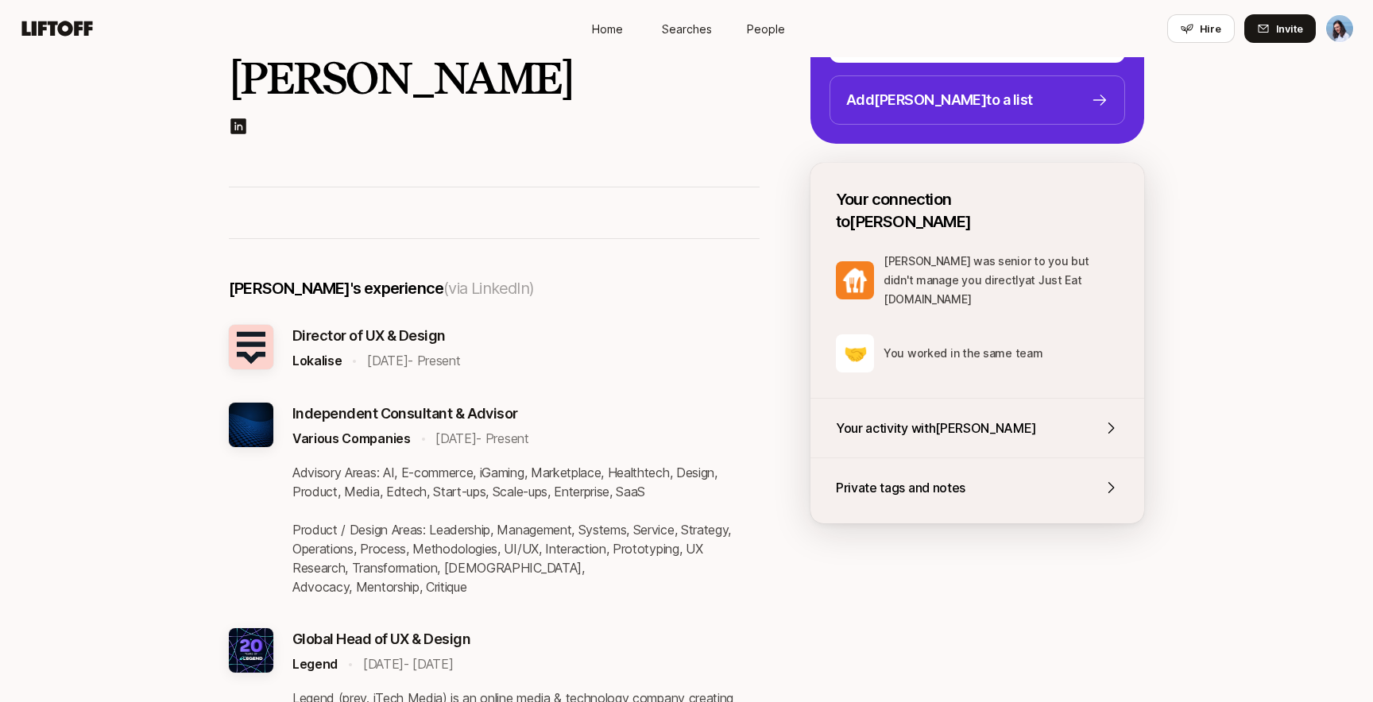
click at [1101, 204] on icon at bounding box center [1103, 210] width 13 height 13
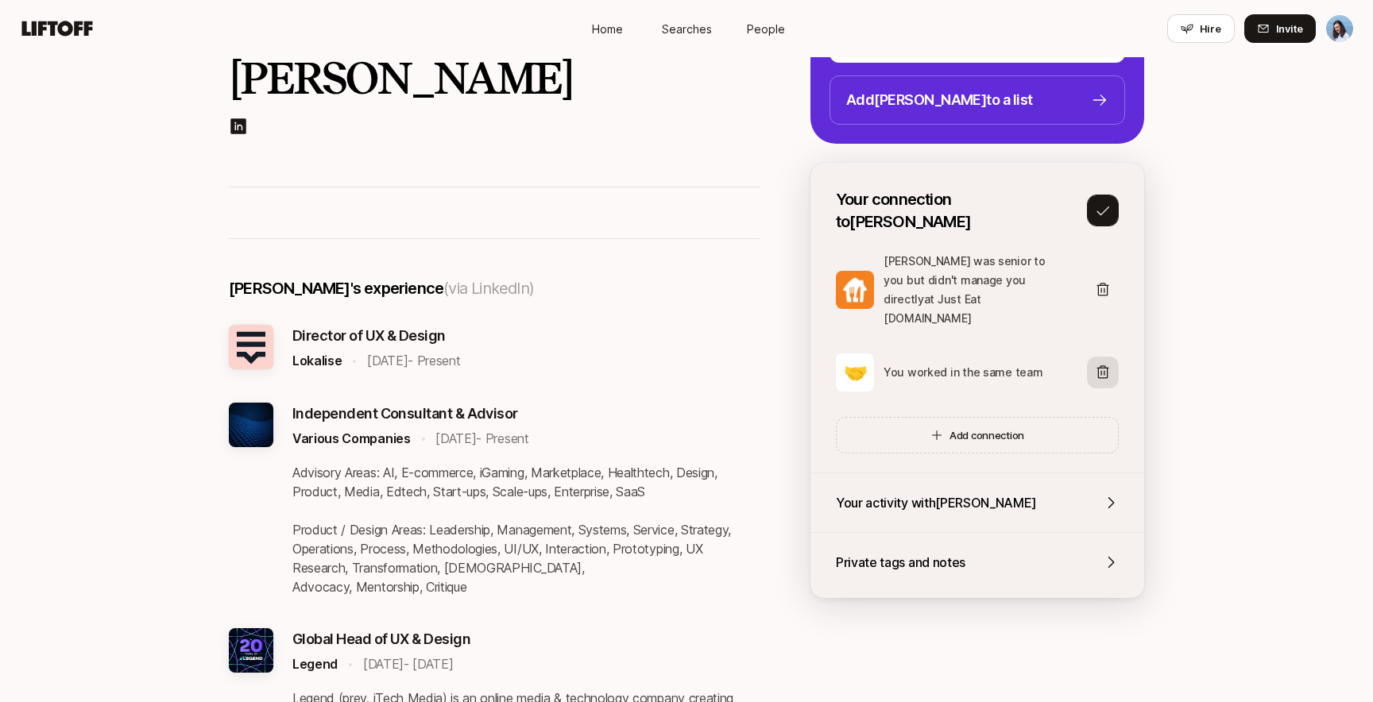
click at [1114, 357] on button at bounding box center [1103, 373] width 32 height 32
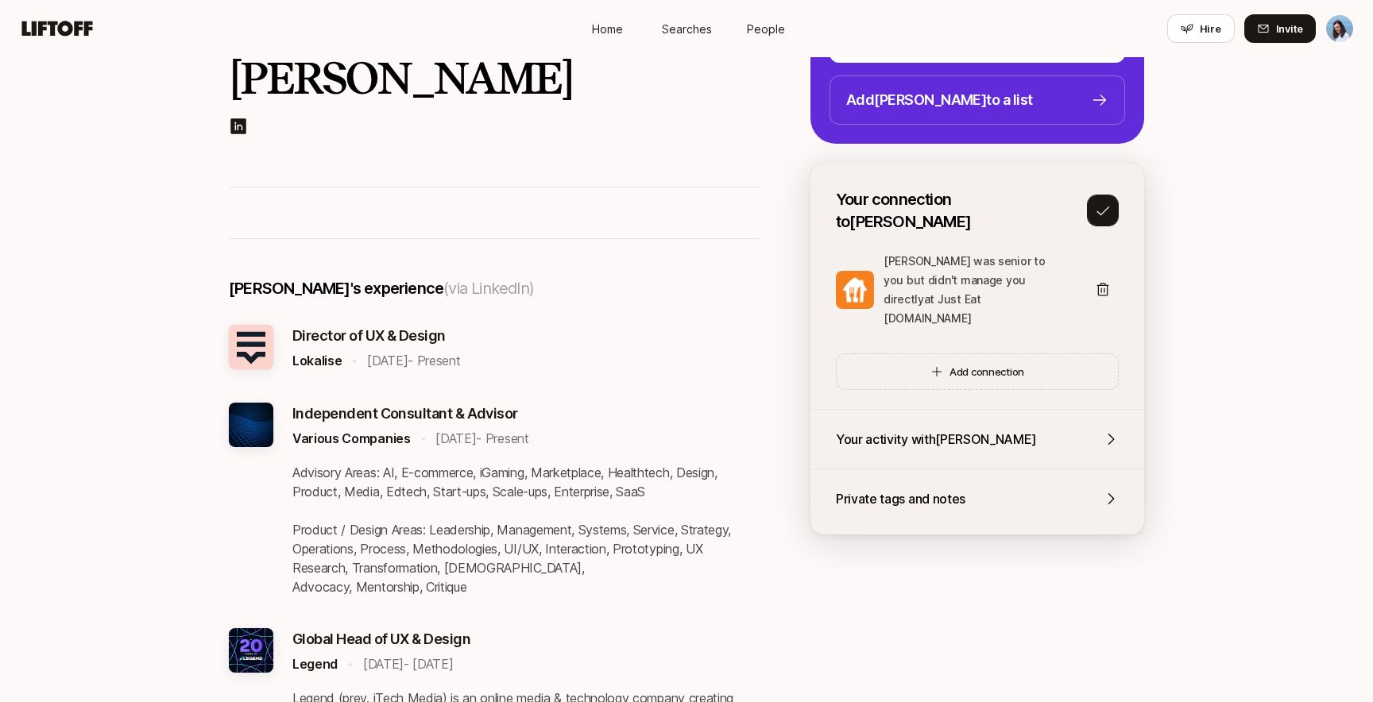
click at [1110, 203] on icon at bounding box center [1103, 211] width 16 height 16
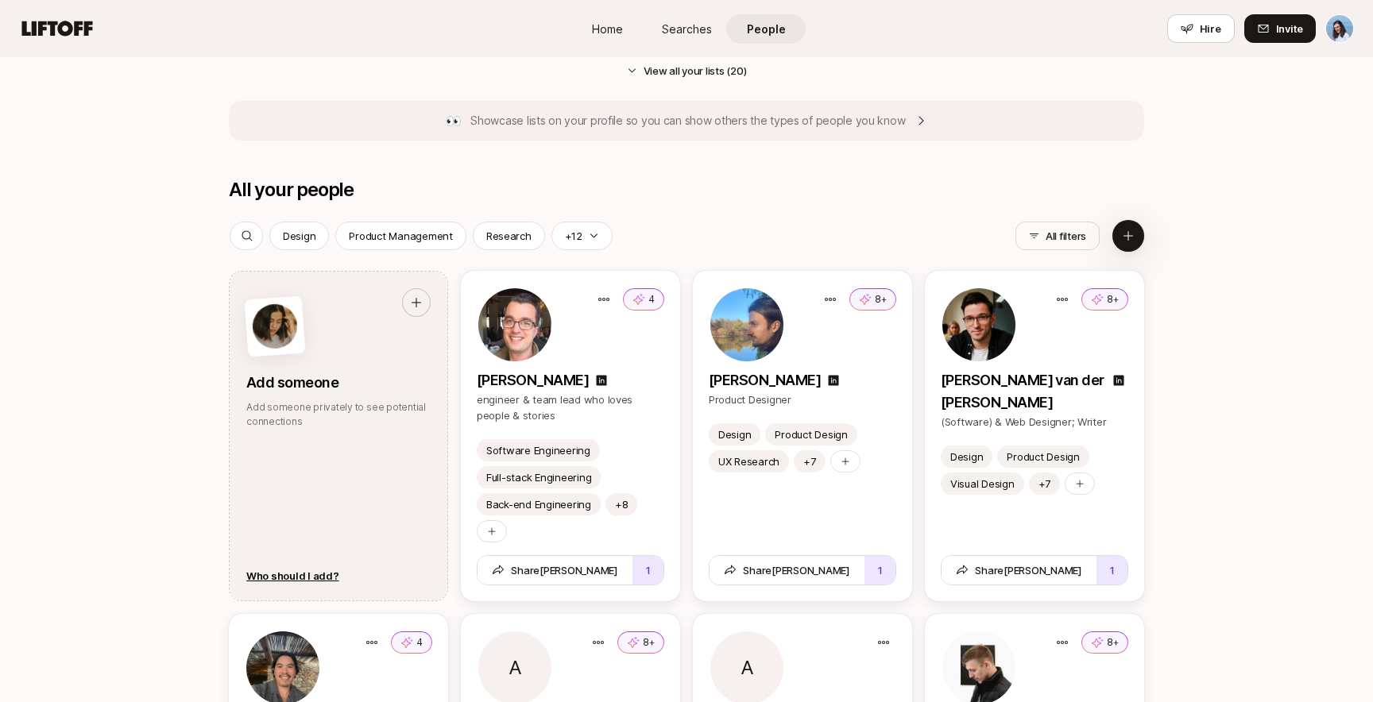
scroll to position [1715, 0]
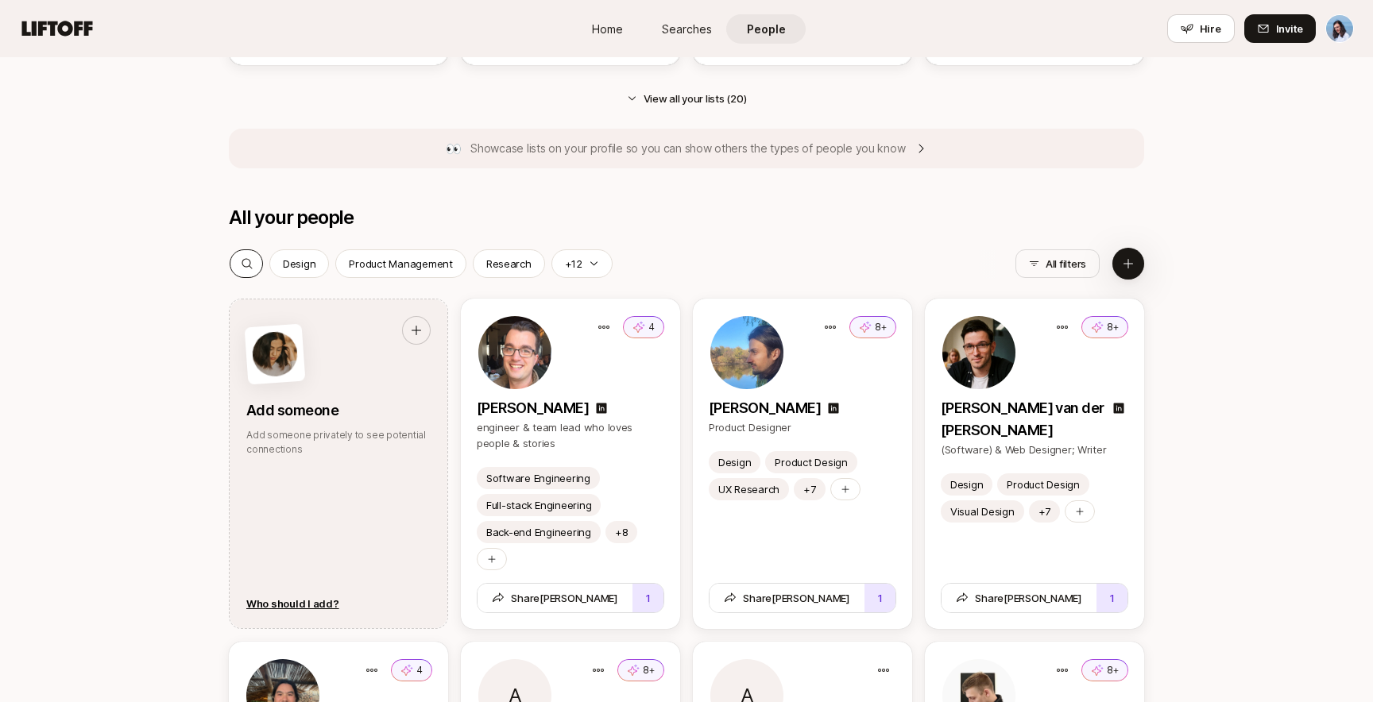
click at [244, 265] on icon at bounding box center [247, 263] width 10 height 10
click at [320, 266] on input at bounding box center [337, 263] width 146 height 19
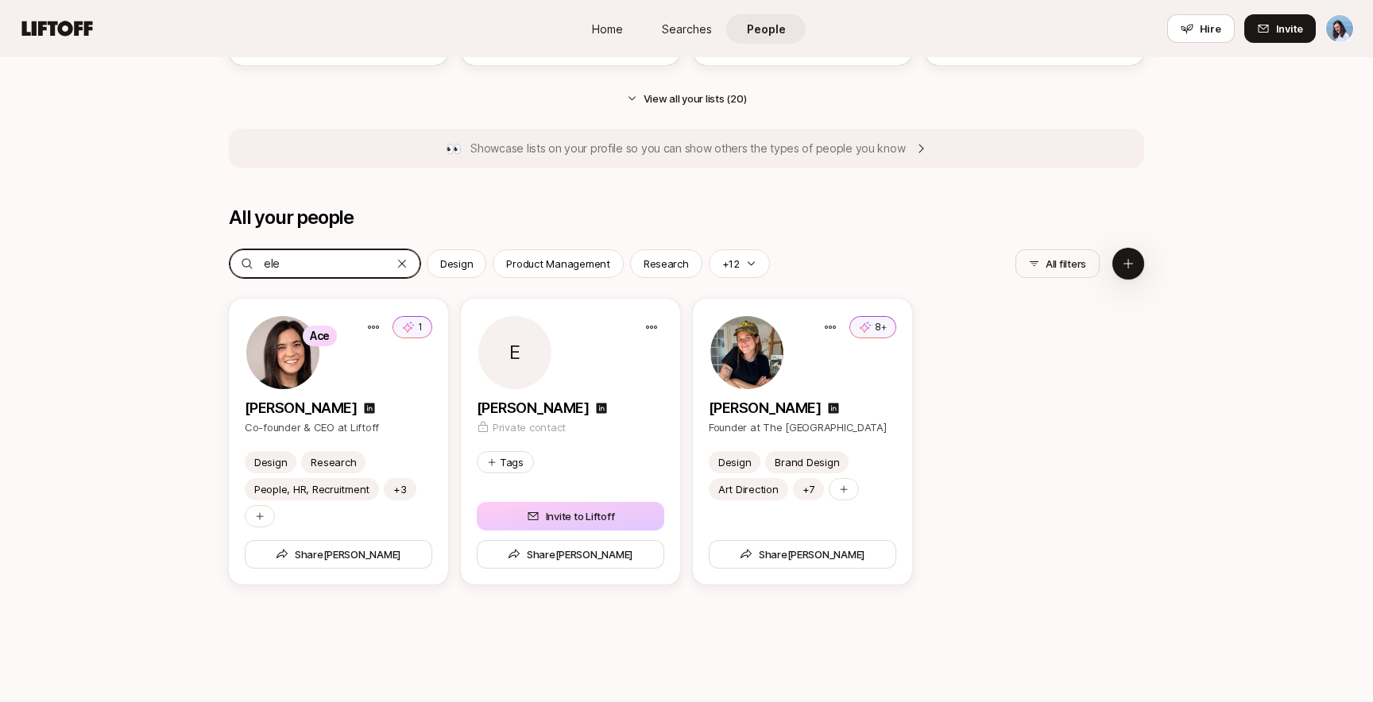
type input "elea"
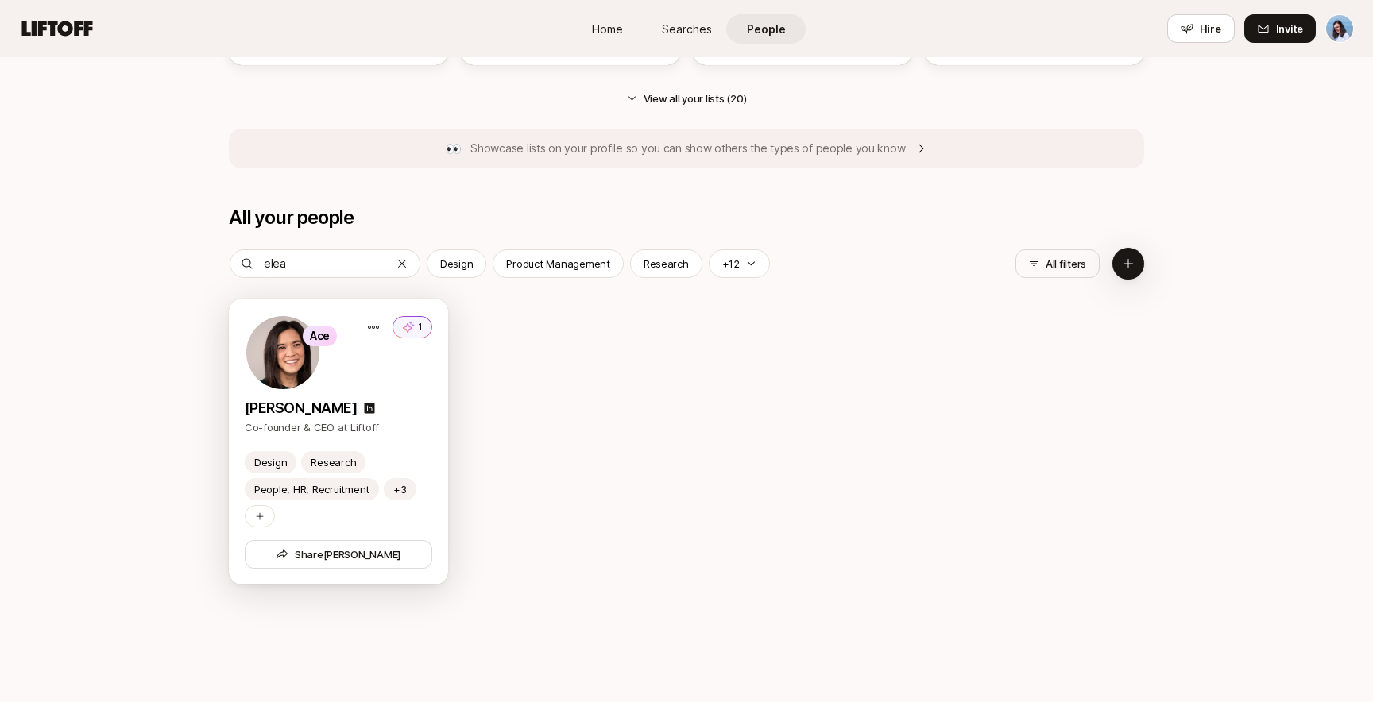
click at [383, 371] on div "Ace 1" at bounding box center [339, 353] width 188 height 76
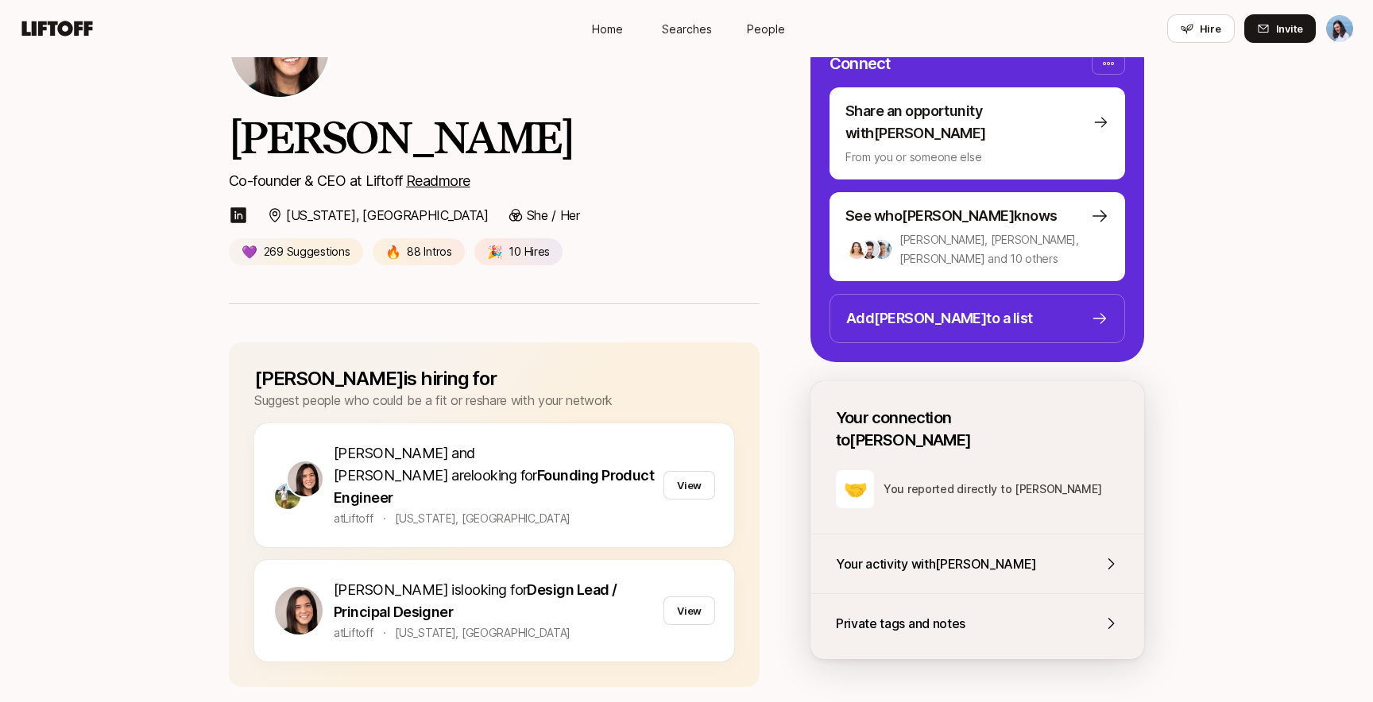
scroll to position [126, 0]
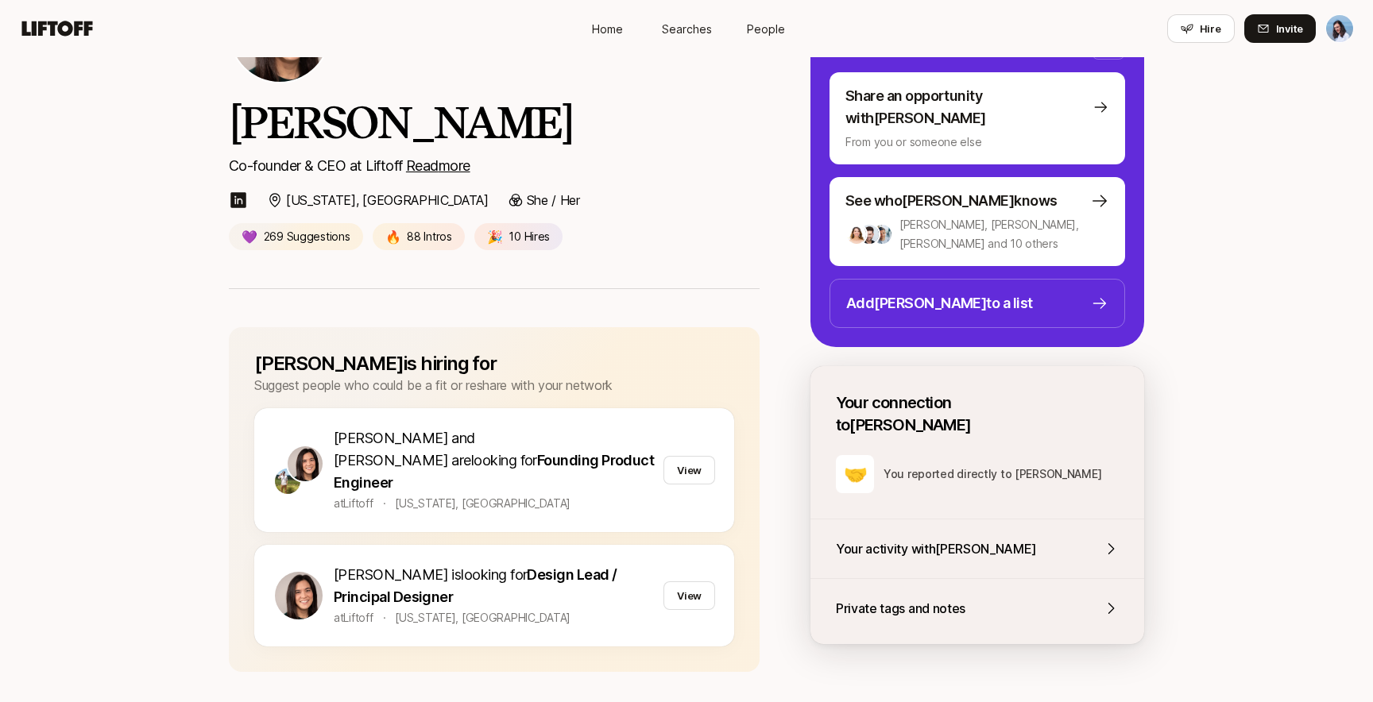
click at [1209, 241] on div "Ace Eleanor Morgan Co-founder & CEO at Liftoff Read more New York, NY She / Her…" at bounding box center [686, 110] width 1373 height 358
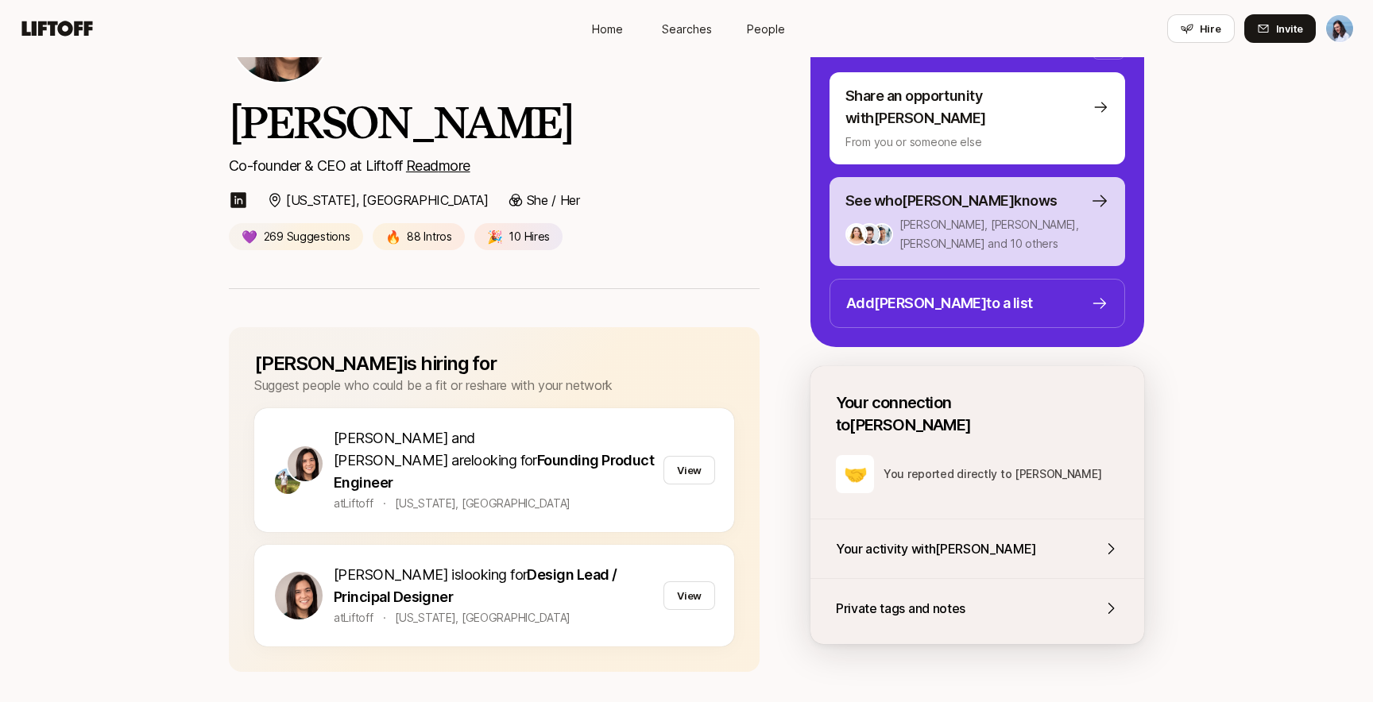
click at [996, 215] on p "Analía, Andy, Anton and 10 others" at bounding box center [1004, 234] width 210 height 38
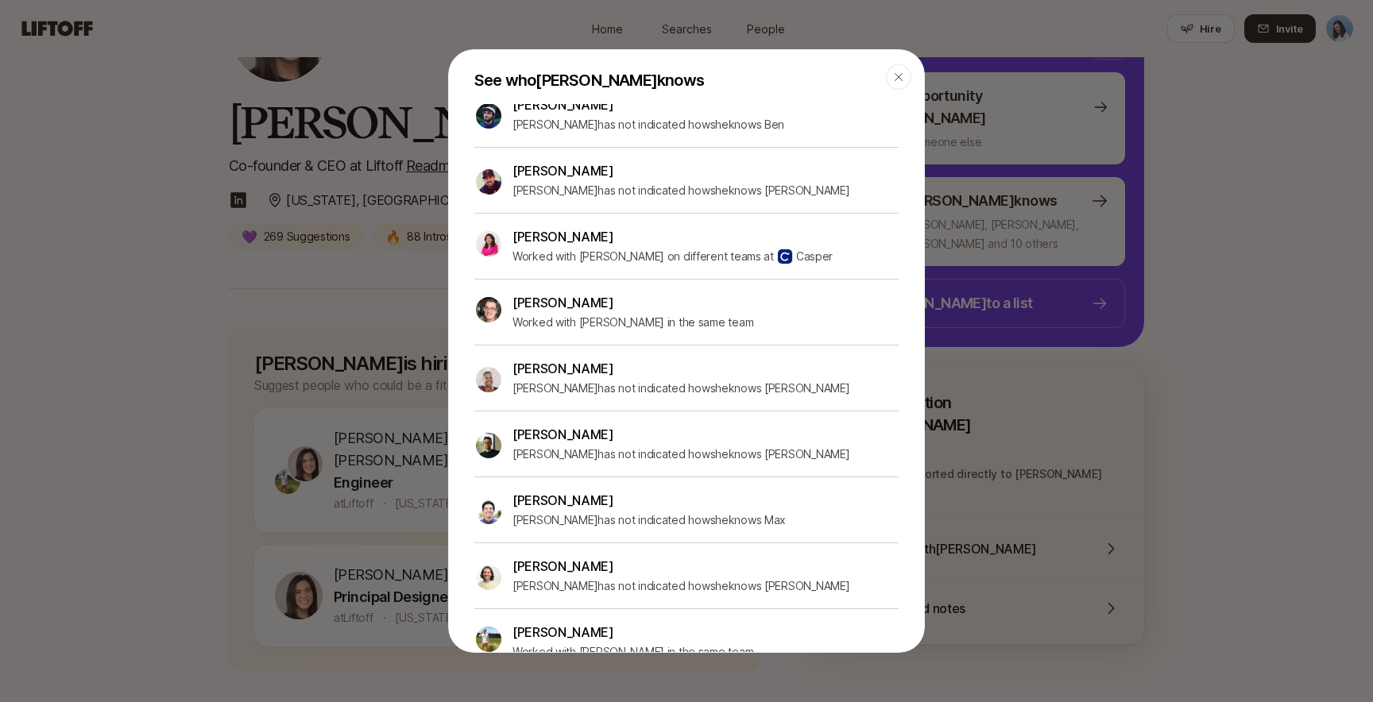
scroll to position [270, 0]
click at [489, 242] on img at bounding box center [488, 244] width 25 height 25
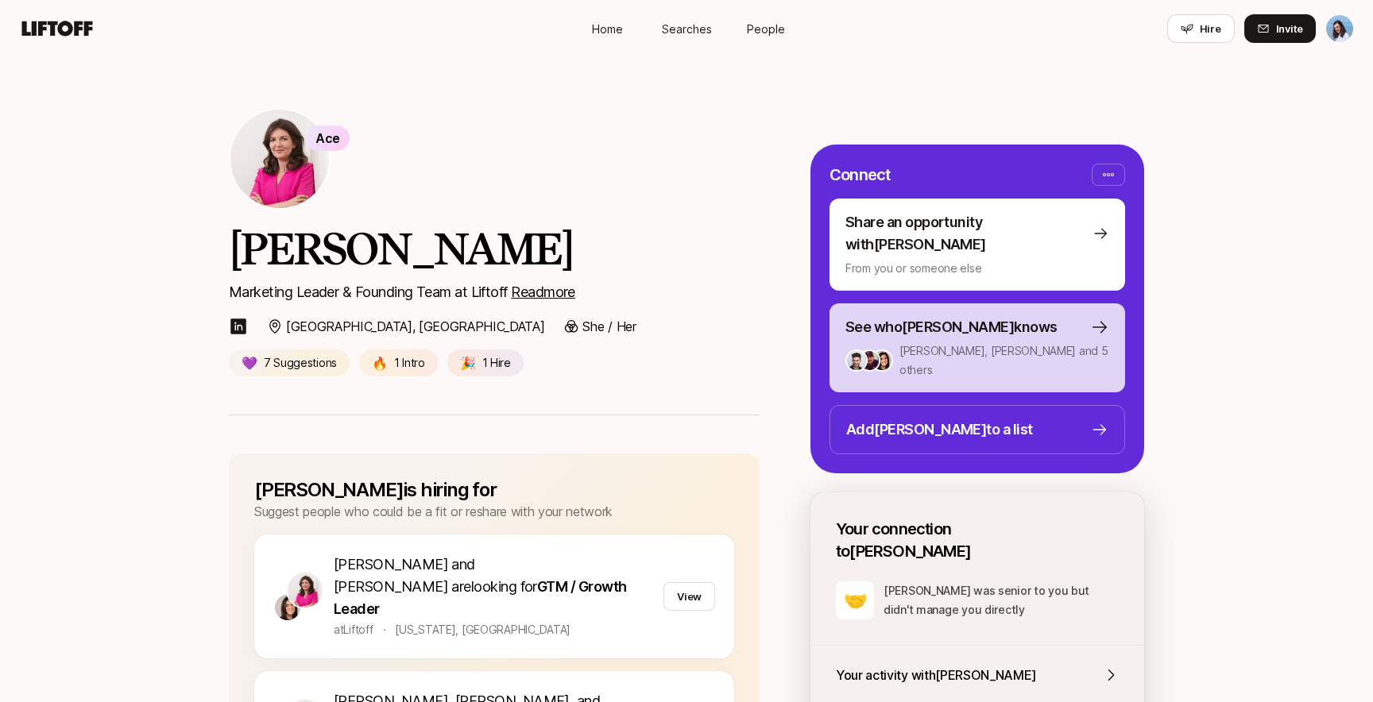
click at [922, 316] on p "See who Emma knows" at bounding box center [951, 327] width 212 height 22
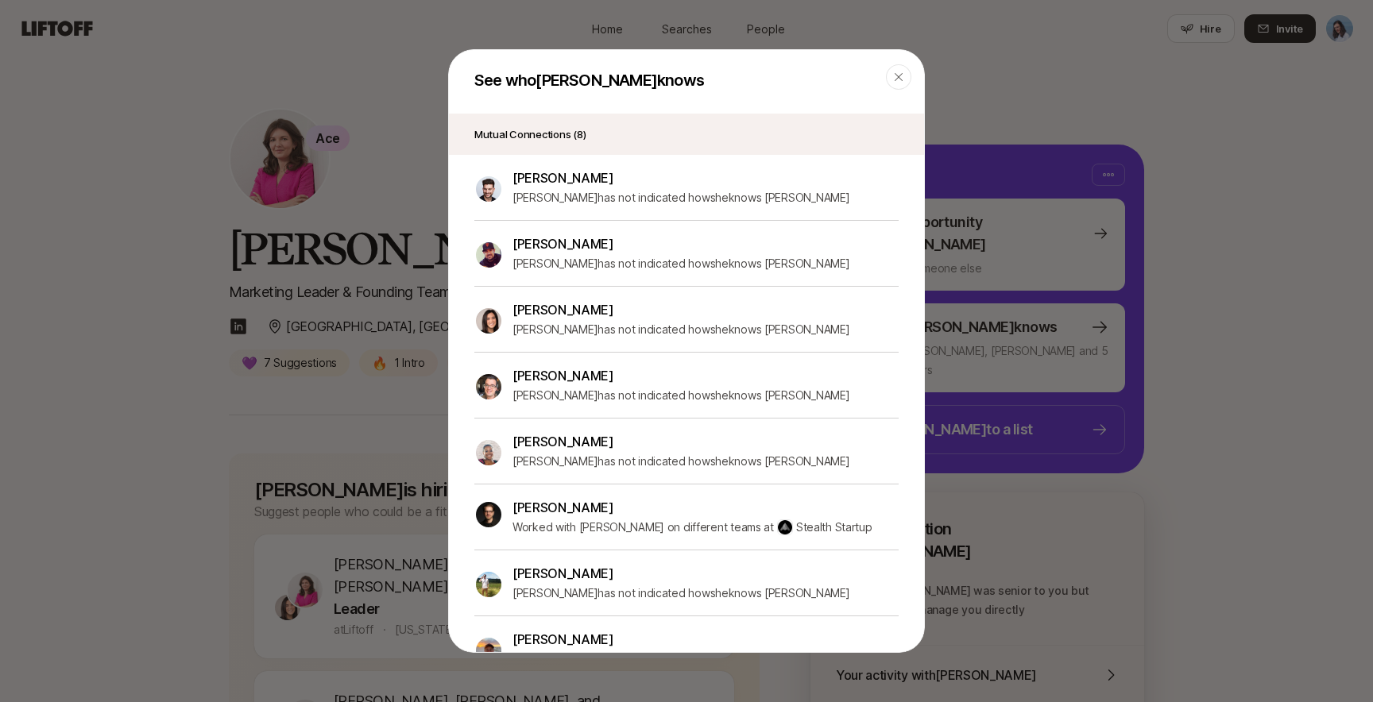
click at [493, 507] on img at bounding box center [488, 514] width 25 height 25
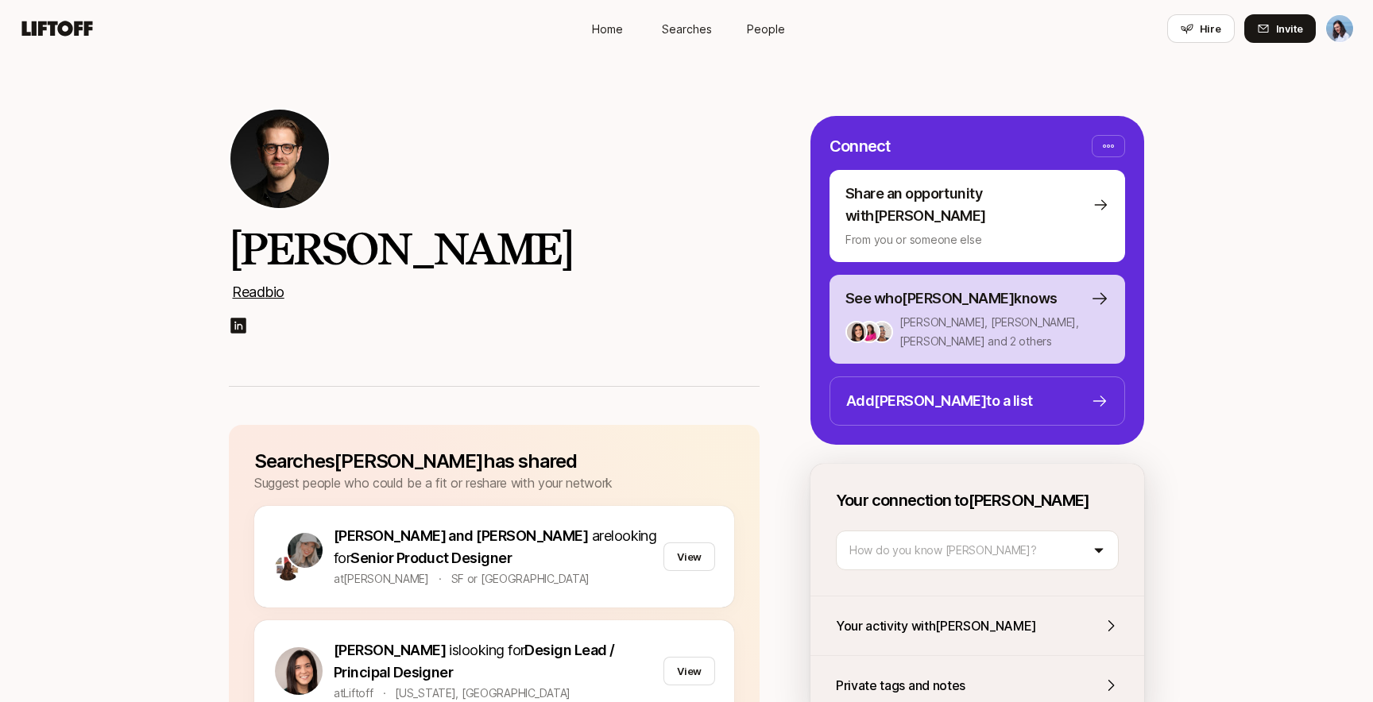
click at [911, 288] on p "See who Neil knows" at bounding box center [951, 299] width 212 height 22
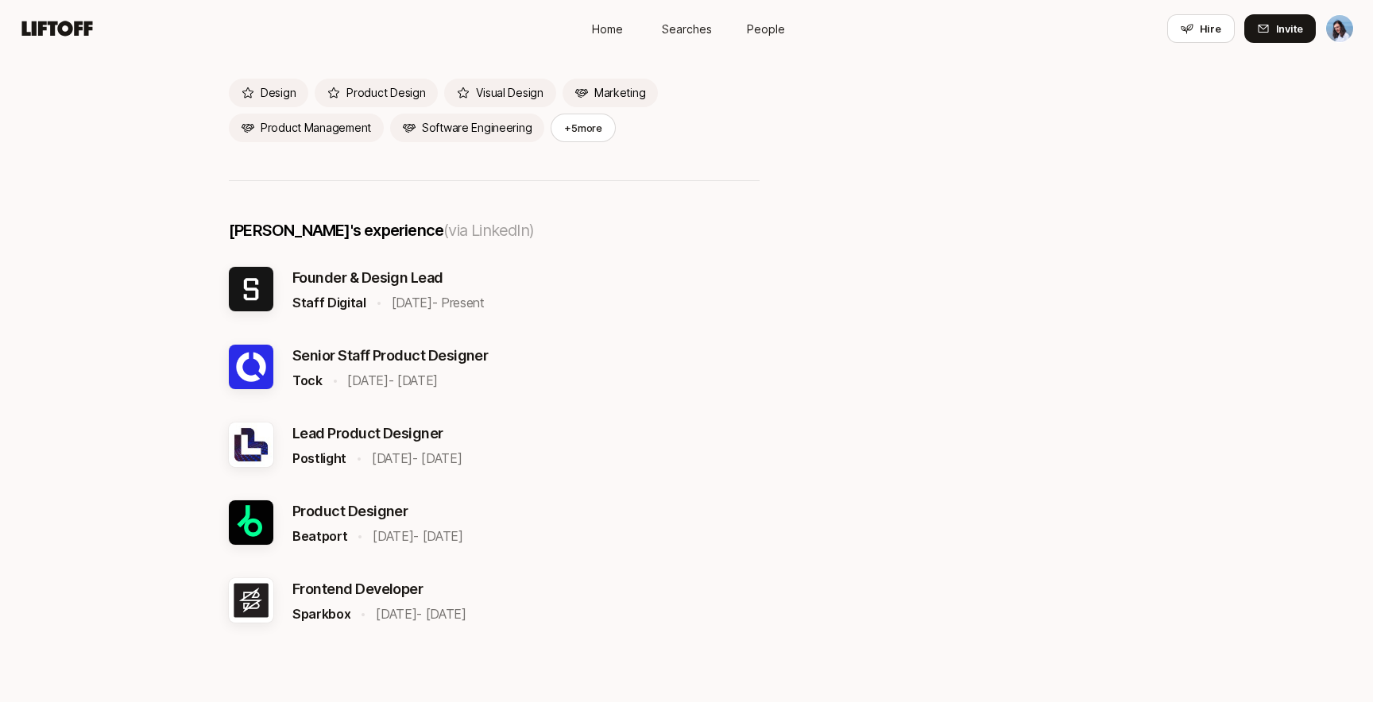
scroll to position [1405, 0]
